Goal: Information Seeking & Learning: Find specific fact

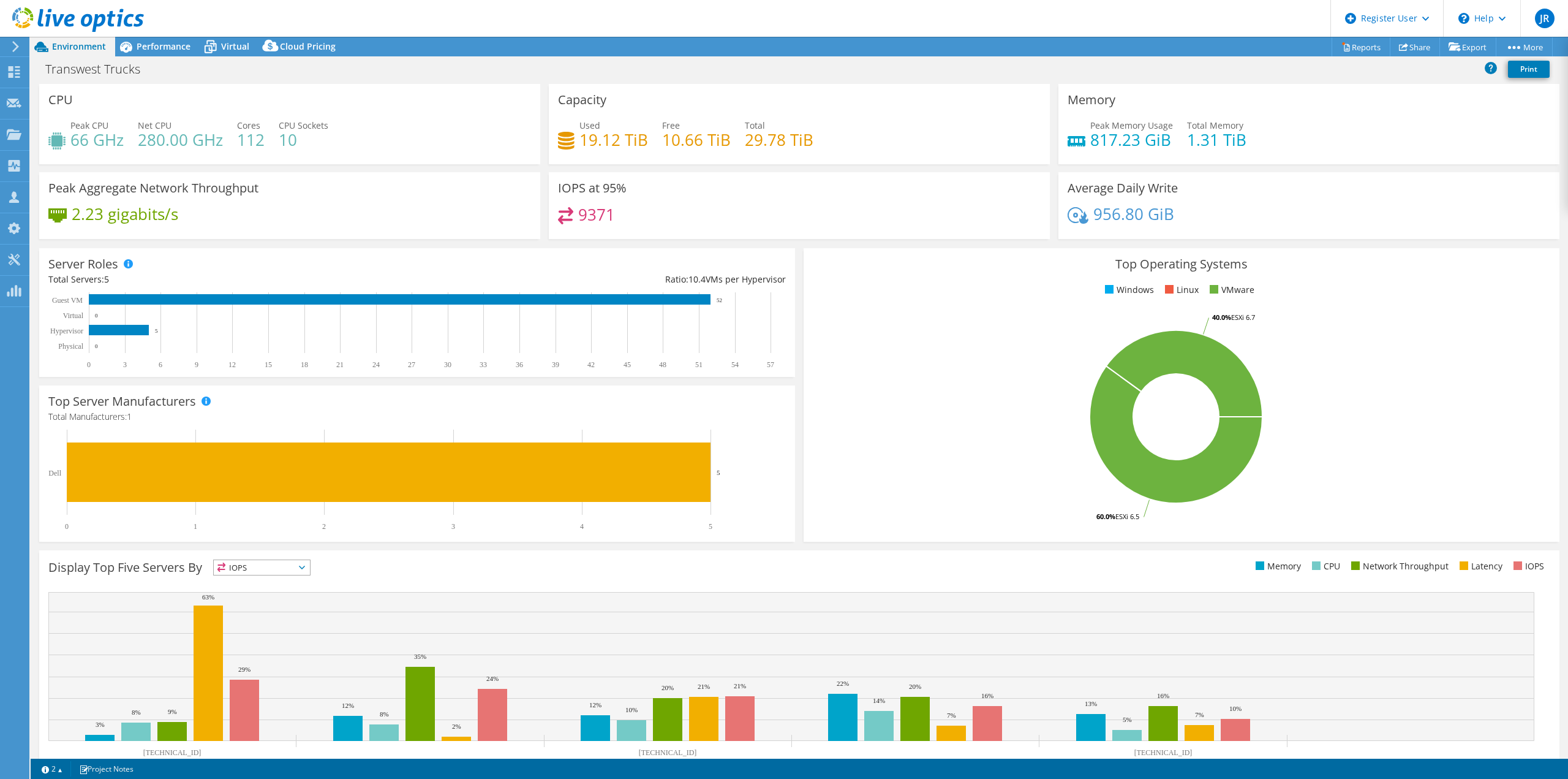
select select "USWest"
select select "USD"
drag, startPoint x: 65, startPoint y: 141, endPoint x: 120, endPoint y: 148, distance: 55.4
click at [120, 147] on div "Peak CPU 66 GHz" at bounding box center [85, 132] width 76 height 28
click at [120, 147] on h4 "66 GHz" at bounding box center [97, 140] width 54 height 13
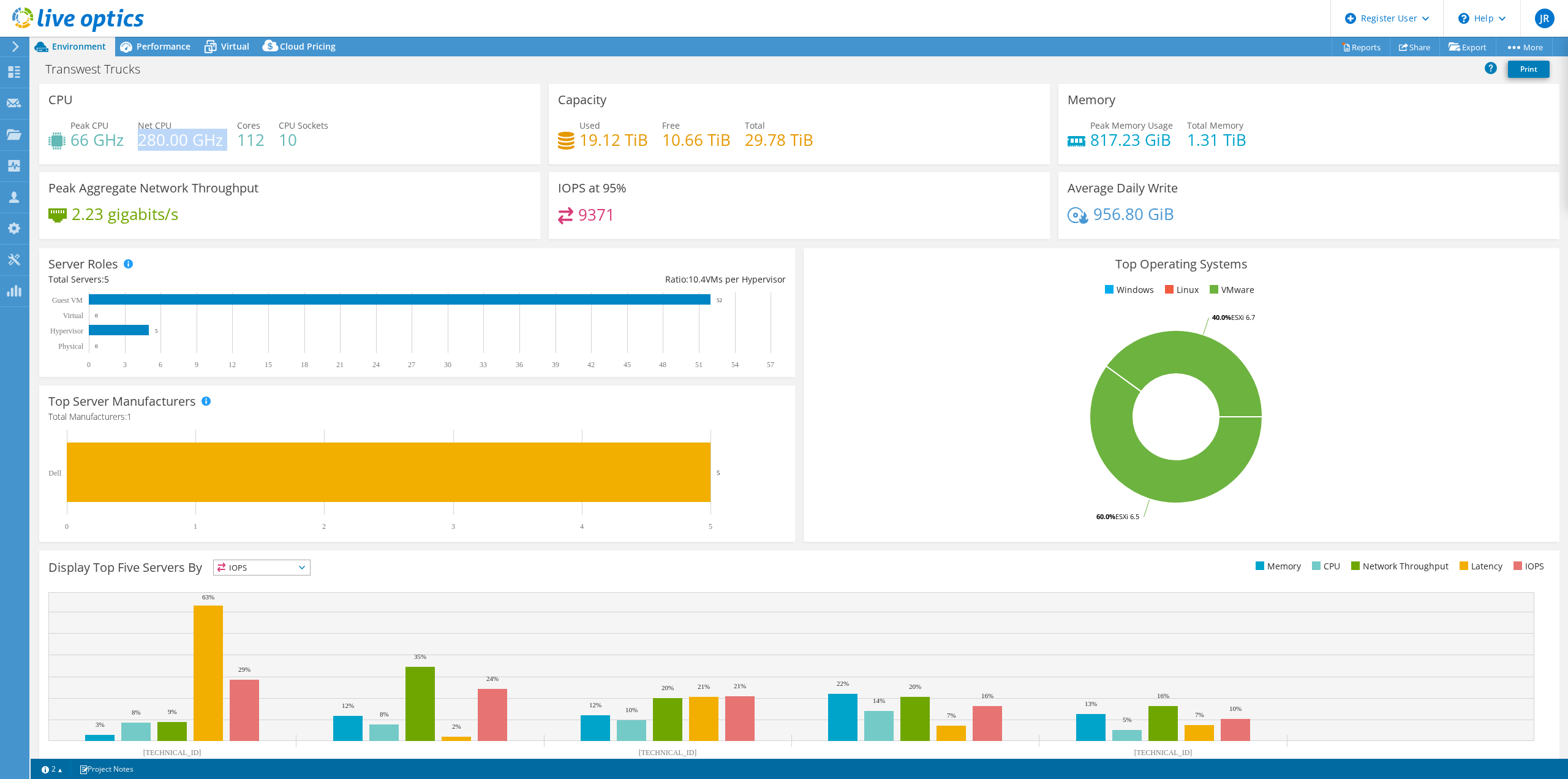
drag, startPoint x: 141, startPoint y: 146, endPoint x: 228, endPoint y: 135, distance: 87.7
click at [228, 135] on div "Peak CPU 66 GHz Net CPU 280.00 GHz Cores 112 CPU Sockets 10" at bounding box center [289, 139] width 482 height 40
click at [348, 103] on div "CPU Peak CPU 66 GHz Net CPU 280.00 GHz Cores 112 CPU Sockets 10" at bounding box center [290, 124] width 501 height 81
drag, startPoint x: 131, startPoint y: 141, endPoint x: 208, endPoint y: 150, distance: 77.5
click at [208, 150] on div "Peak CPU 66 GHz Net CPU 280.00 GHz Cores 112 CPU Sockets 10" at bounding box center [289, 139] width 482 height 40
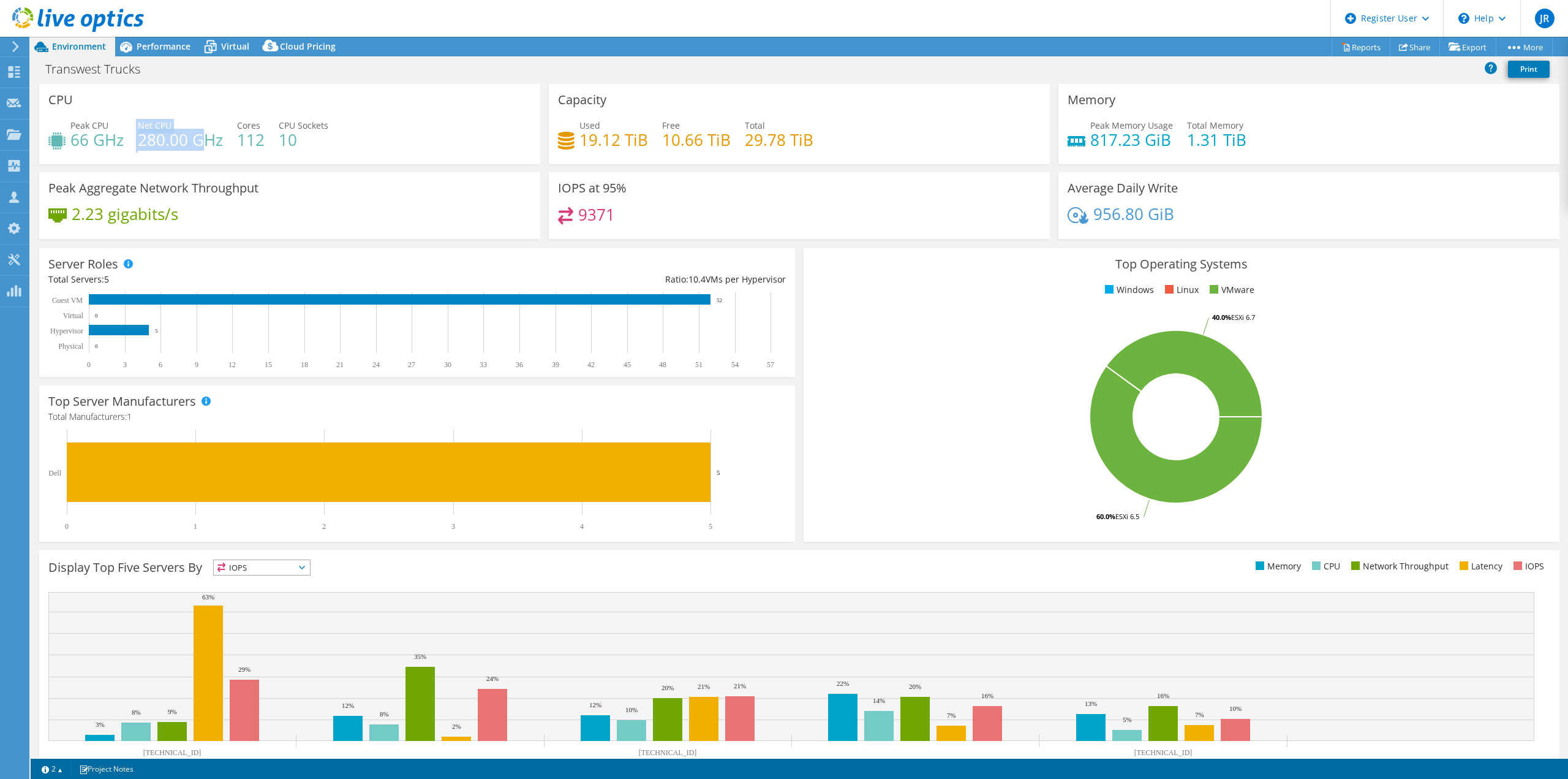
click at [208, 147] on h4 "280.00 GHz" at bounding box center [180, 140] width 85 height 13
click at [355, 136] on div "Peak CPU 66 GHz Net CPU 280.00 GHz Cores 112 CPU Sockets 10" at bounding box center [289, 139] width 482 height 40
click at [579, 143] on h4 "19.12 TiB" at bounding box center [614, 140] width 69 height 13
drag, startPoint x: 579, startPoint y: 143, endPoint x: 260, endPoint y: 148, distance: 319.0
click at [260, 148] on div "CPU Peak CPU 66 GHz Net CPU 280.00 GHz Cores 112 CPU Sockets 10 Capacity Used 1…" at bounding box center [799, 165] width 1529 height 163
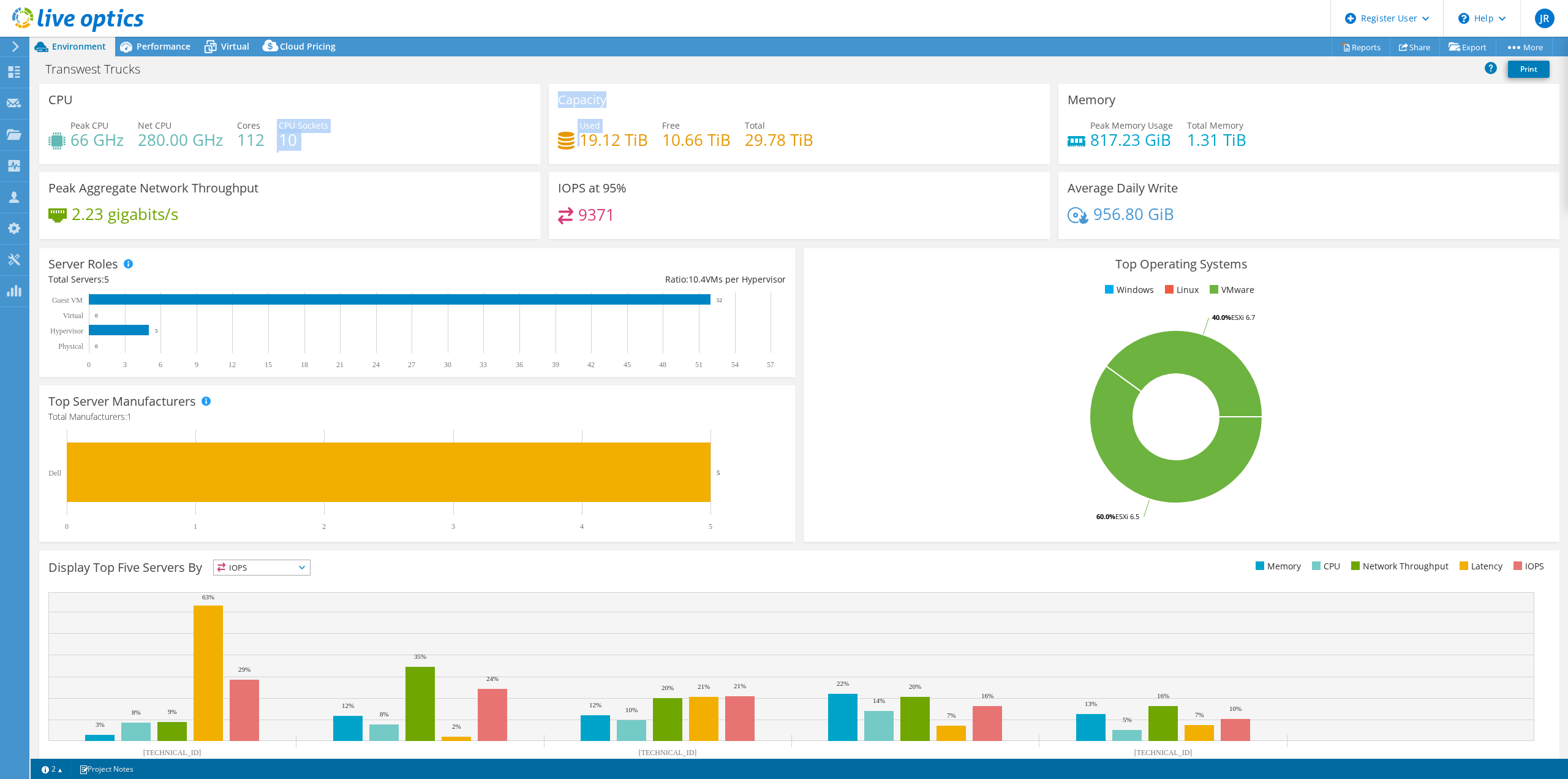
click at [260, 147] on h4 "112" at bounding box center [250, 140] width 28 height 13
drag, startPoint x: 237, startPoint y: 142, endPoint x: 269, endPoint y: 145, distance: 32.1
click at [269, 145] on div "Peak CPU 66 GHz Net CPU 280.00 GHz Cores 112 CPU Sockets 10" at bounding box center [289, 139] width 482 height 40
click at [289, 145] on h4 "10" at bounding box center [304, 140] width 50 height 13
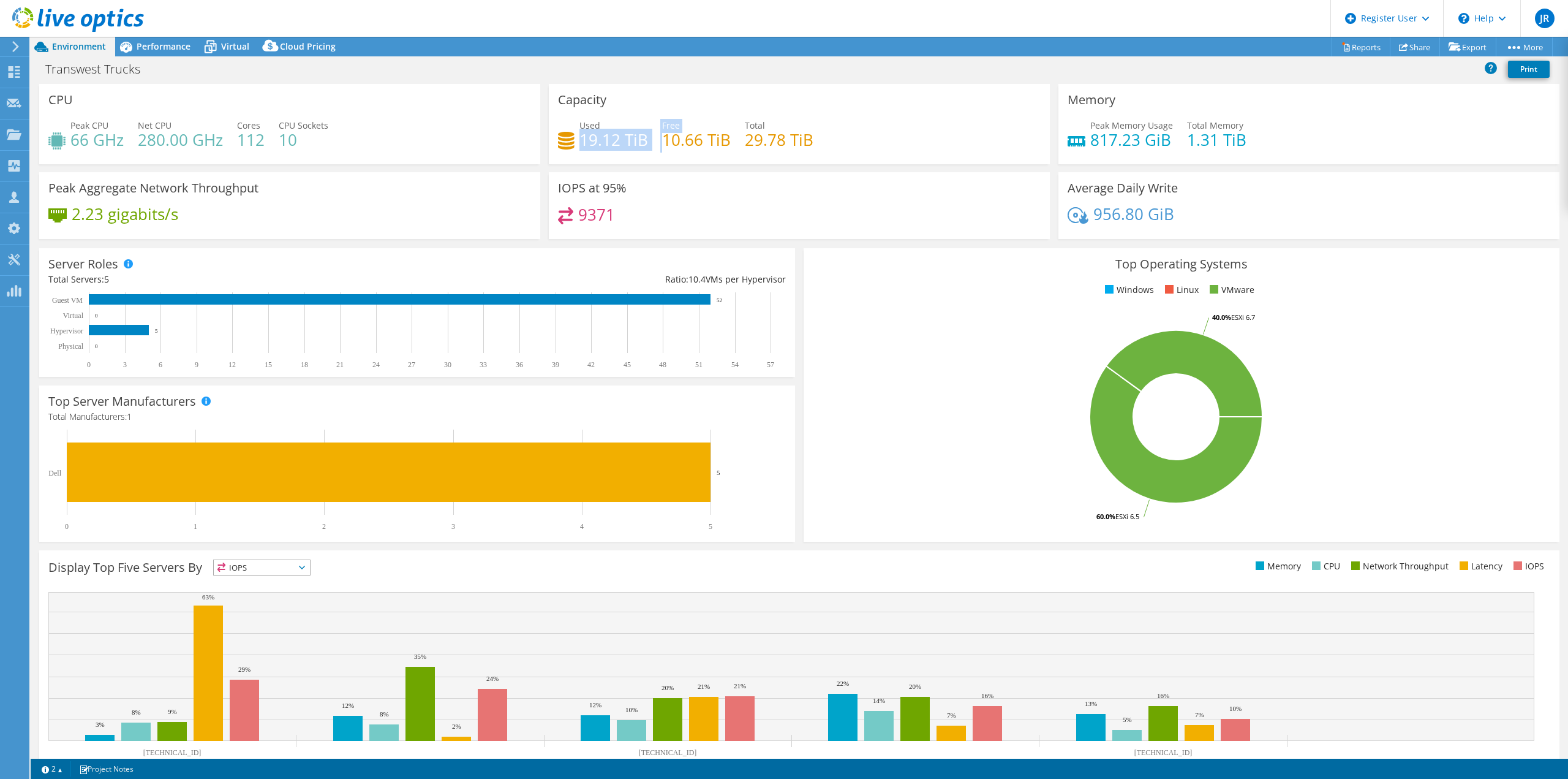
drag, startPoint x: 580, startPoint y: 141, endPoint x: 659, endPoint y: 150, distance: 79.5
click at [659, 150] on div "Used 19.12 TiB Free 10.66 TiB Total 29.78 TiB" at bounding box center [799, 139] width 482 height 40
click at [635, 154] on div "Used 19.12 TiB Free 10.66 TiB Total 29.78 TiB" at bounding box center [799, 139] width 482 height 40
drag, startPoint x: 743, startPoint y: 143, endPoint x: 813, endPoint y: 145, distance: 70.0
click at [813, 145] on div "Used 19.12 TiB Free 10.66 TiB Total 29.78 TiB" at bounding box center [799, 139] width 482 height 40
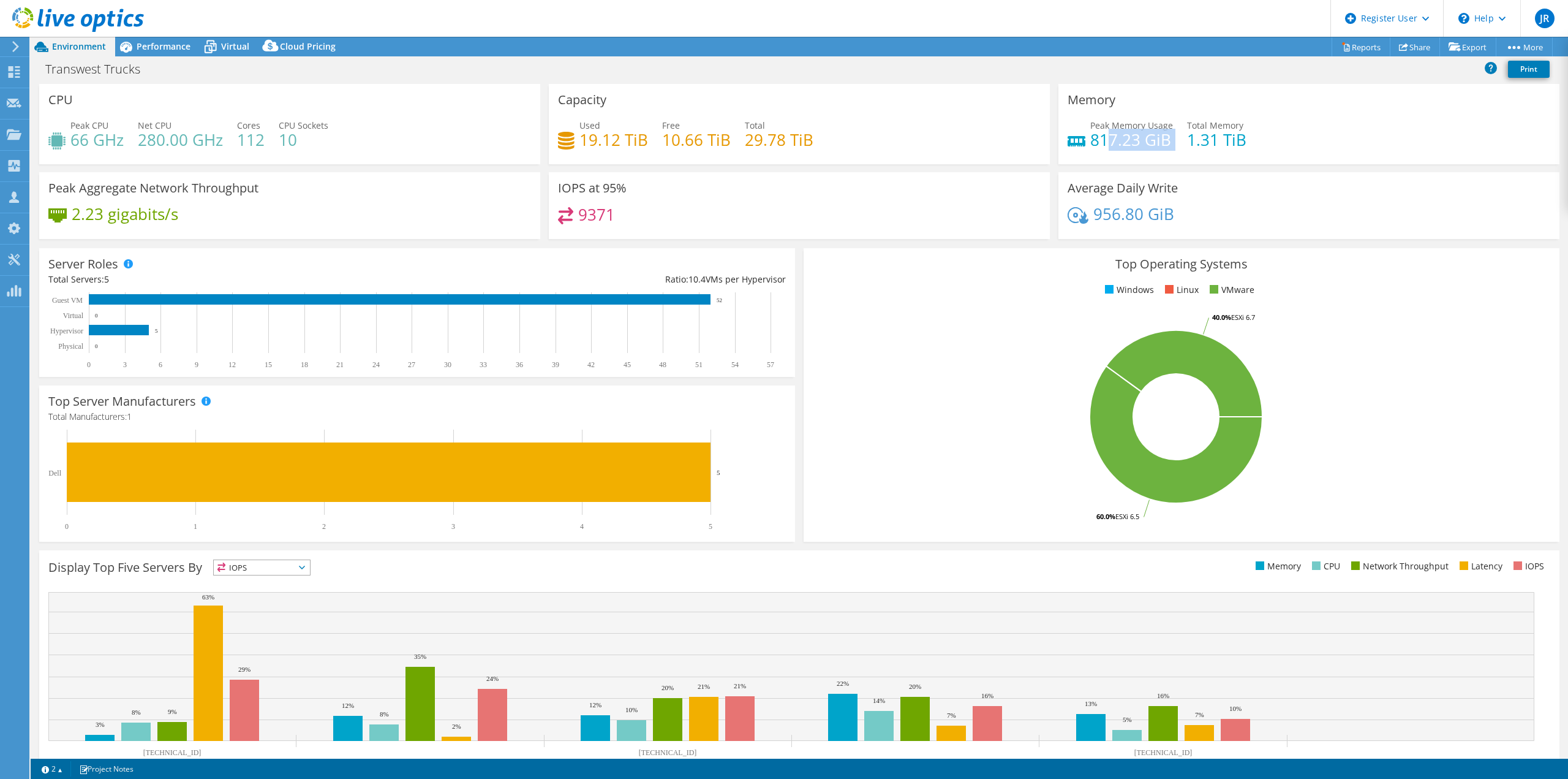
drag, startPoint x: 1100, startPoint y: 140, endPoint x: 1178, endPoint y: 150, distance: 78.6
click at [1178, 150] on div "Peak Memory Usage 817.23 GiB Total Memory 1.31 TiB" at bounding box center [1308, 139] width 482 height 40
drag, startPoint x: 1183, startPoint y: 147, endPoint x: 1229, endPoint y: 152, distance: 46.3
click at [1229, 152] on div "Peak Memory Usage 817.23 GiB Total Memory 1.31 TiB" at bounding box center [1308, 139] width 482 height 40
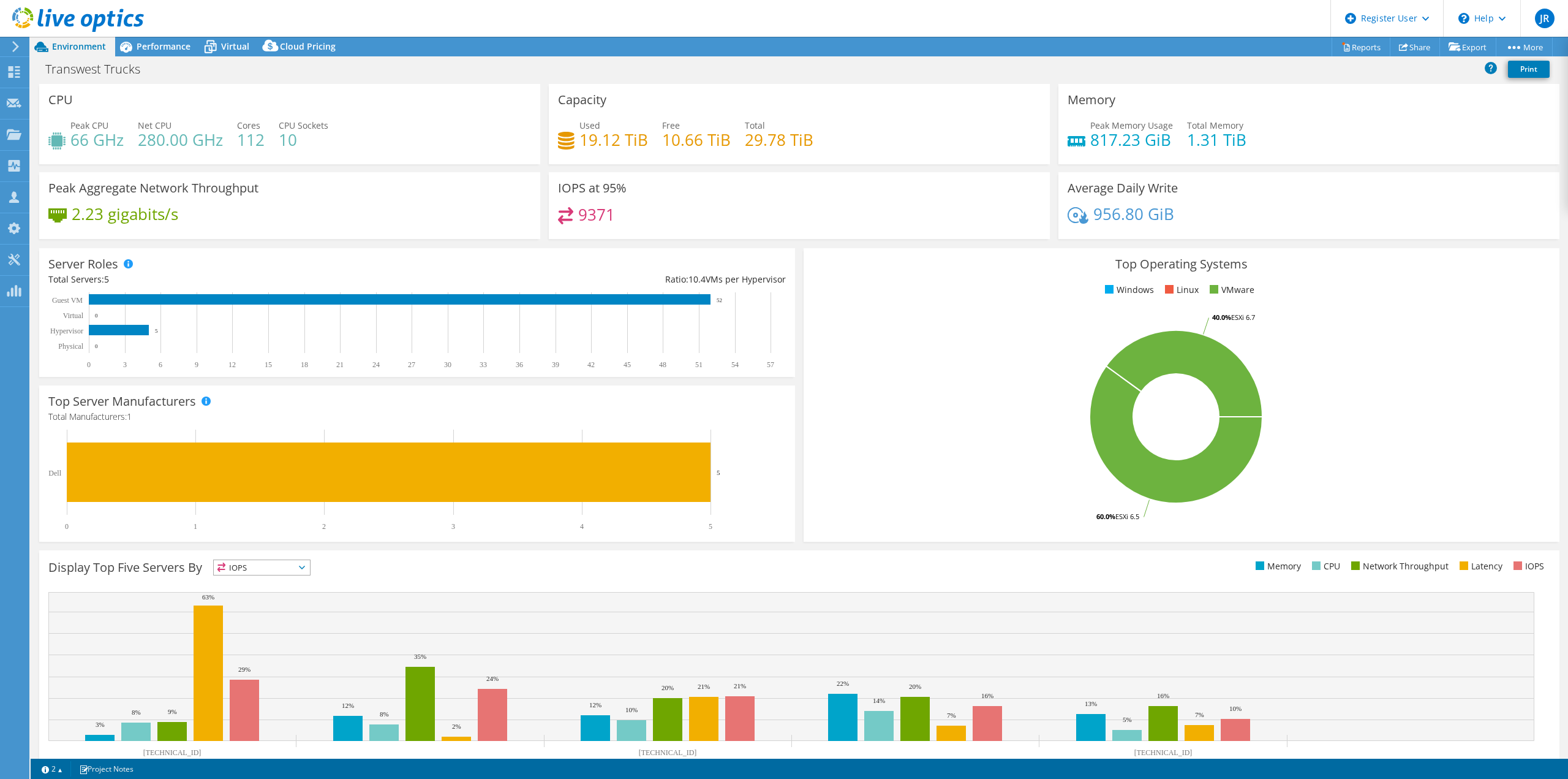
click at [1229, 152] on div "Peak Memory Usage 817.23 GiB Total Memory 1.31 TiB" at bounding box center [1308, 139] width 482 height 40
click at [1305, 175] on div "Average Daily Write 956.80 GiB" at bounding box center [1309, 205] width 501 height 67
click at [171, 41] on span "Performance" at bounding box center [163, 46] width 54 height 12
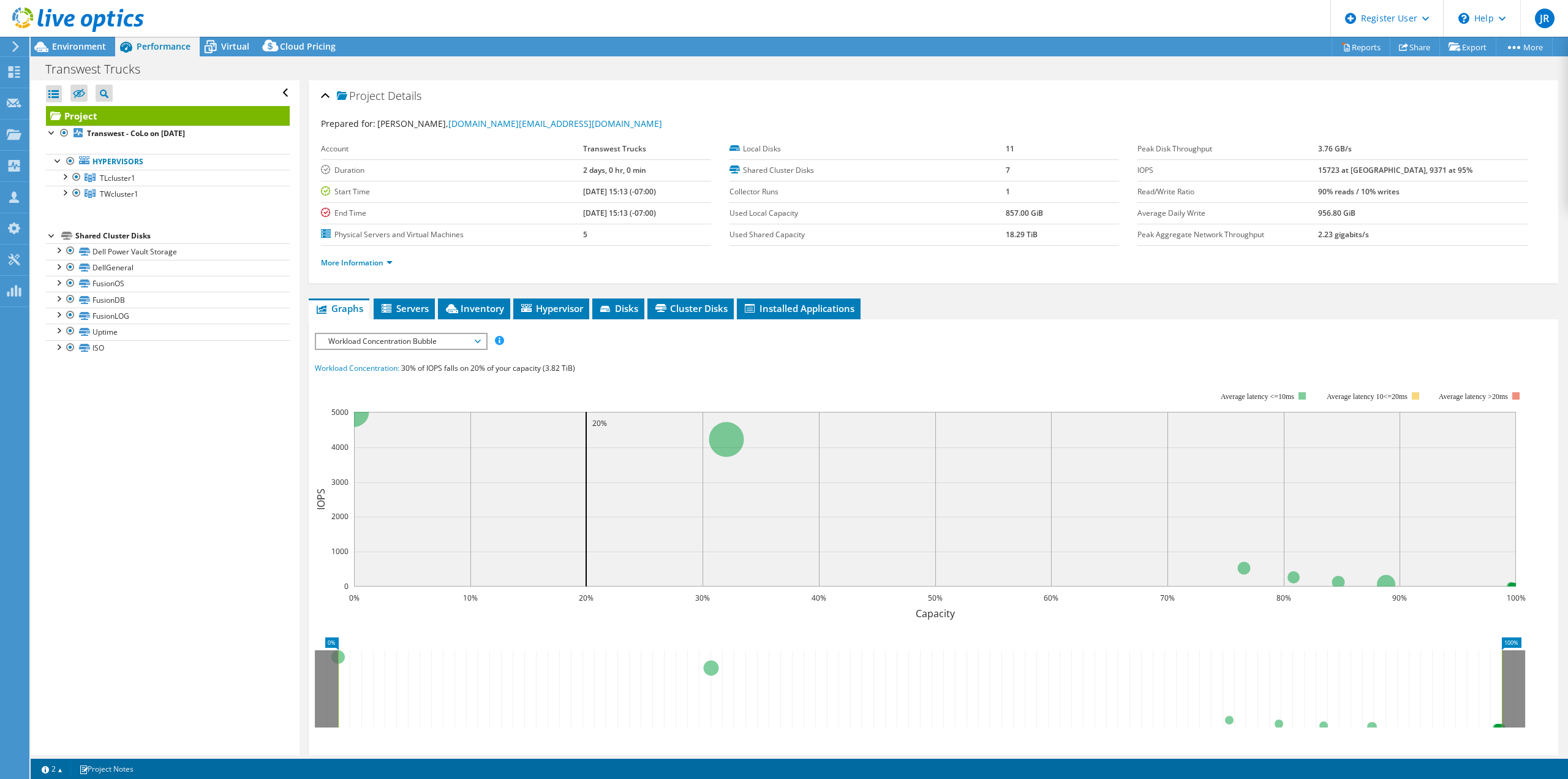
click at [432, 342] on span "Workload Concentration Bubble" at bounding box center [401, 341] width 157 height 14
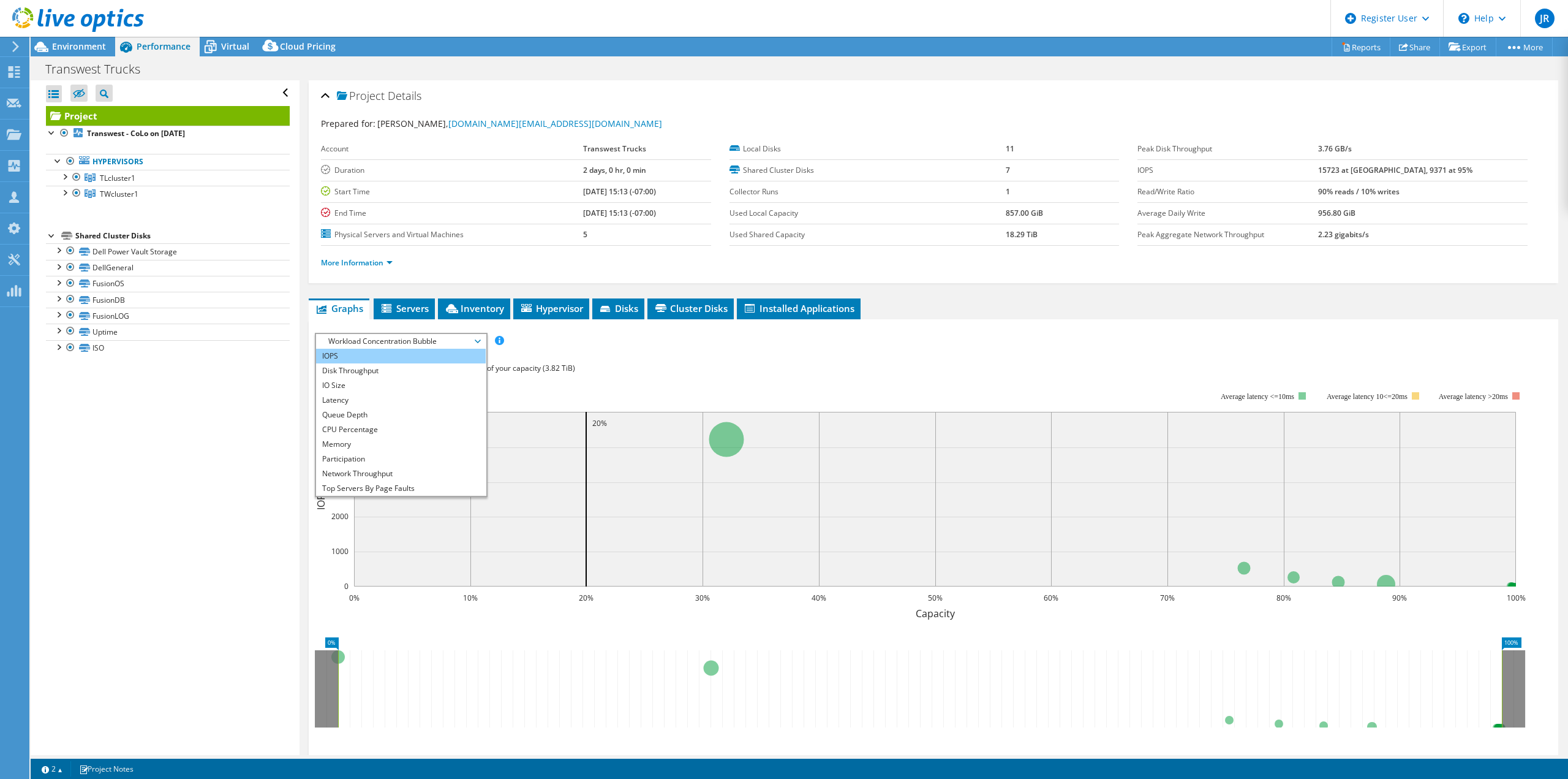
click at [384, 352] on li "IOPS" at bounding box center [401, 355] width 170 height 14
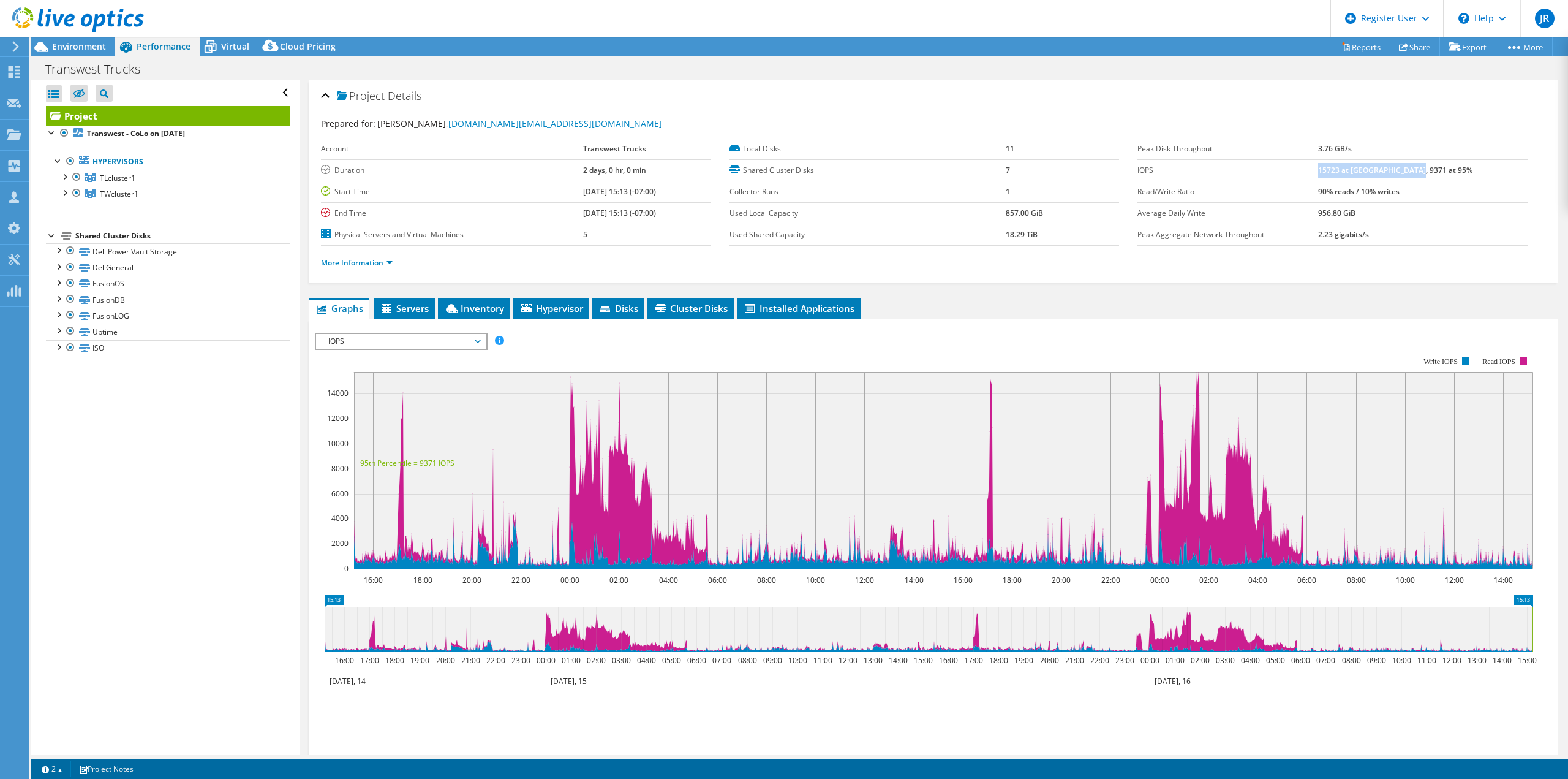
drag, startPoint x: 1357, startPoint y: 171, endPoint x: 1467, endPoint y: 167, distance: 110.1
click at [1467, 167] on td "15723 at [GEOGRAPHIC_DATA], 9371 at 95%" at bounding box center [1422, 170] width 209 height 21
drag, startPoint x: 1340, startPoint y: 186, endPoint x: 1455, endPoint y: 194, distance: 115.3
click at [1455, 194] on tr "Read/Write Ratio 90% reads / 10% writes" at bounding box center [1332, 191] width 390 height 21
click at [1455, 194] on td "90% reads / 10% writes" at bounding box center [1422, 191] width 209 height 21
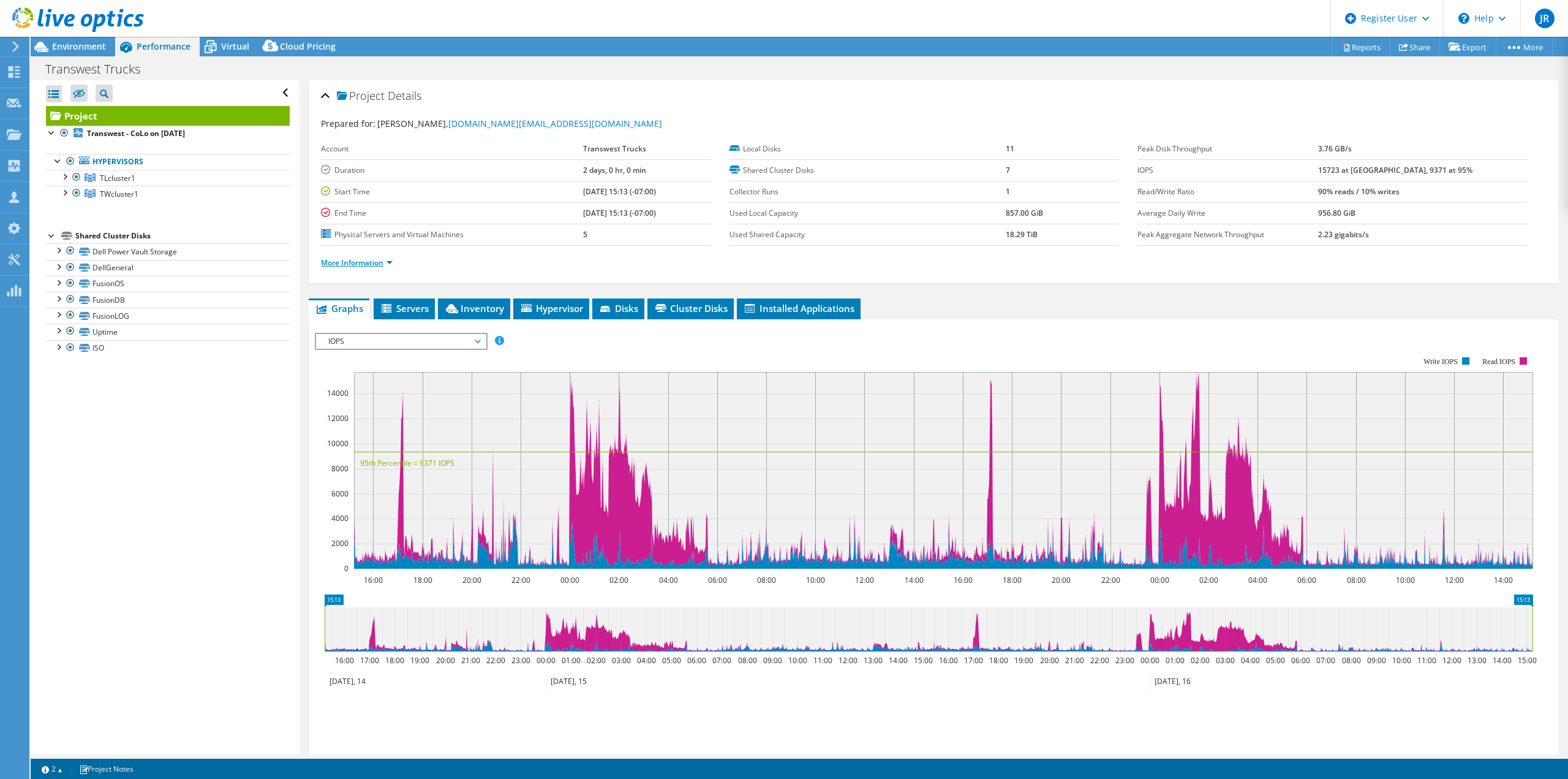
click at [376, 261] on link "More Information" at bounding box center [357, 262] width 72 height 11
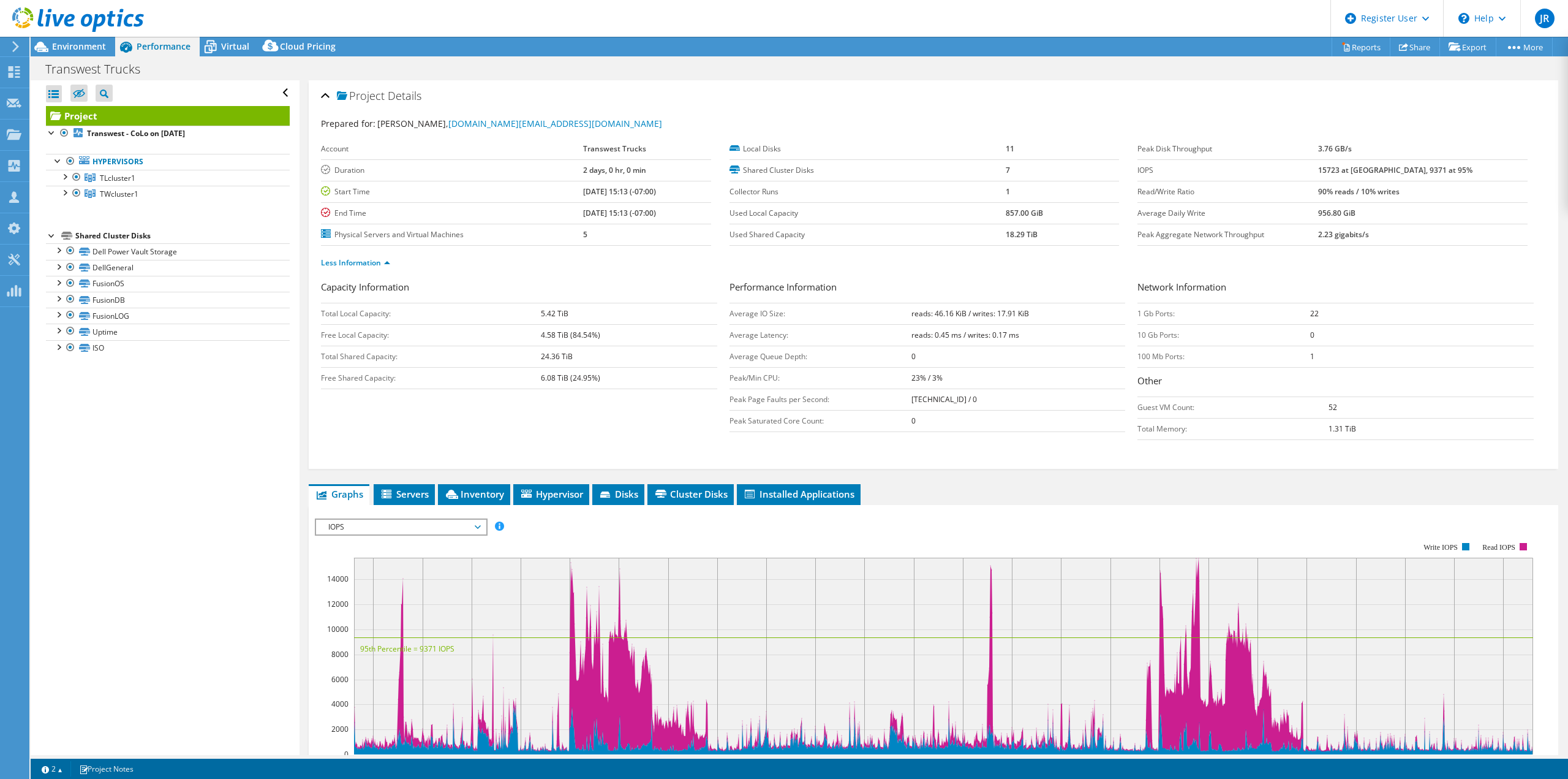
drag, startPoint x: 904, startPoint y: 315, endPoint x: 1039, endPoint y: 315, distance: 135.0
click at [1039, 315] on tr "Average IO Size: reads: 46.16 KiB / writes: 17.91 KiB" at bounding box center [927, 314] width 396 height 21
click at [1039, 315] on td "reads: 46.16 KiB / writes: 17.91 KiB" at bounding box center [1018, 314] width 215 height 21
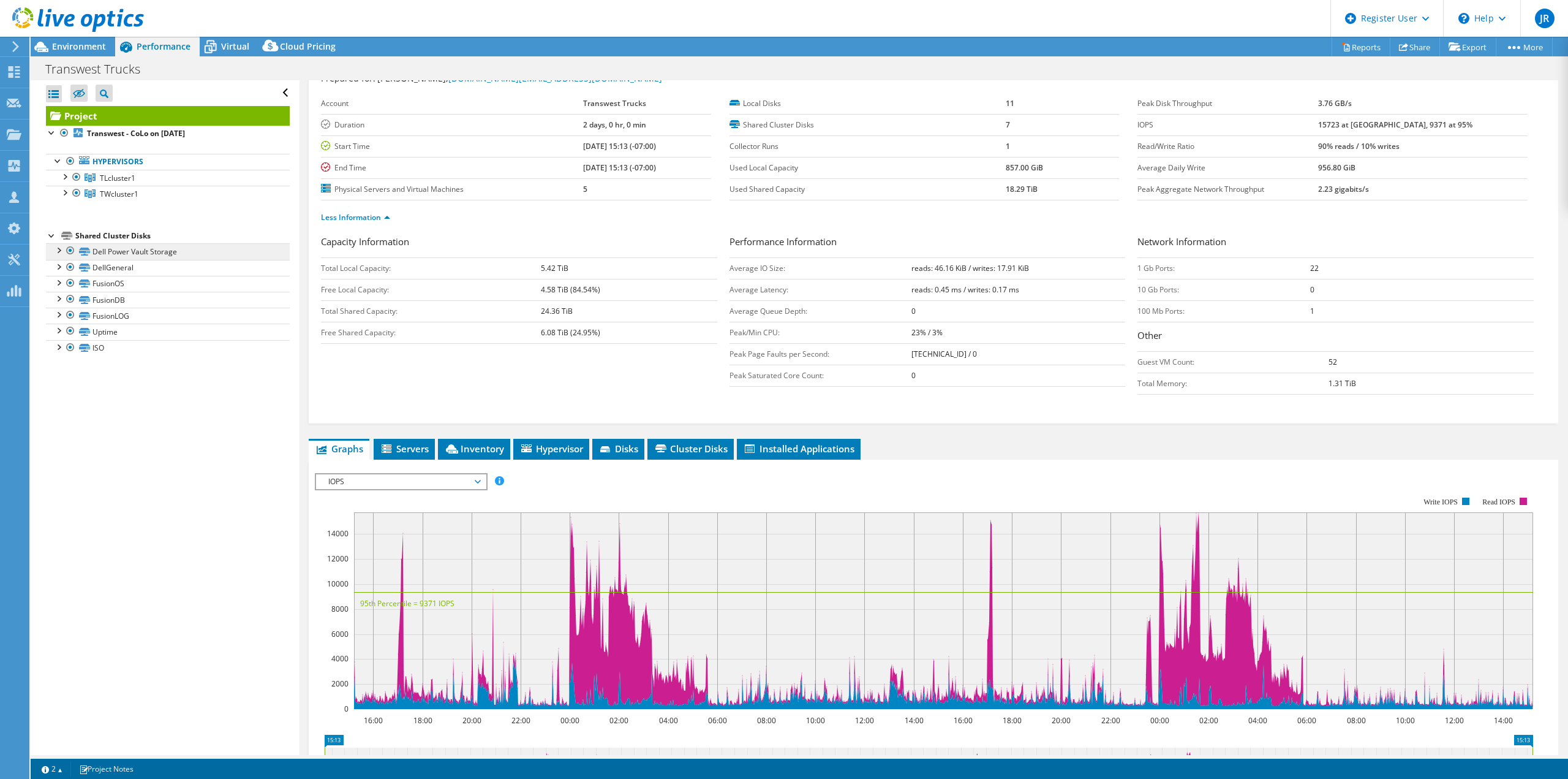
scroll to position [44, 0]
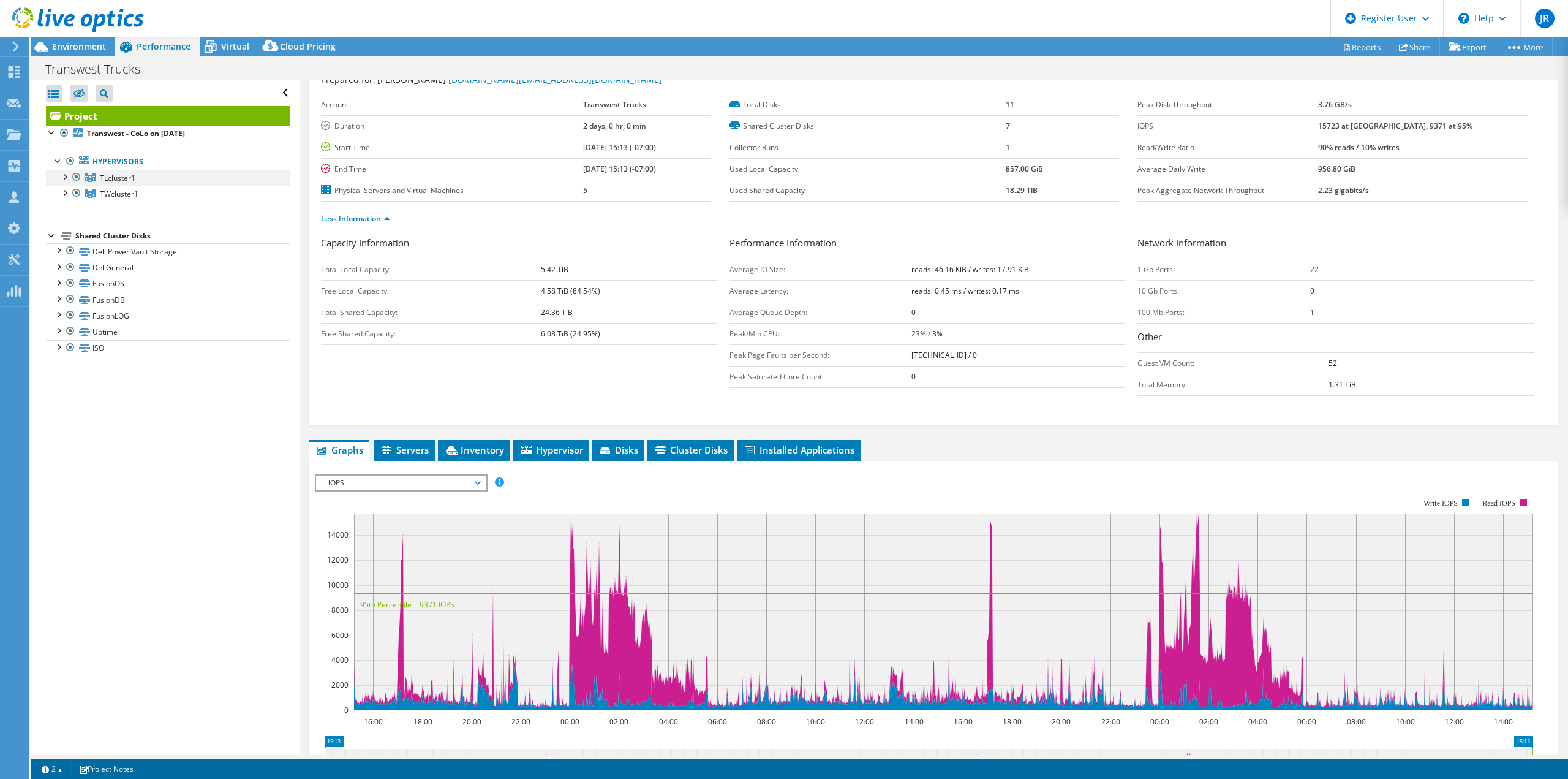
click at [61, 175] on div at bounding box center [64, 176] width 12 height 12
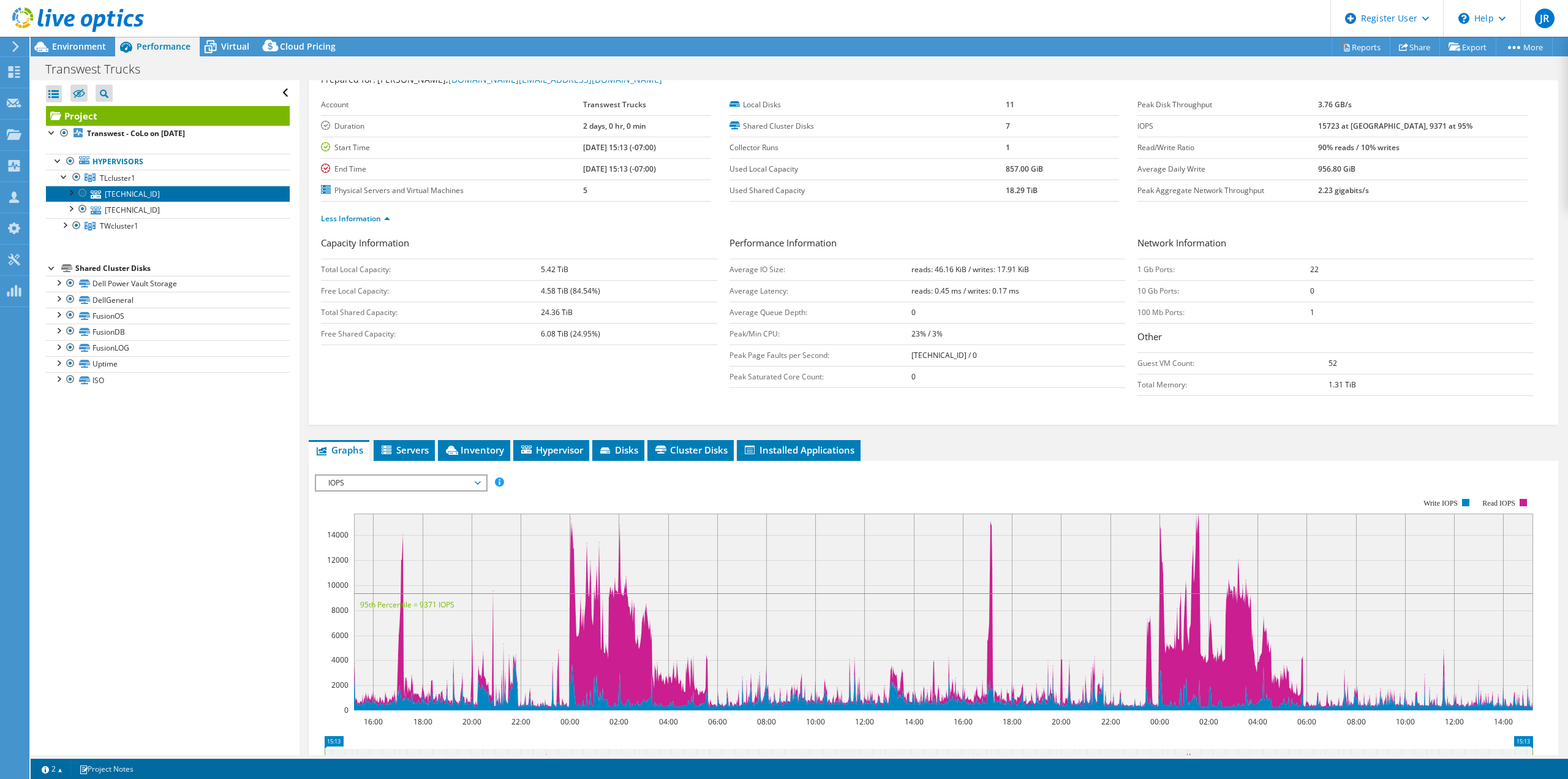
click at [116, 193] on link "[TECHNICAL_ID]" at bounding box center [168, 194] width 244 height 16
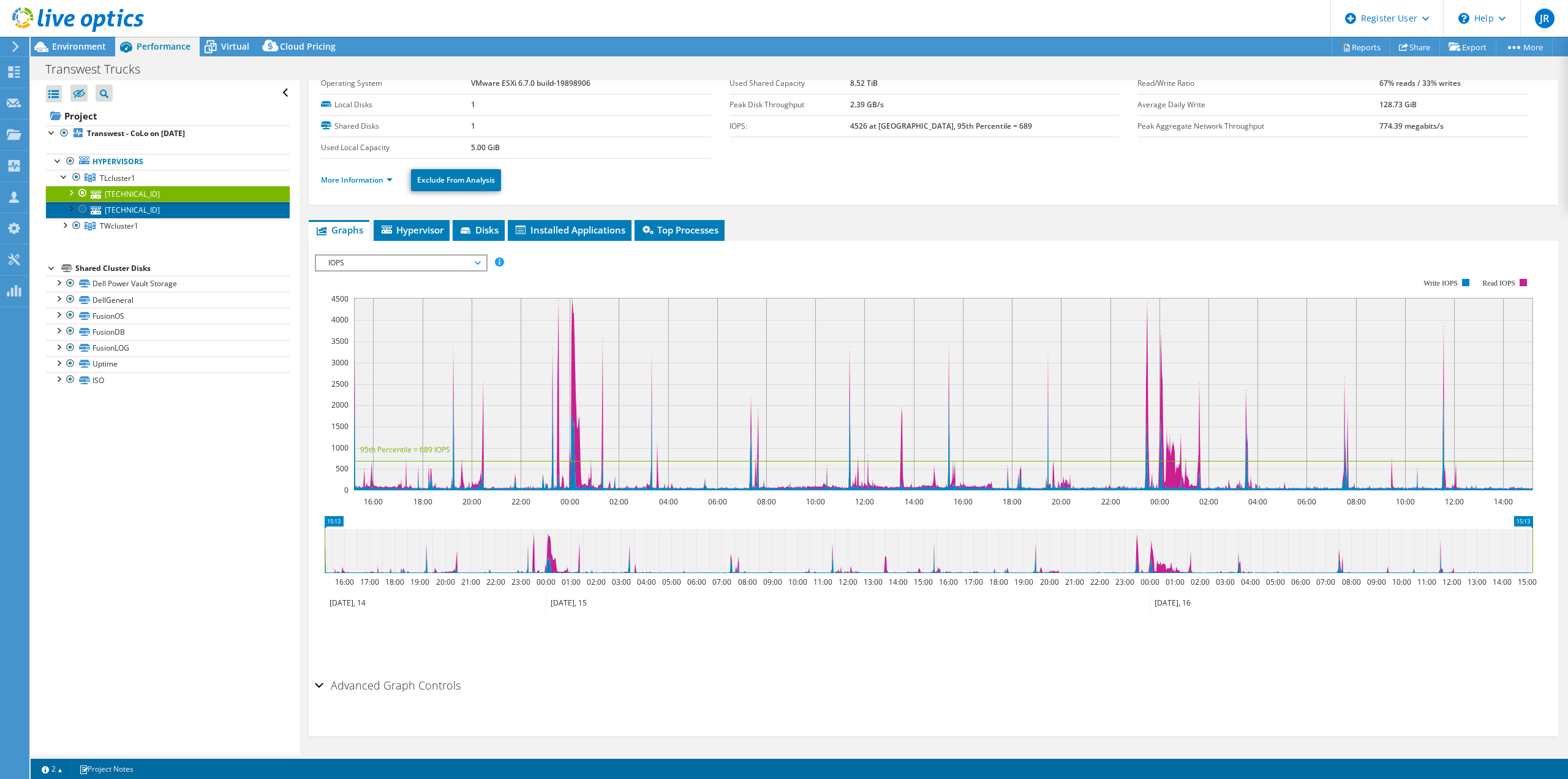
click at [156, 209] on link "[TECHNICAL_ID]" at bounding box center [168, 209] width 244 height 16
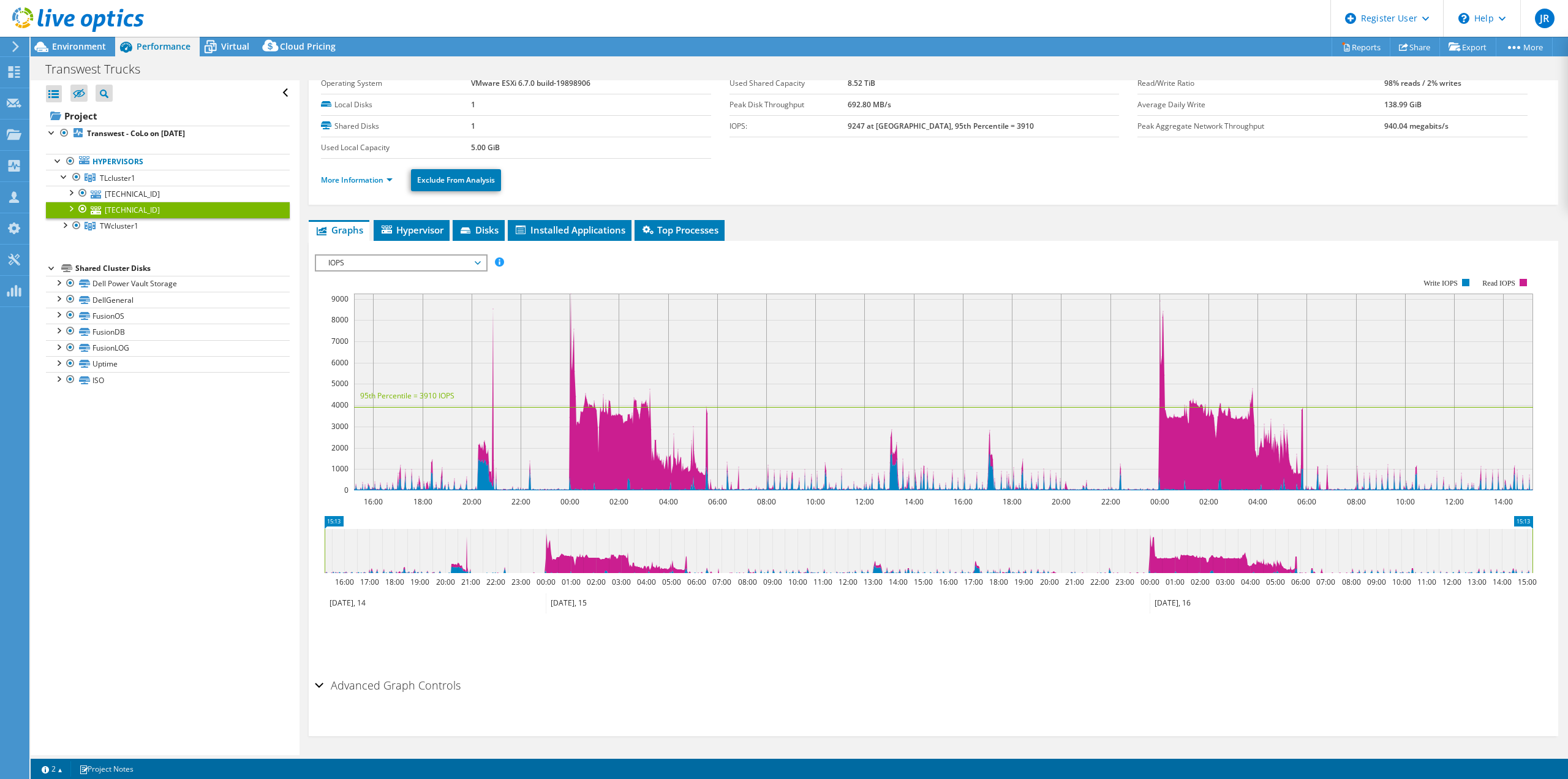
scroll to position [0, 0]
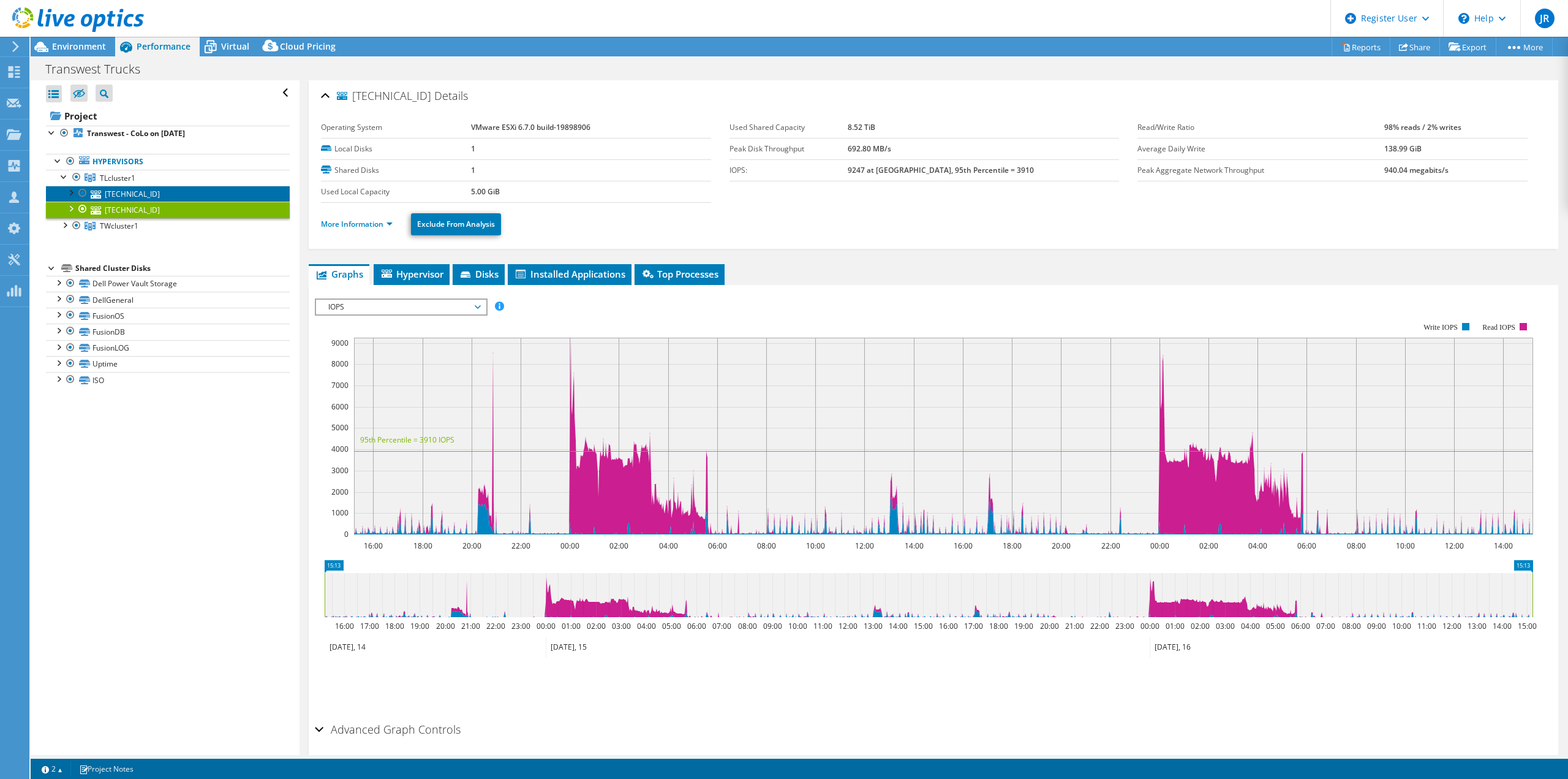
click at [183, 190] on link "[TECHNICAL_ID]" at bounding box center [168, 194] width 244 height 16
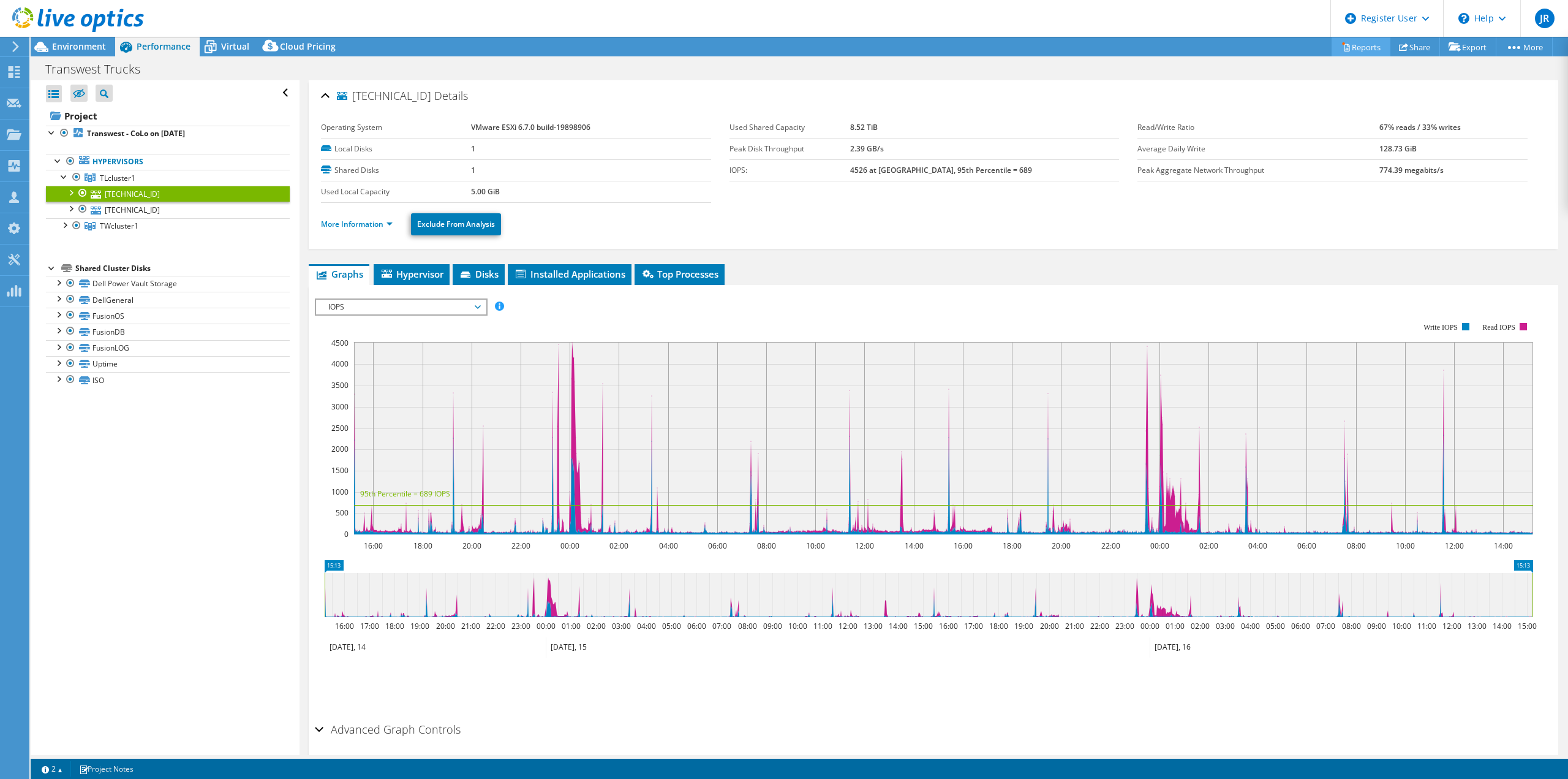
click at [1365, 41] on link "Reports" at bounding box center [1360, 47] width 59 height 19
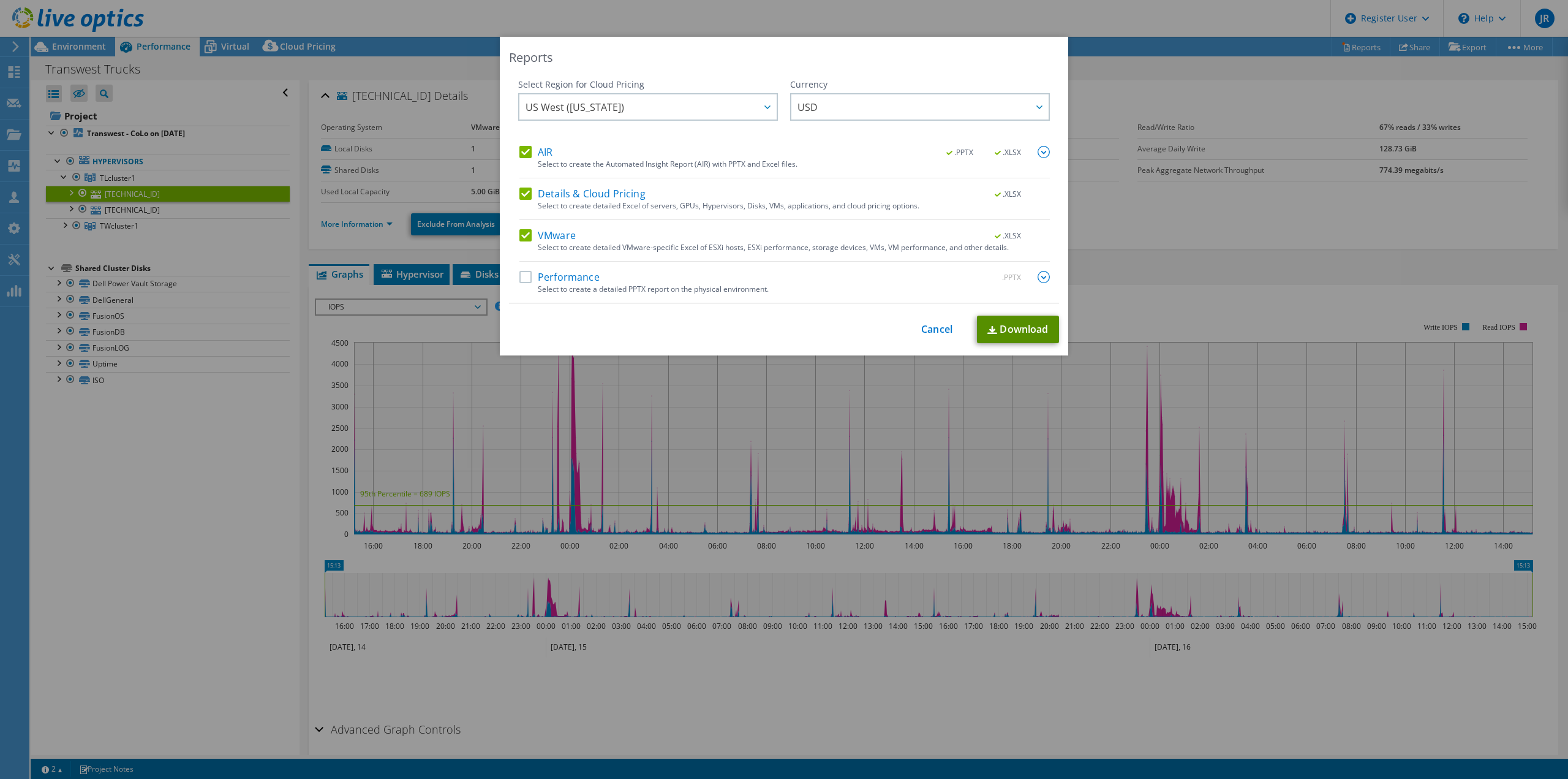
click at [1014, 326] on link "Download" at bounding box center [1018, 329] width 82 height 28
click at [235, 375] on div "Reports Select Region for Cloud Pricing Asia Pacific ([GEOGRAPHIC_DATA]) [GEOGR…" at bounding box center [784, 389] width 1568 height 705
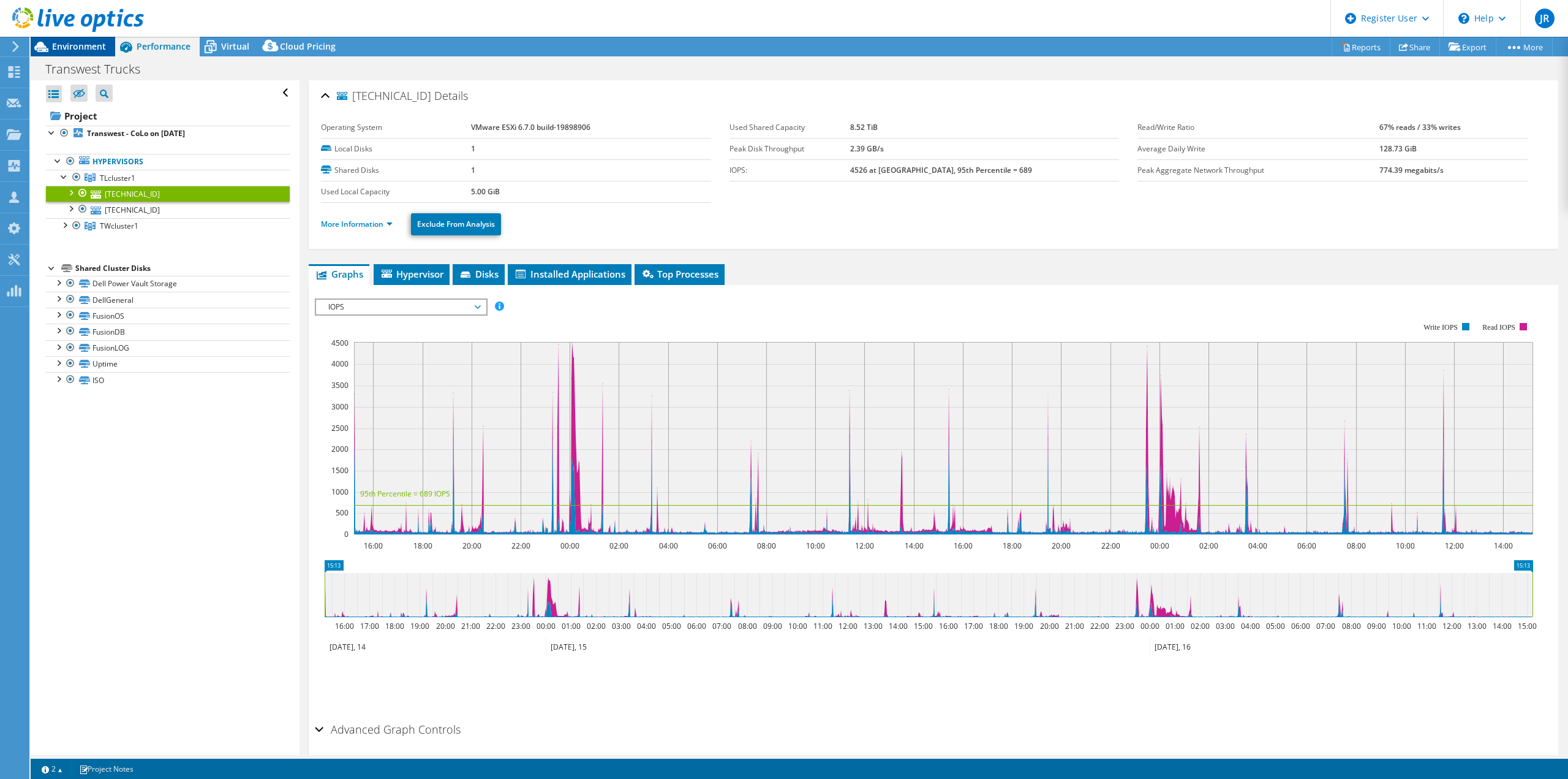
click at [72, 51] on span "Environment" at bounding box center [79, 46] width 54 height 12
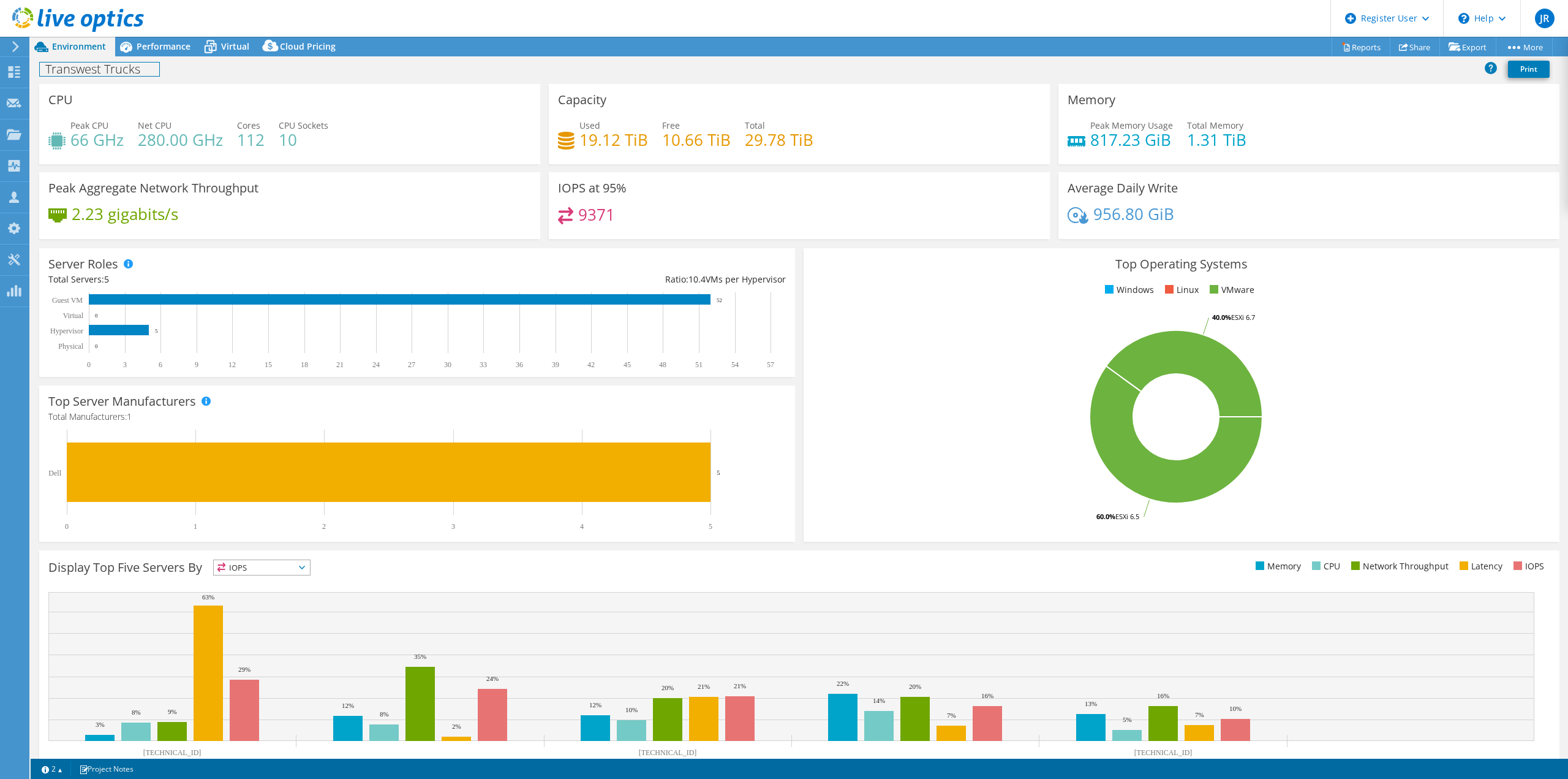
click at [166, 59] on div "Transwest Trucks Print" at bounding box center [799, 69] width 1537 height 23
drag, startPoint x: 168, startPoint y: 49, endPoint x: 180, endPoint y: 66, distance: 20.8
click at [180, 66] on div "Project Actions Project Actions Reports Share Export vSAN ReadyNode Sizer" at bounding box center [799, 407] width 1537 height 742
click at [160, 47] on span "Performance" at bounding box center [163, 46] width 54 height 12
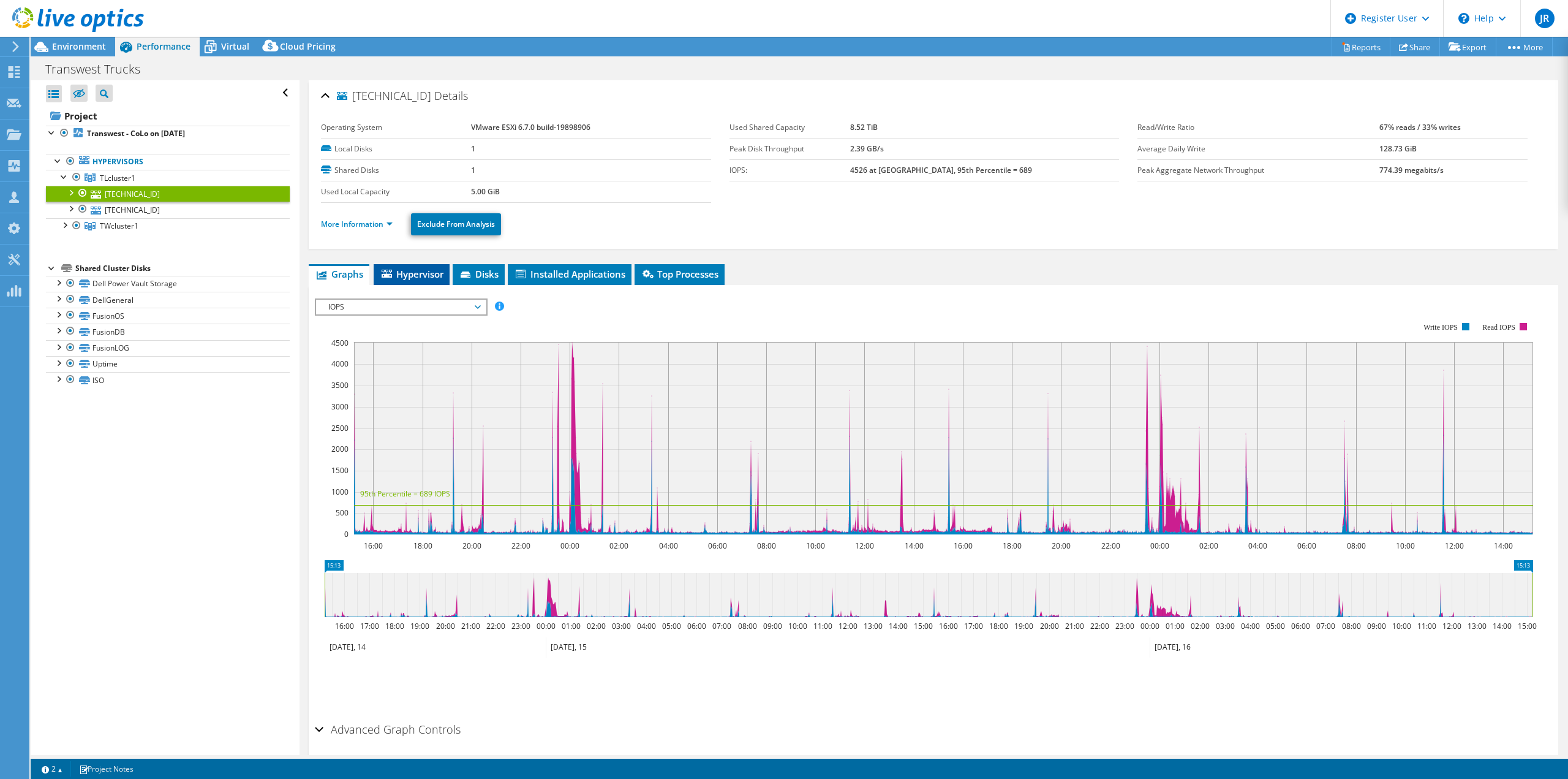
click at [428, 282] on li "Hypervisor" at bounding box center [411, 274] width 76 height 21
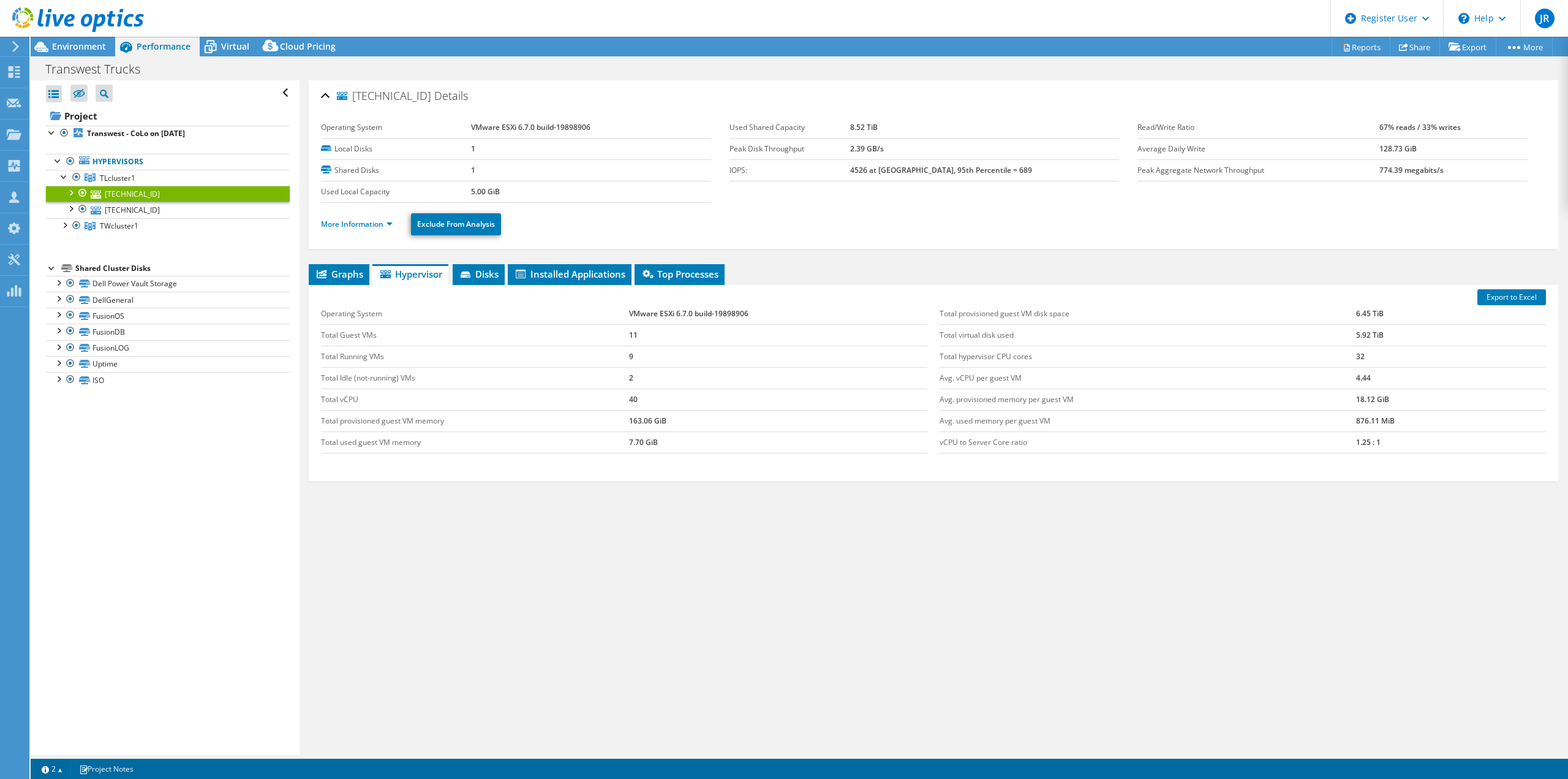
click at [335, 262] on div "[TECHNICAL_ID] Details Operating System VMware ESXi 6.7.0 build-19898906 Local …" at bounding box center [933, 417] width 1268 height 674
click at [337, 267] on li "Graphs" at bounding box center [339, 274] width 60 height 21
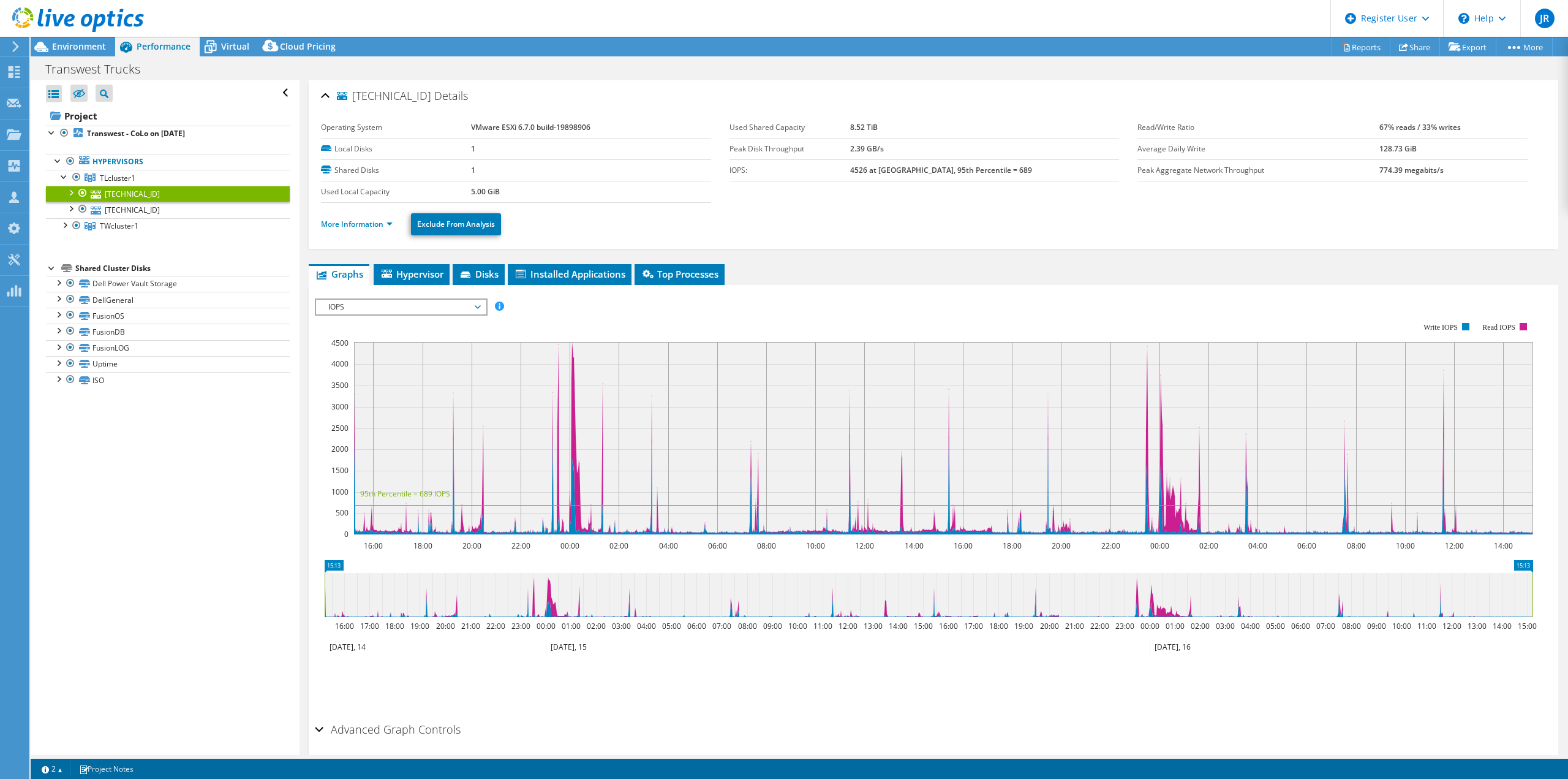
click at [323, 96] on div "[TECHNICAL_ID] Details" at bounding box center [933, 96] width 1225 height 26
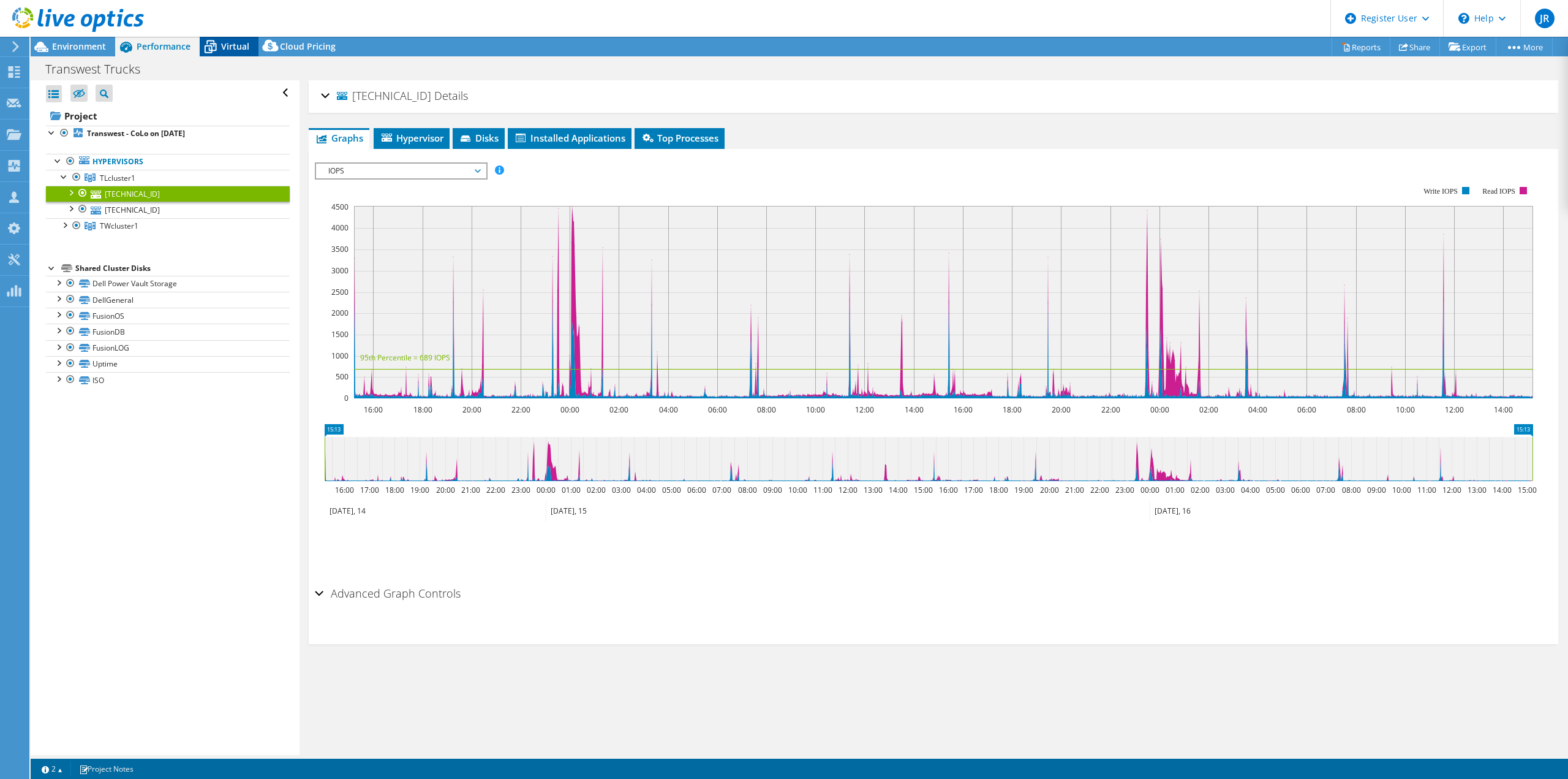
click at [231, 39] on div "Virtual" at bounding box center [228, 46] width 59 height 19
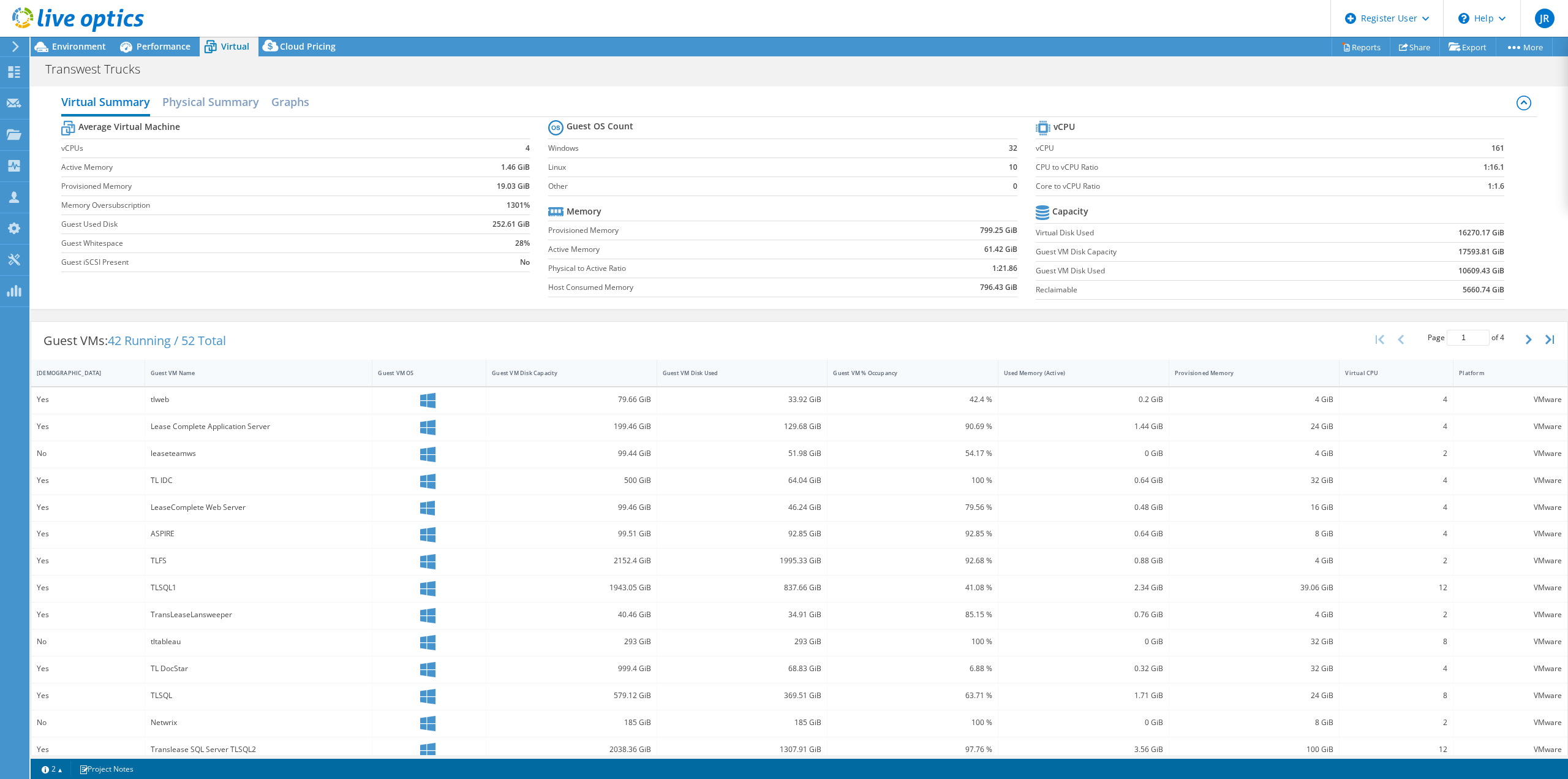
click at [304, 406] on div "tlweb" at bounding box center [258, 399] width 216 height 13
click at [87, 48] on span "Environment" at bounding box center [79, 46] width 54 height 12
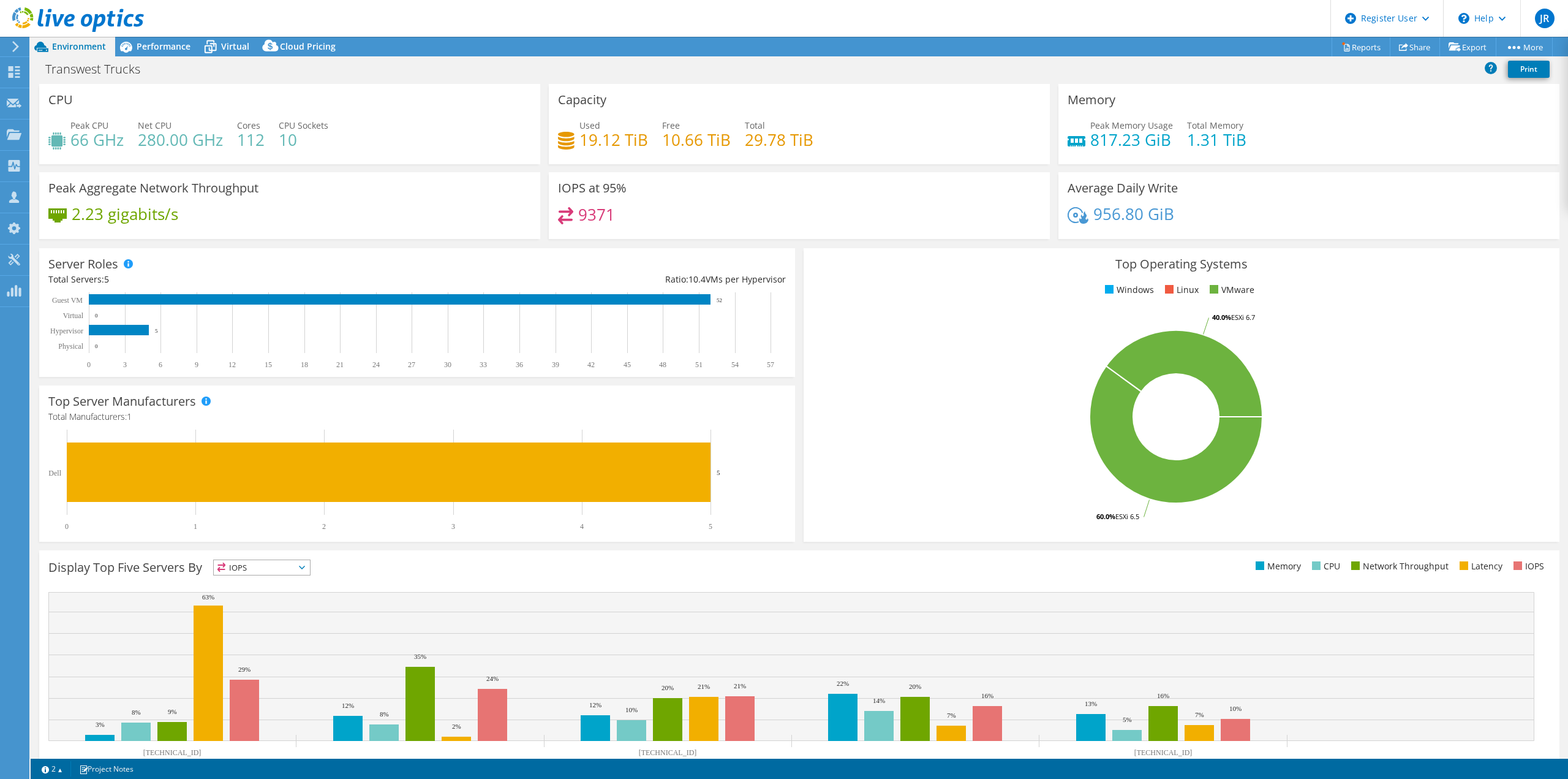
scroll to position [39, 0]
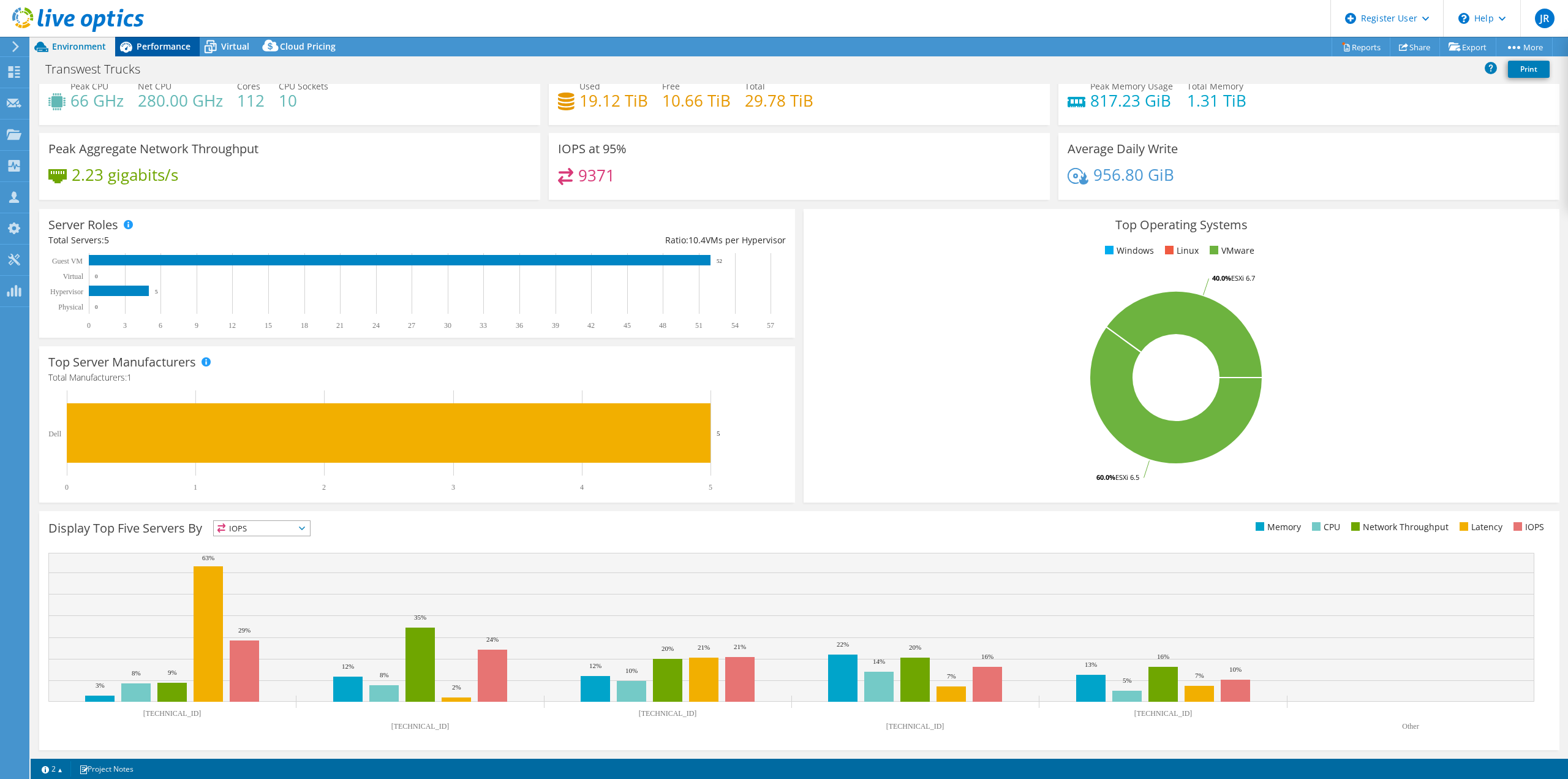
click at [170, 48] on span "Performance" at bounding box center [163, 46] width 54 height 12
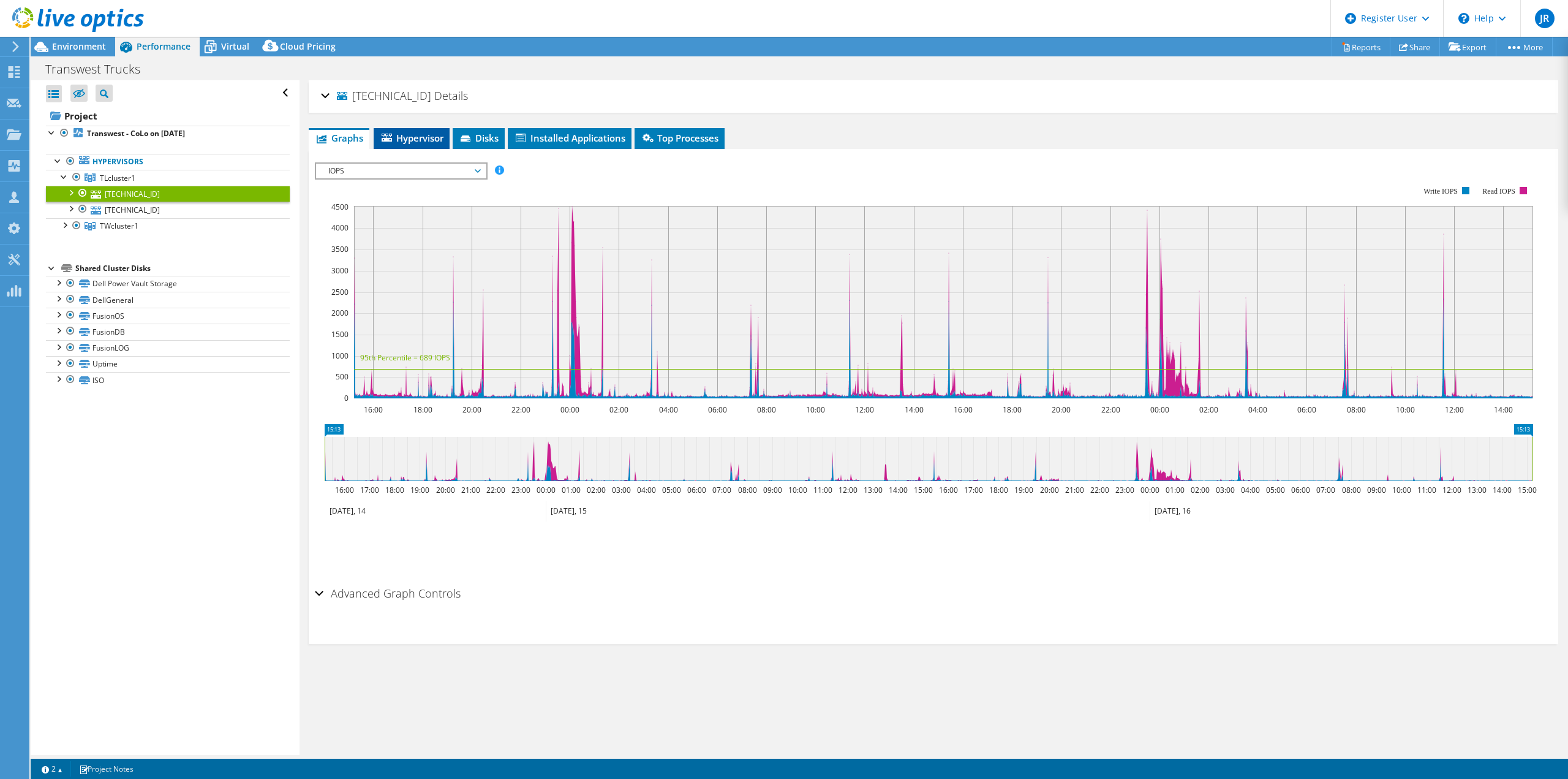
click at [412, 139] on span "Hypervisor" at bounding box center [411, 137] width 63 height 12
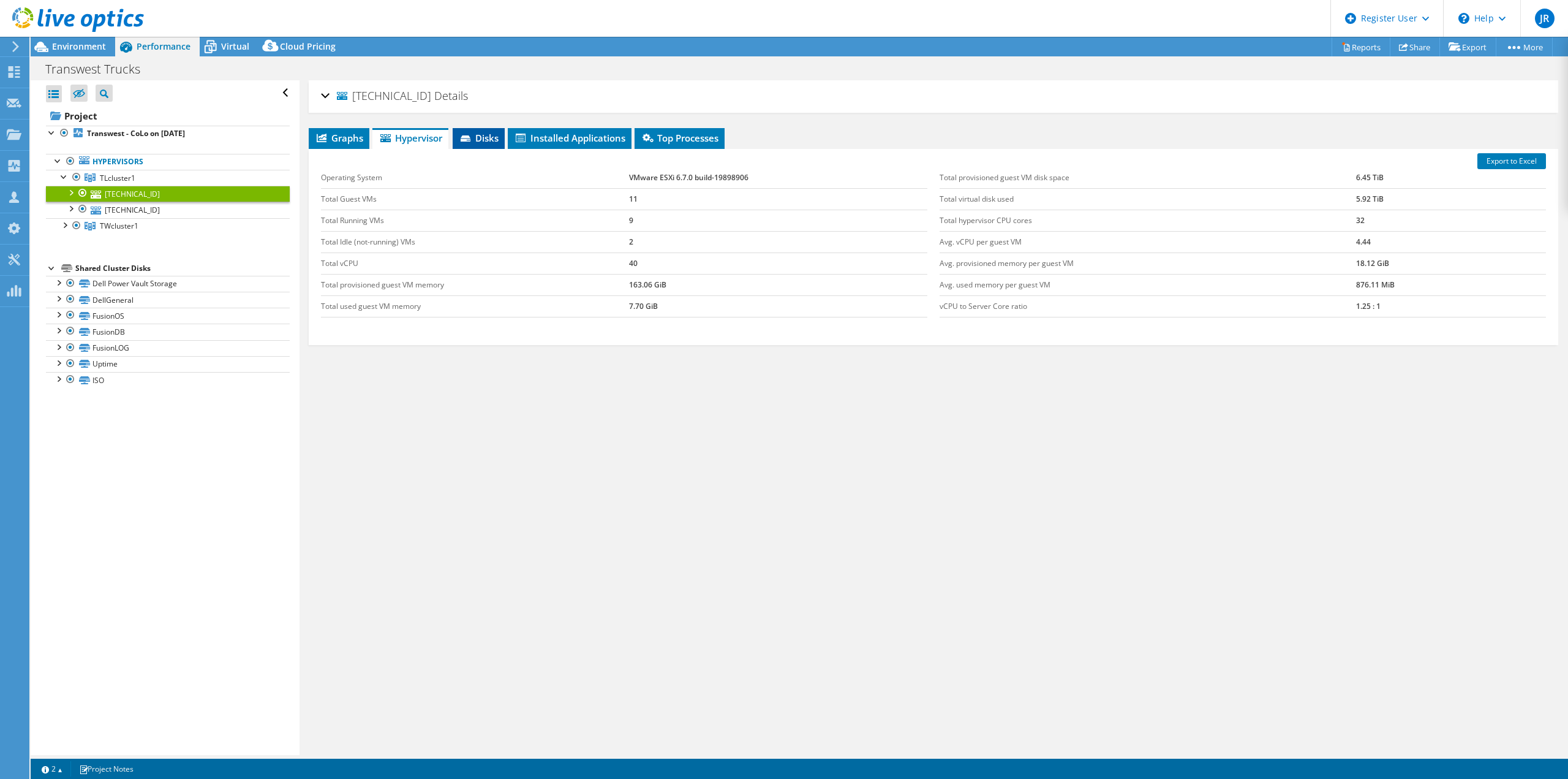
click at [486, 141] on span "Disks" at bounding box center [479, 137] width 40 height 12
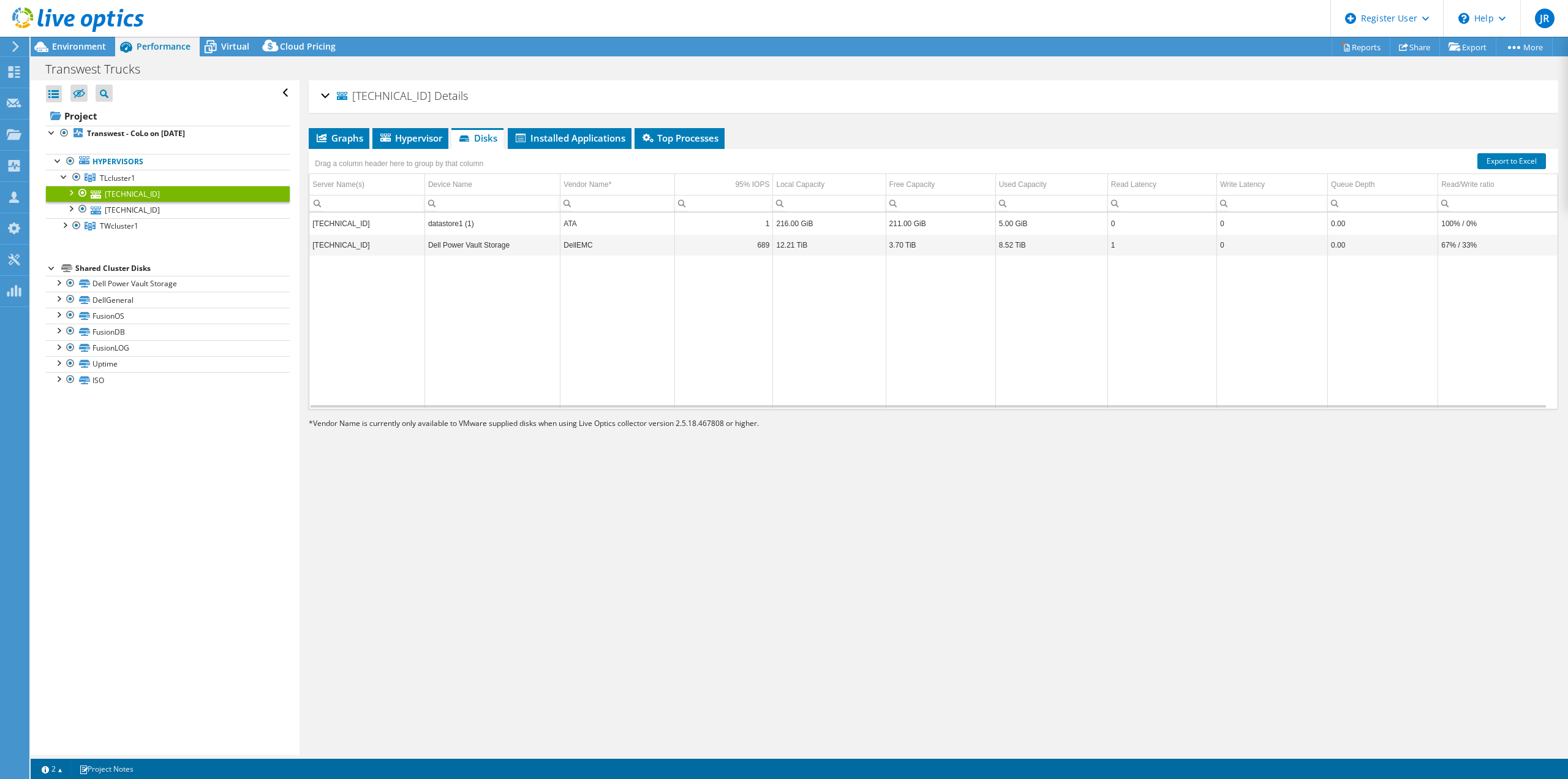
click at [319, 97] on div "[TECHNICAL_ID] Details Operating System VMware ESXi 6.7.0 build-19898906 Local …" at bounding box center [933, 97] width 1250 height 33
click at [328, 99] on div "[TECHNICAL_ID] Details" at bounding box center [933, 96] width 1225 height 26
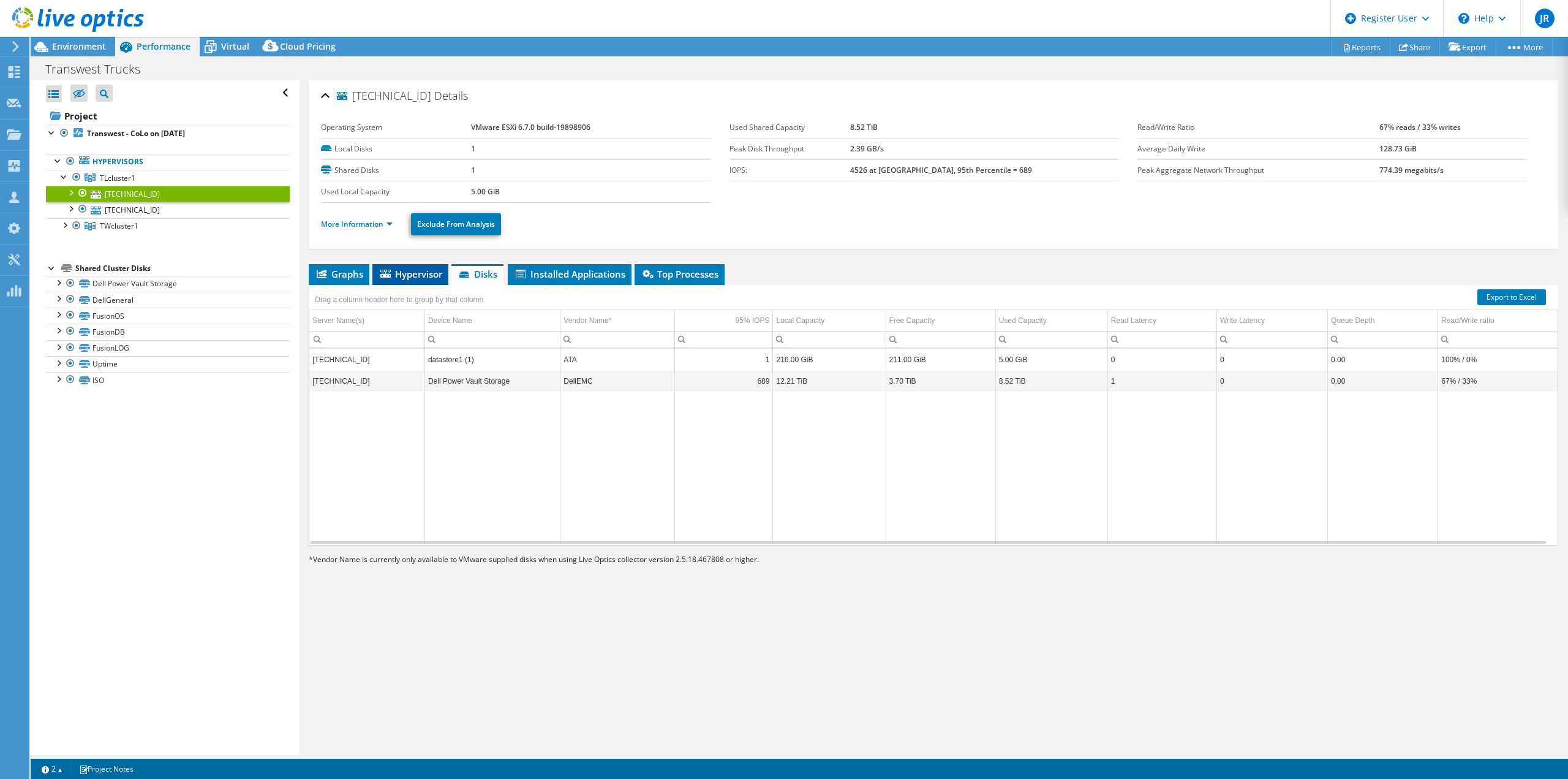
click at [408, 271] on span "Hypervisor" at bounding box center [410, 273] width 63 height 12
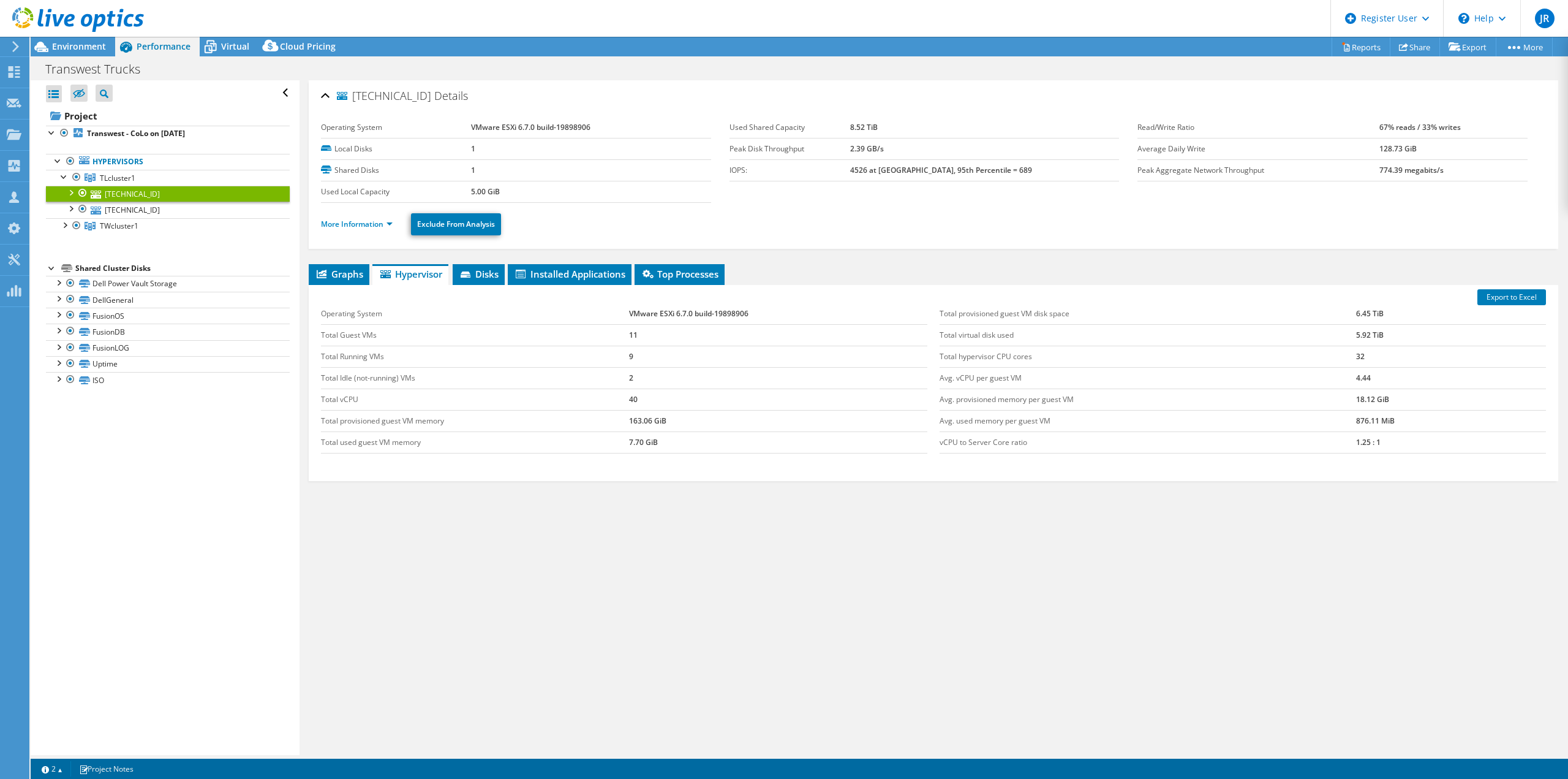
click at [68, 40] on div at bounding box center [72, 20] width 144 height 41
click at [67, 50] on span "Environment" at bounding box center [79, 46] width 54 height 12
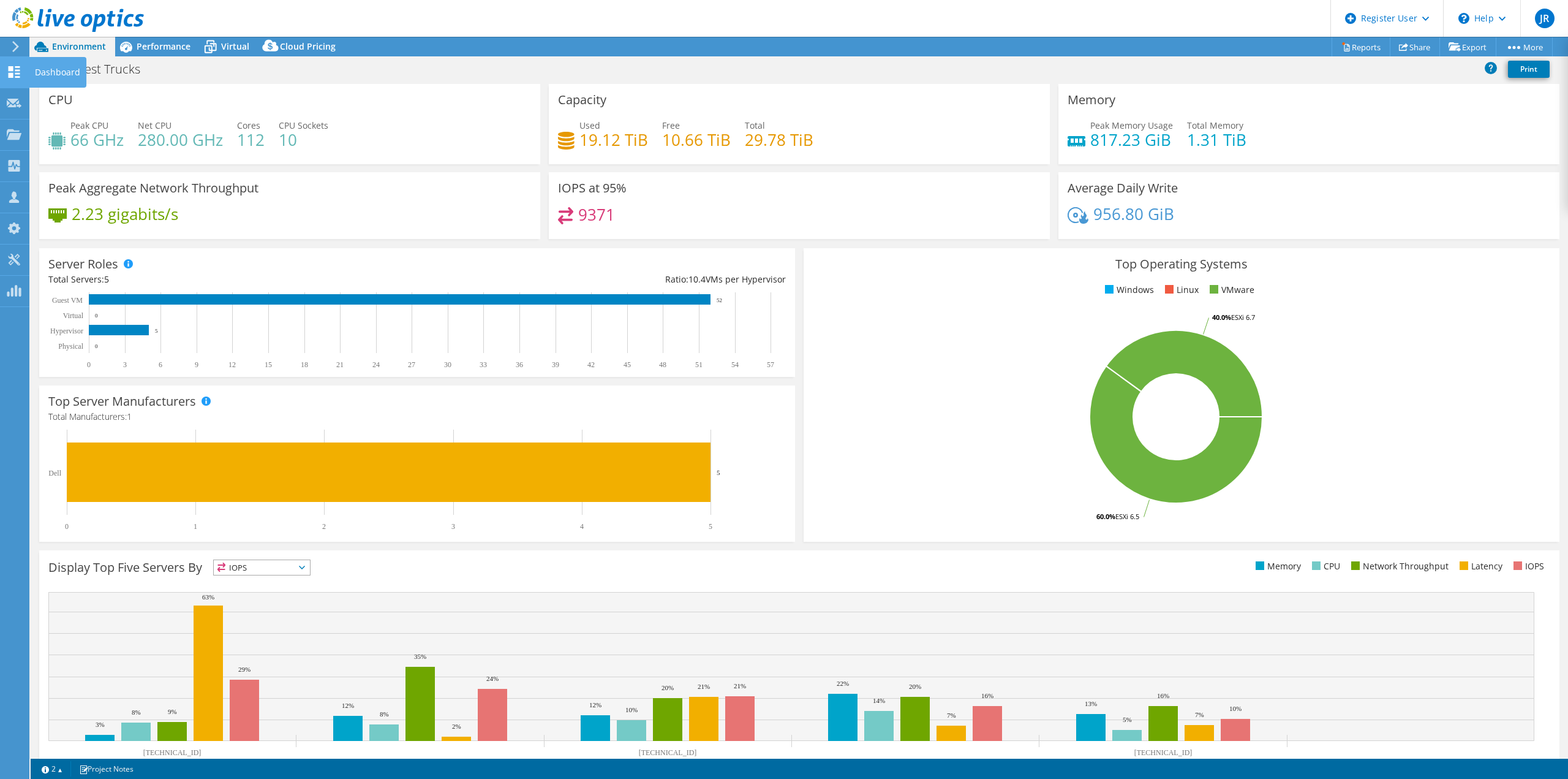
click at [10, 74] on use at bounding box center [14, 72] width 12 height 12
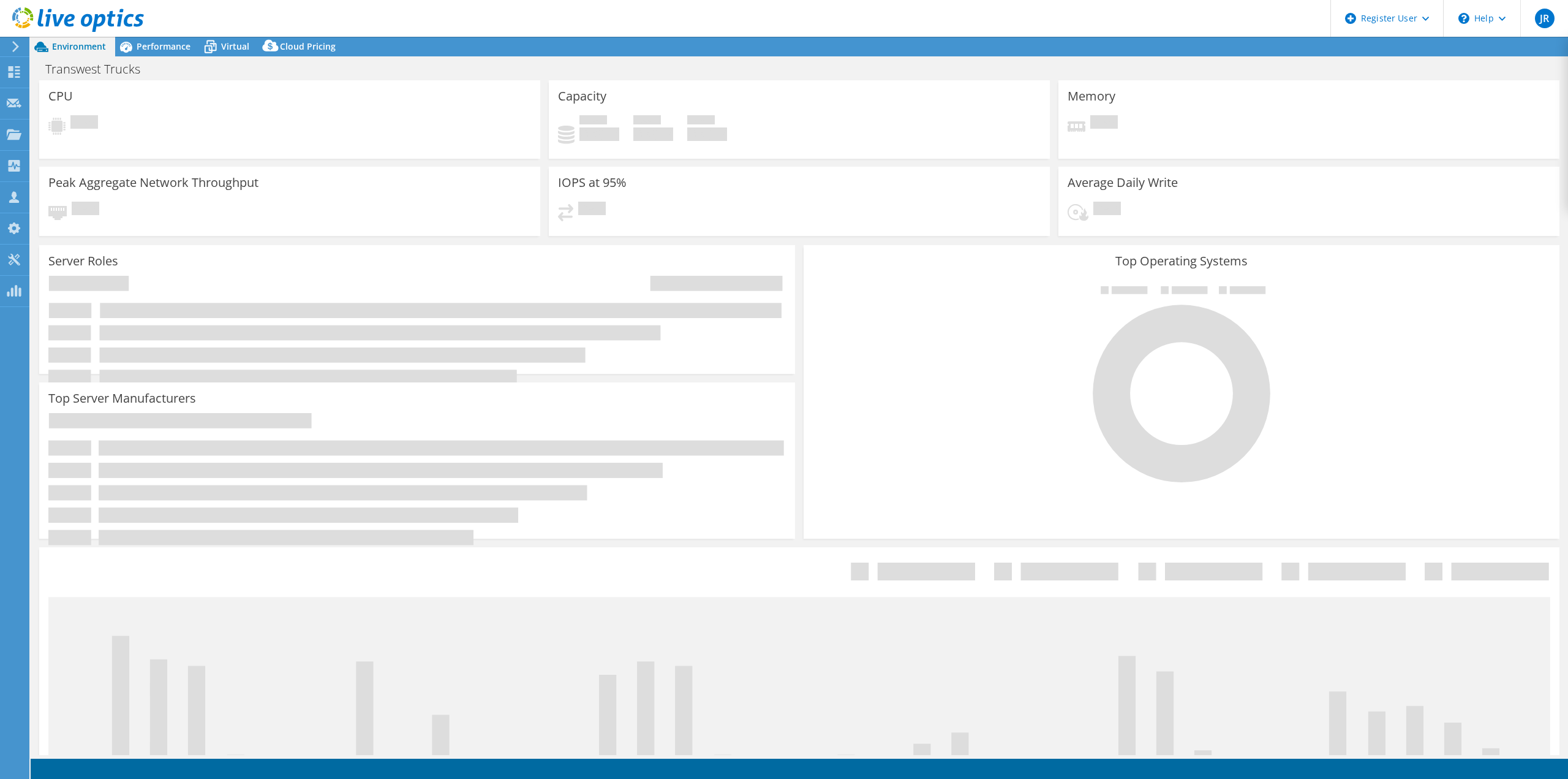
select select
select select "USWest"
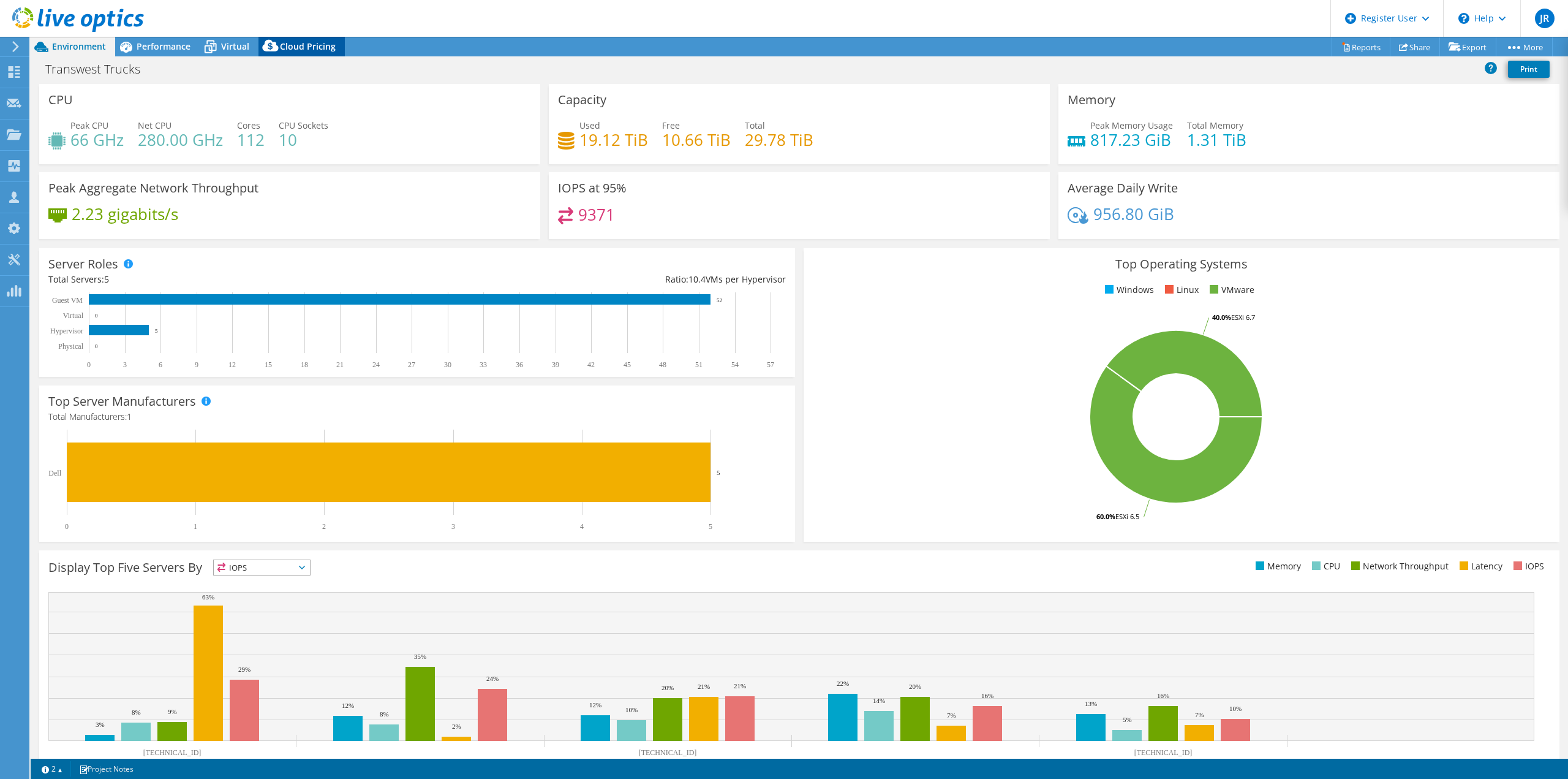
click at [306, 46] on span "Cloud Pricing" at bounding box center [308, 46] width 56 height 12
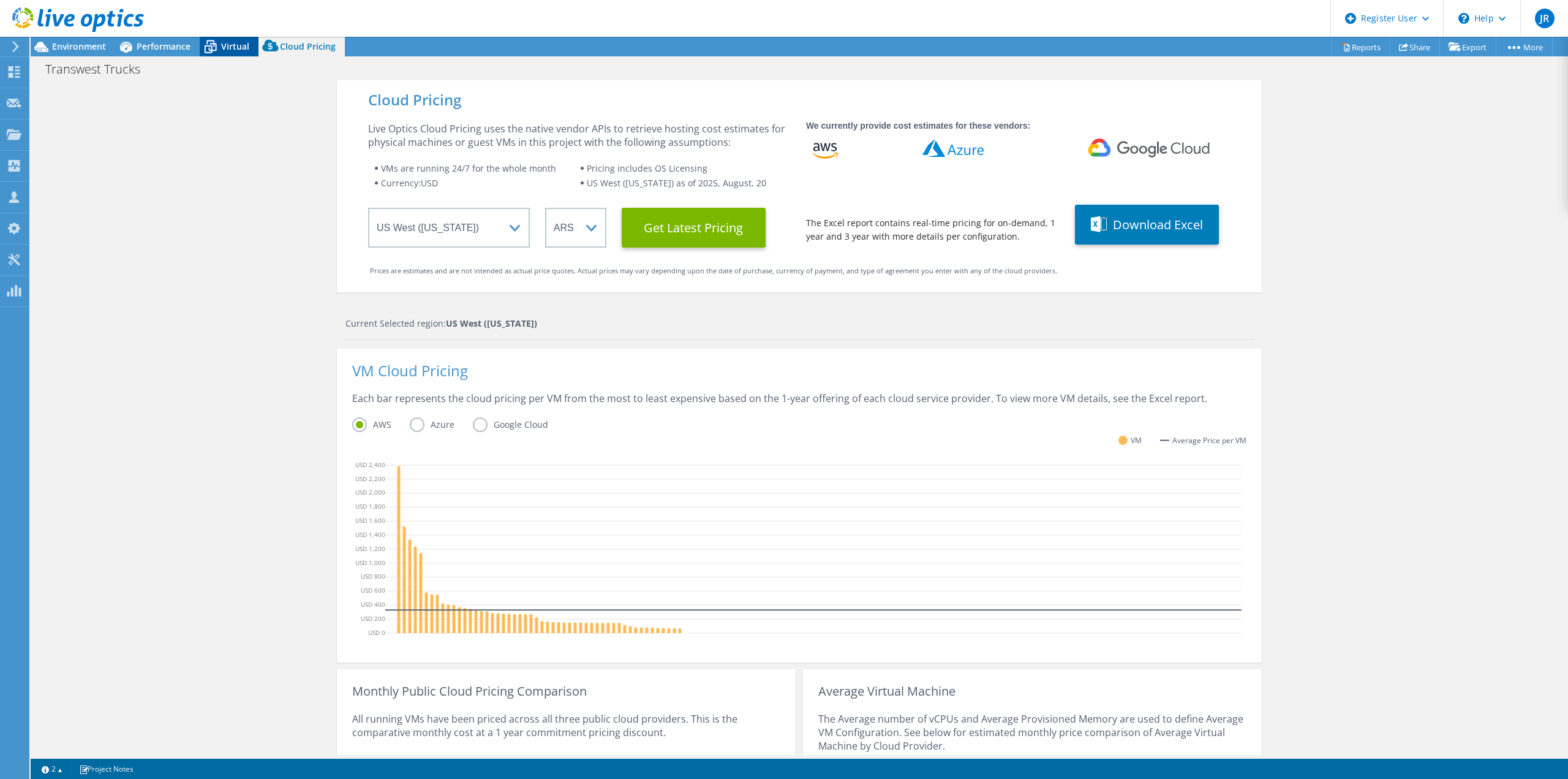
click at [226, 50] on span "Virtual" at bounding box center [235, 46] width 28 height 12
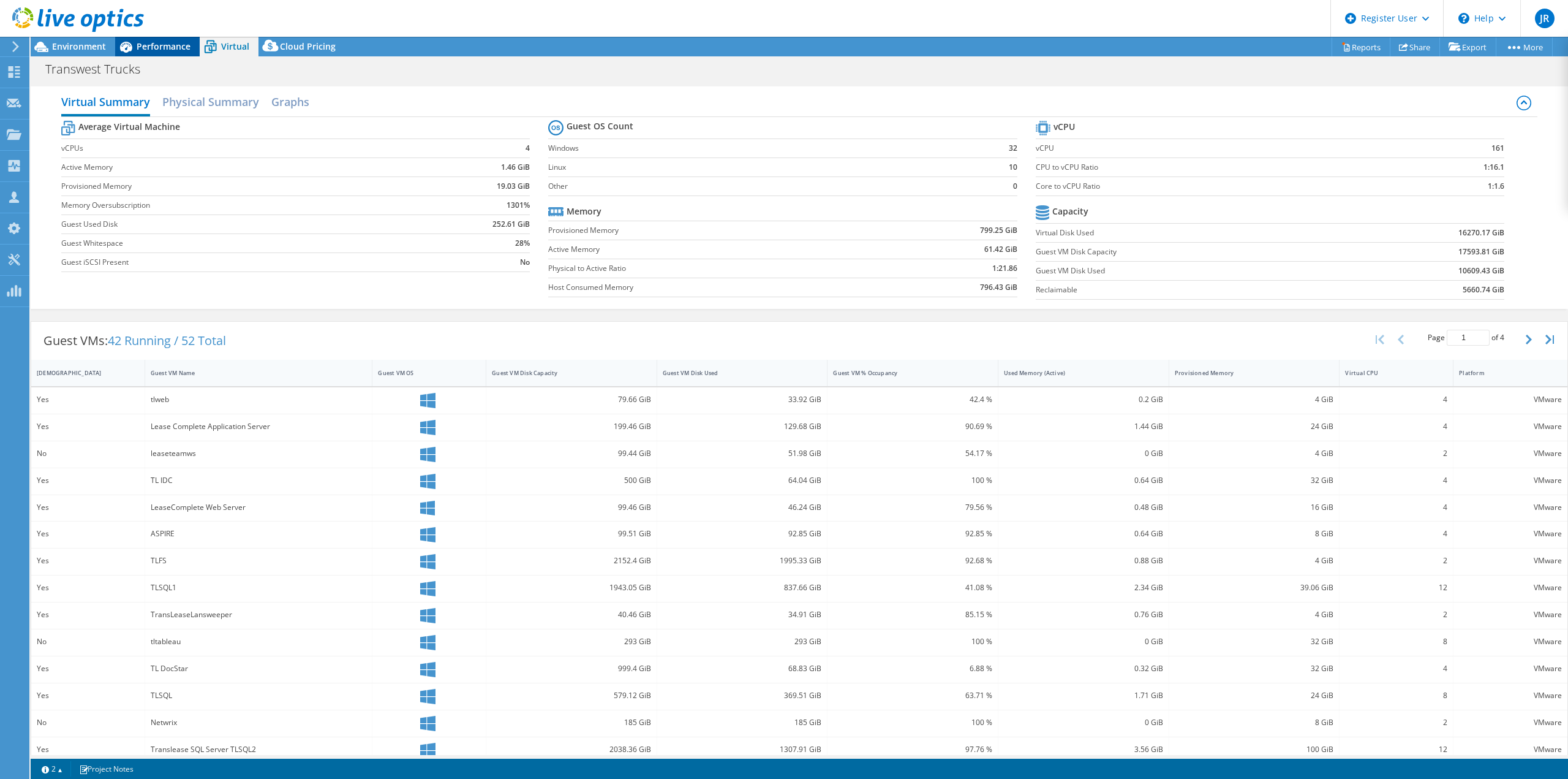
click at [174, 48] on span "Performance" at bounding box center [163, 46] width 54 height 12
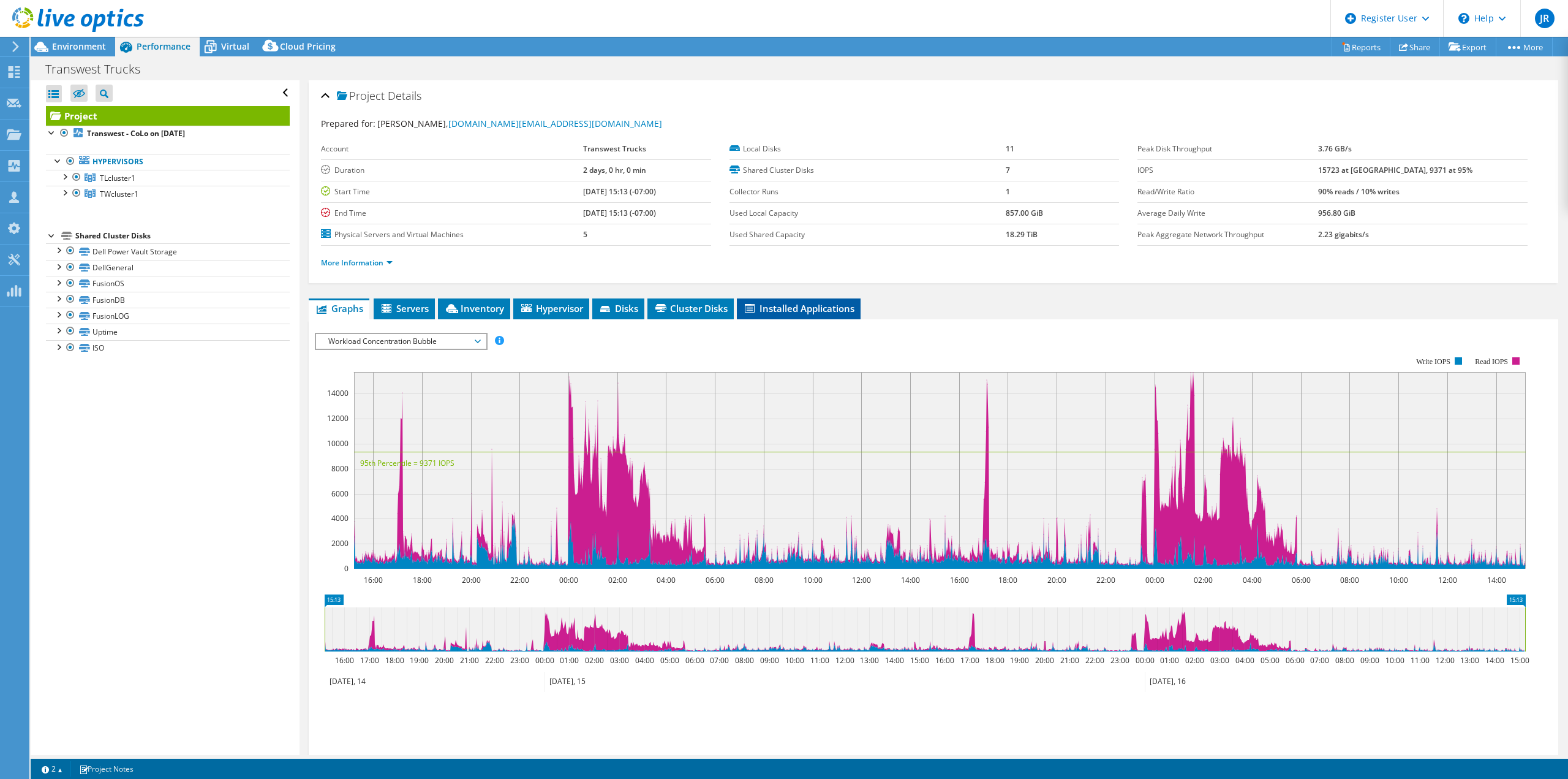
click at [784, 306] on span "Installed Applications" at bounding box center [799, 308] width 111 height 12
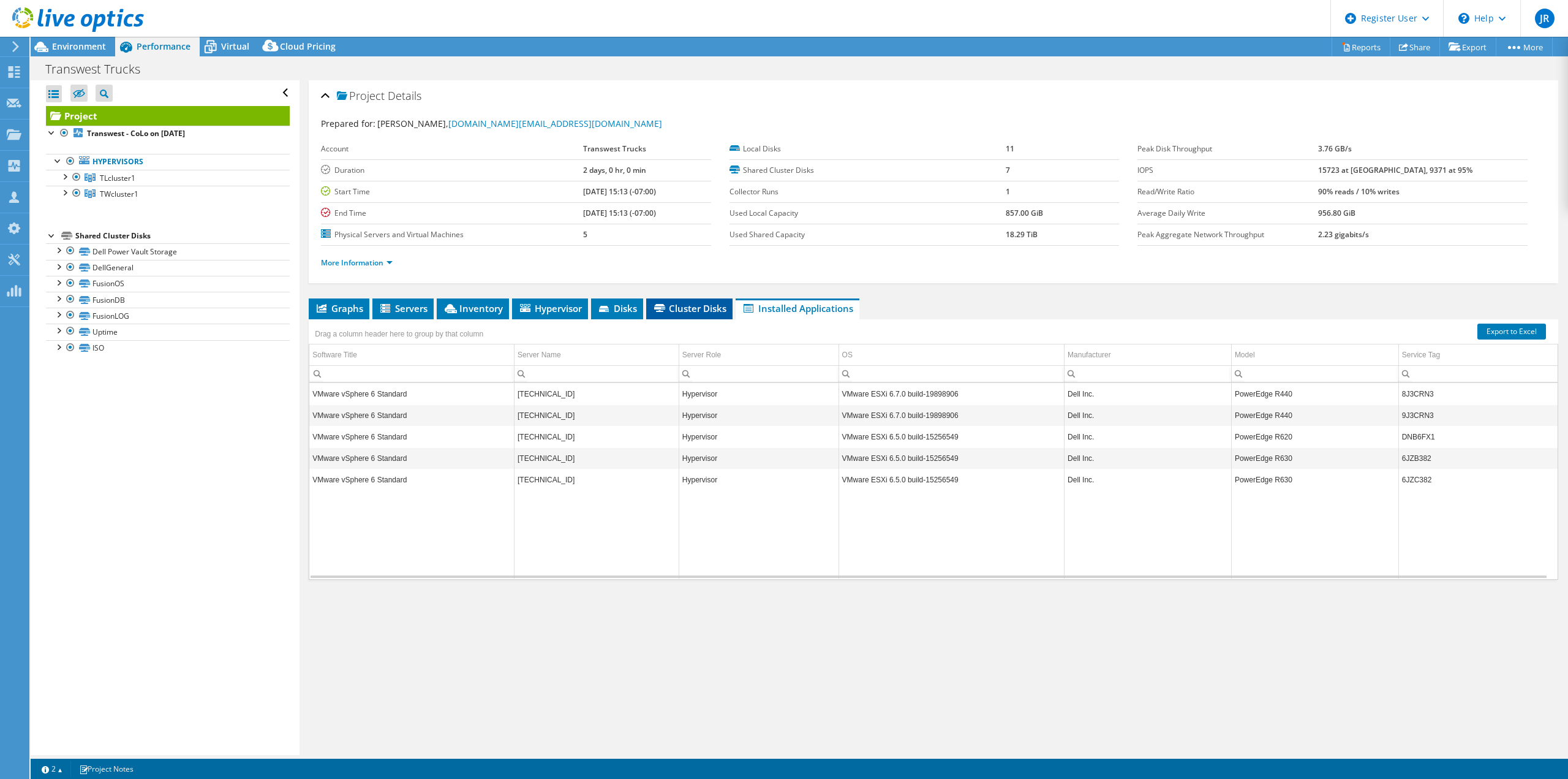
click at [692, 309] on span "Cluster Disks" at bounding box center [689, 308] width 74 height 12
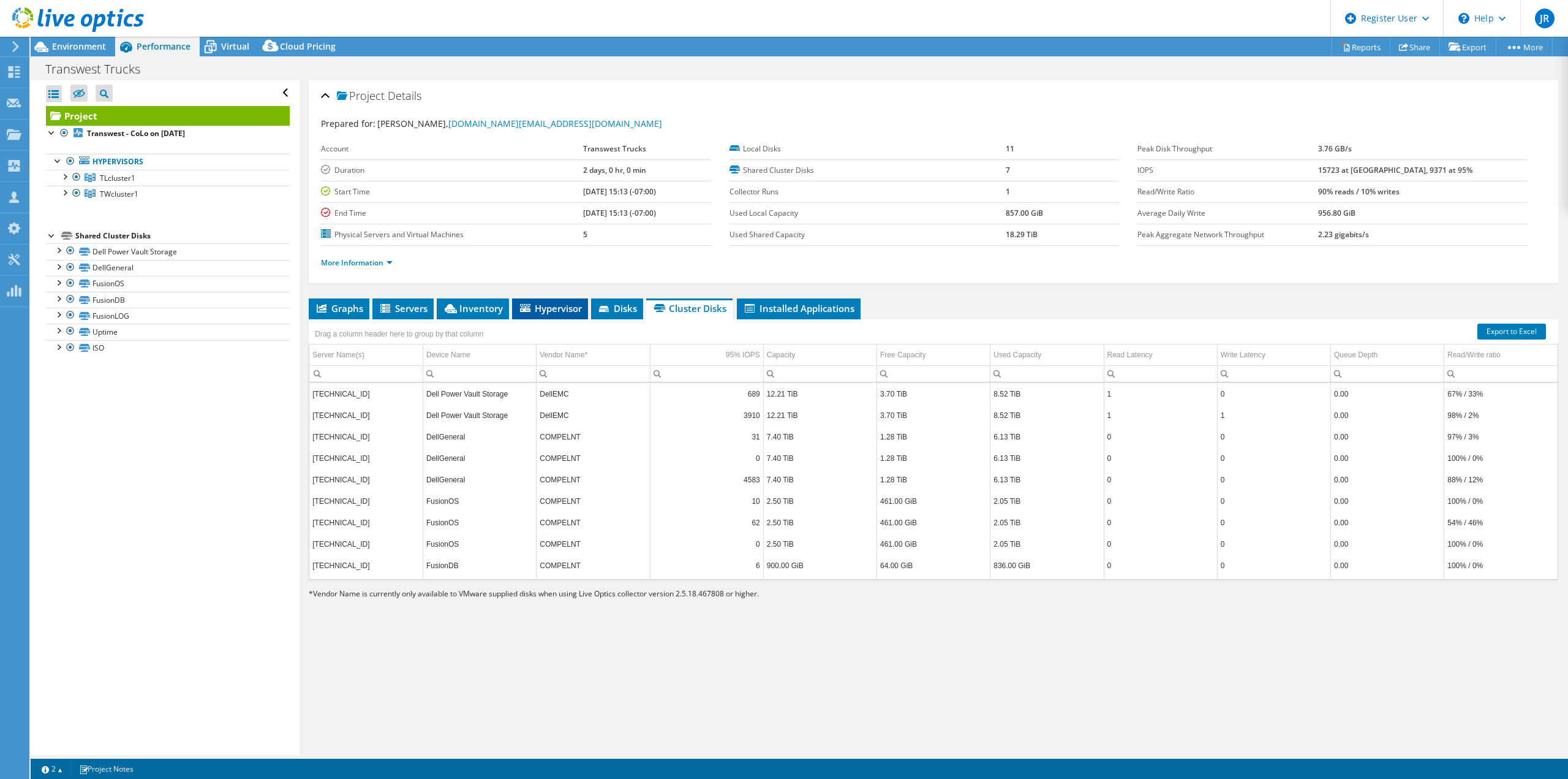
click at [546, 312] on span "Hypervisor" at bounding box center [550, 308] width 63 height 12
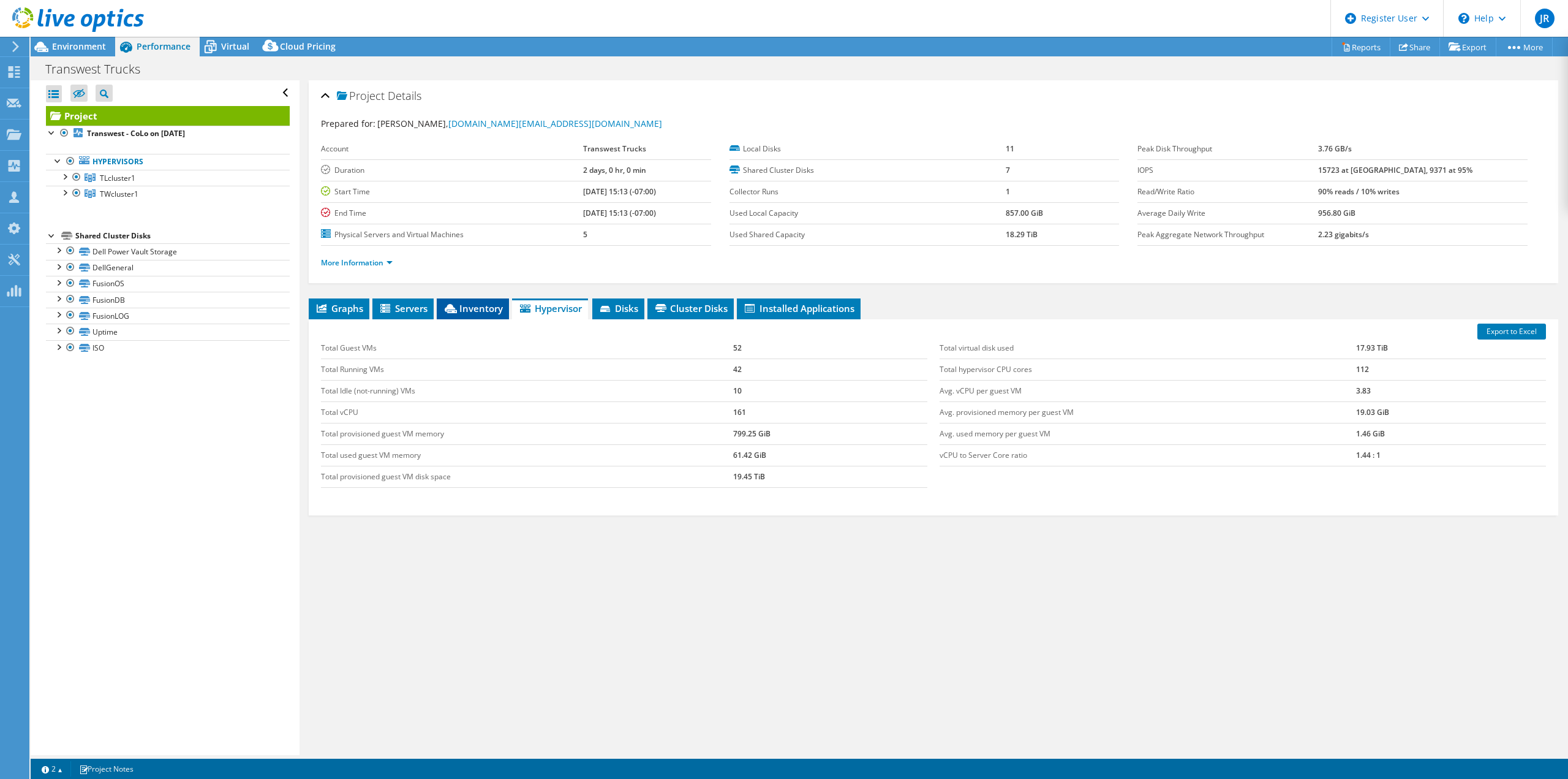
click at [480, 311] on span "Inventory" at bounding box center [473, 308] width 60 height 12
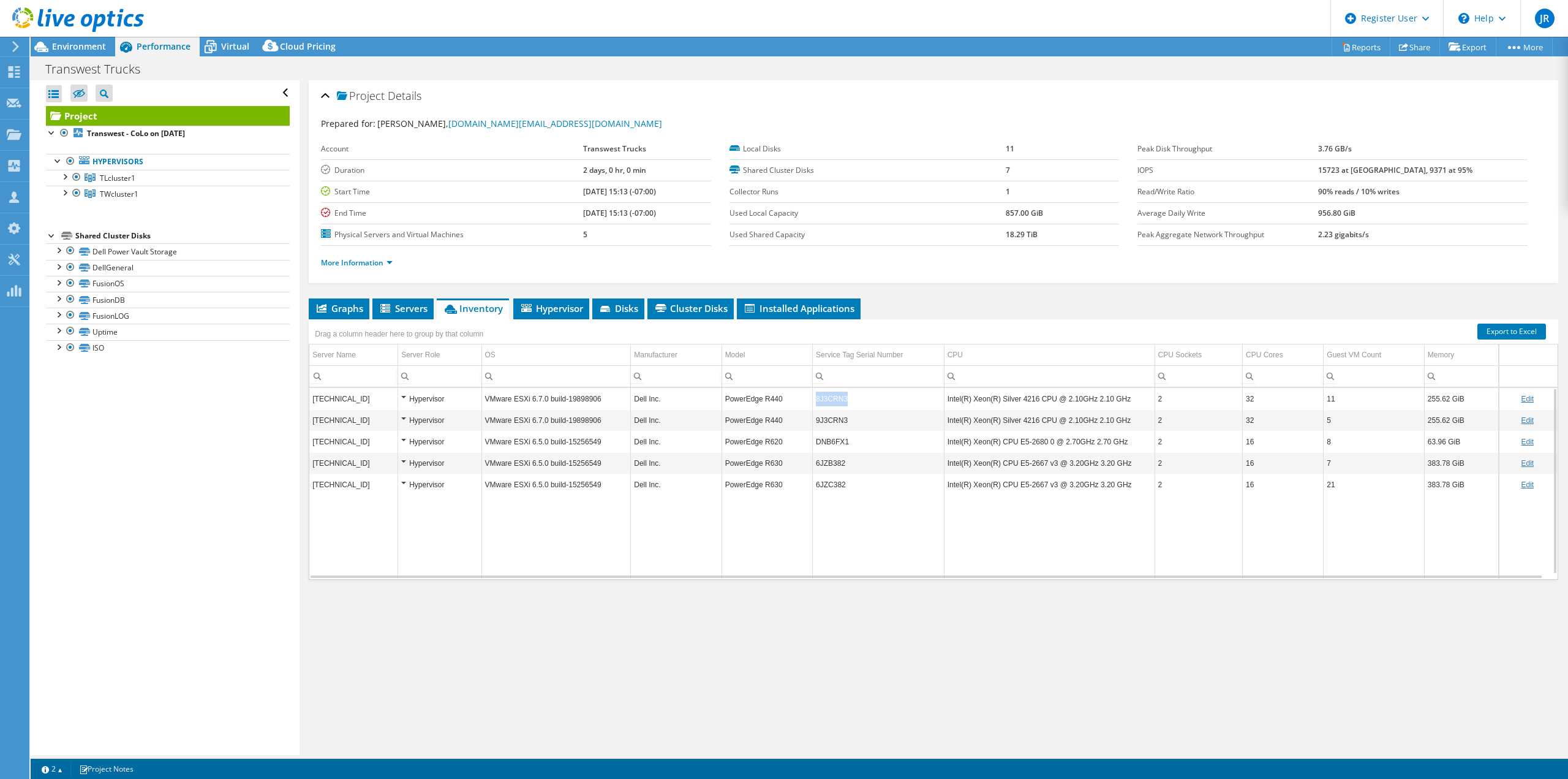
drag, startPoint x: 862, startPoint y: 399, endPoint x: 807, endPoint y: 400, distance: 55.0
click at [807, 400] on tr "10.0.33.74 Hypervisor VMware ESXi 6.7.0 build-19898906 Dell Inc. PowerEdge R440…" at bounding box center [934, 398] width 1249 height 21
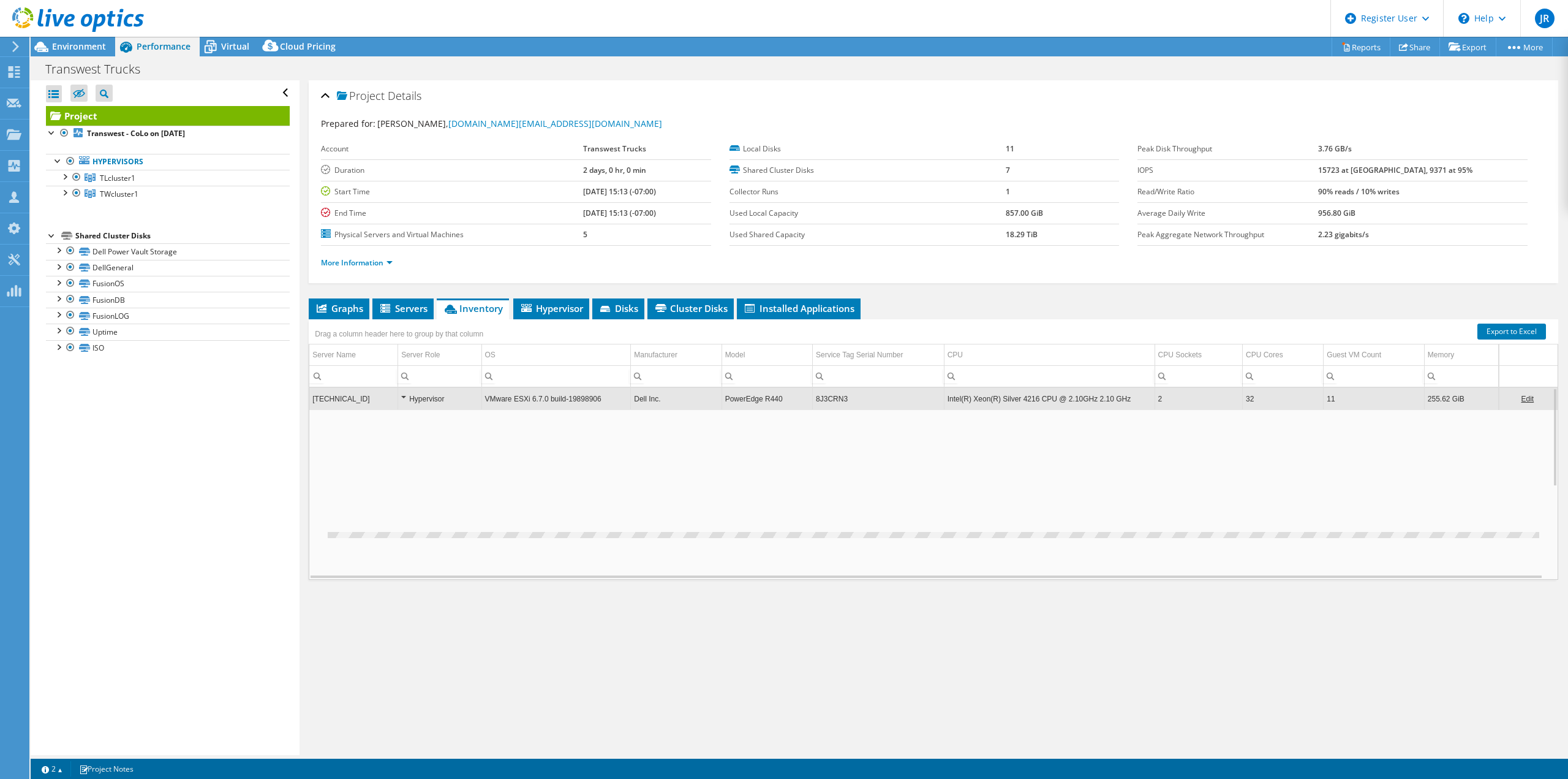
copy tr "8J3CRN3"
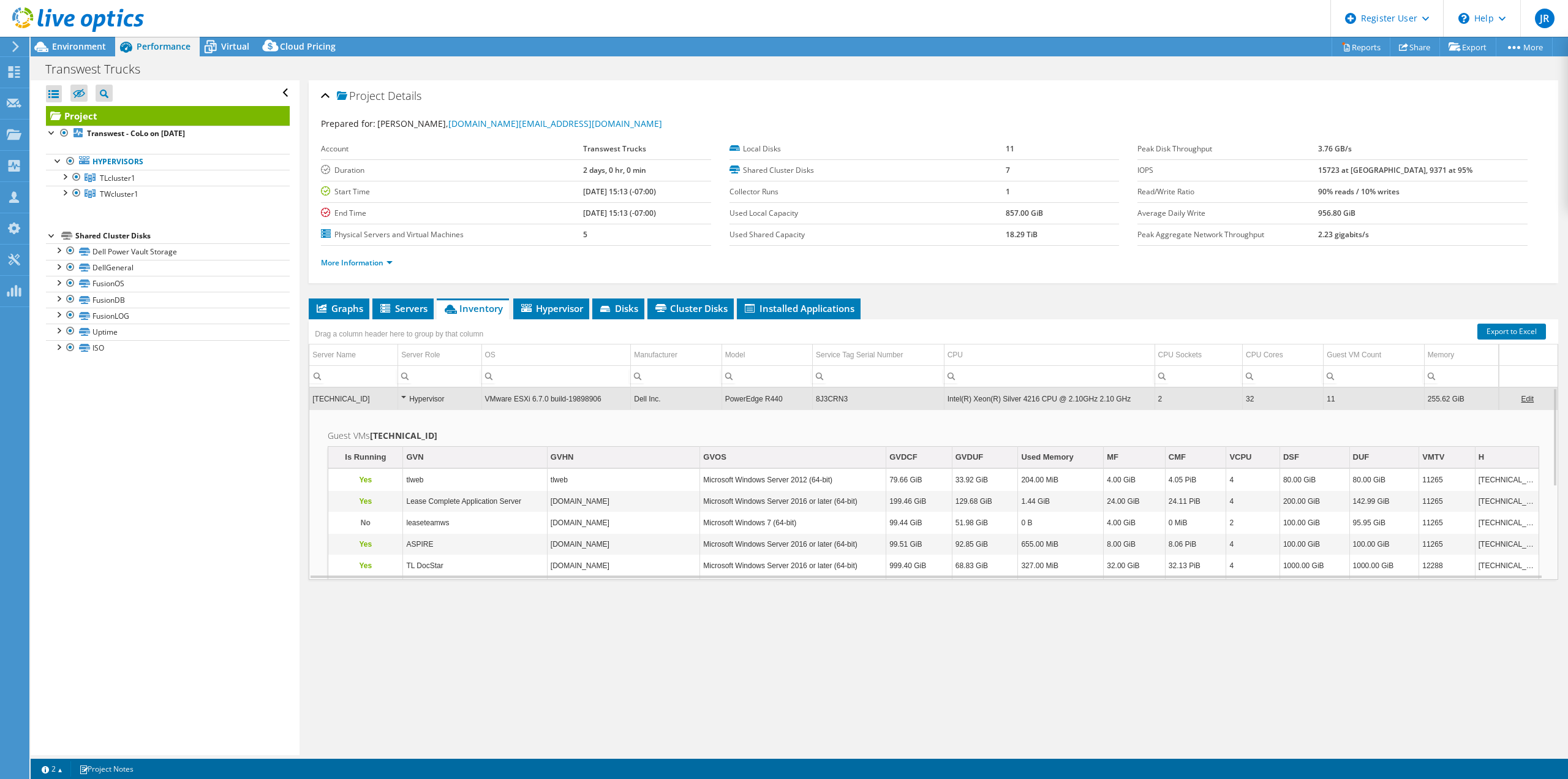
click at [854, 394] on td "8J3CRN3" at bounding box center [878, 398] width 131 height 21
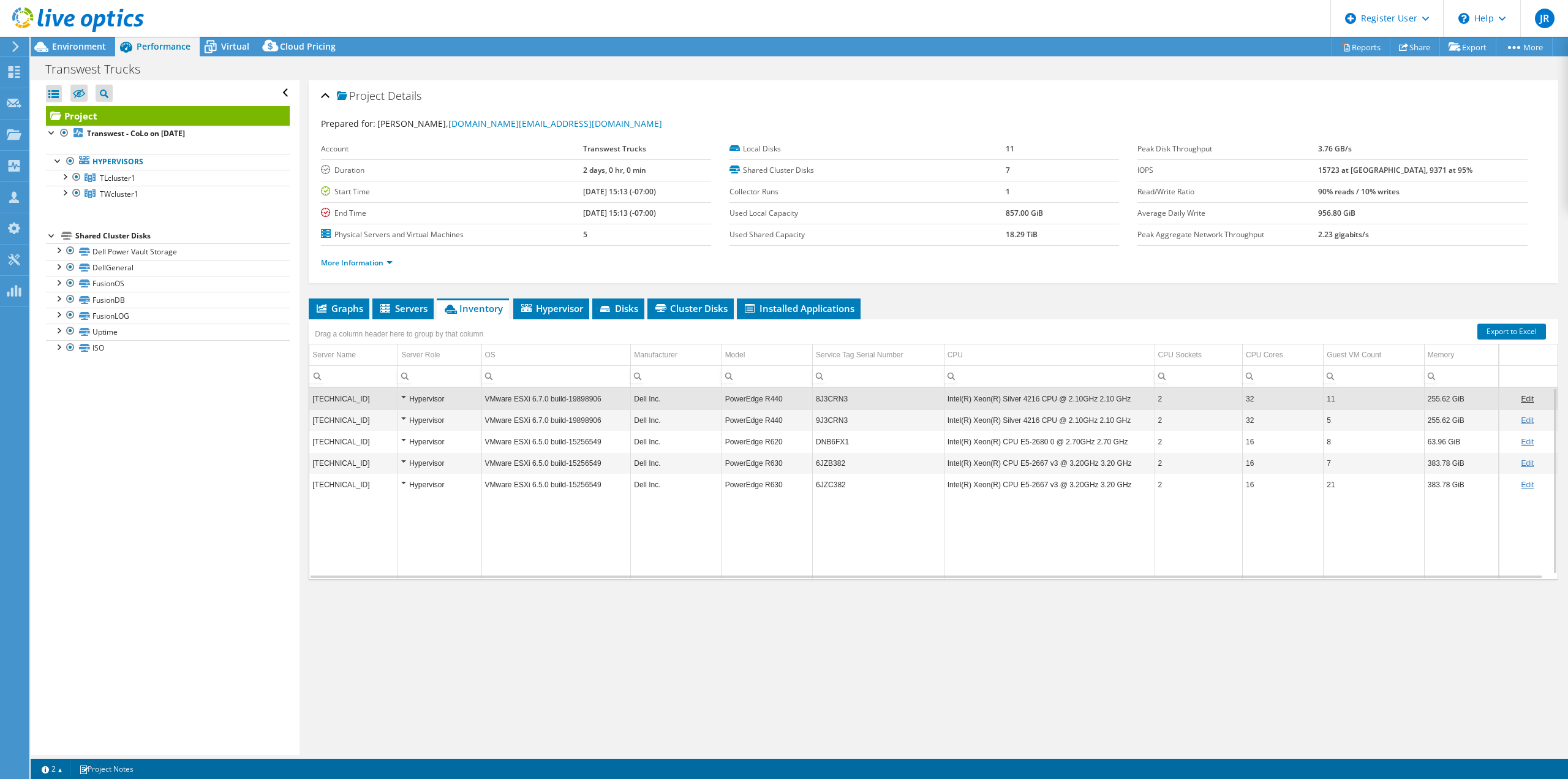
click at [854, 394] on td "8J3CRN3" at bounding box center [878, 398] width 131 height 21
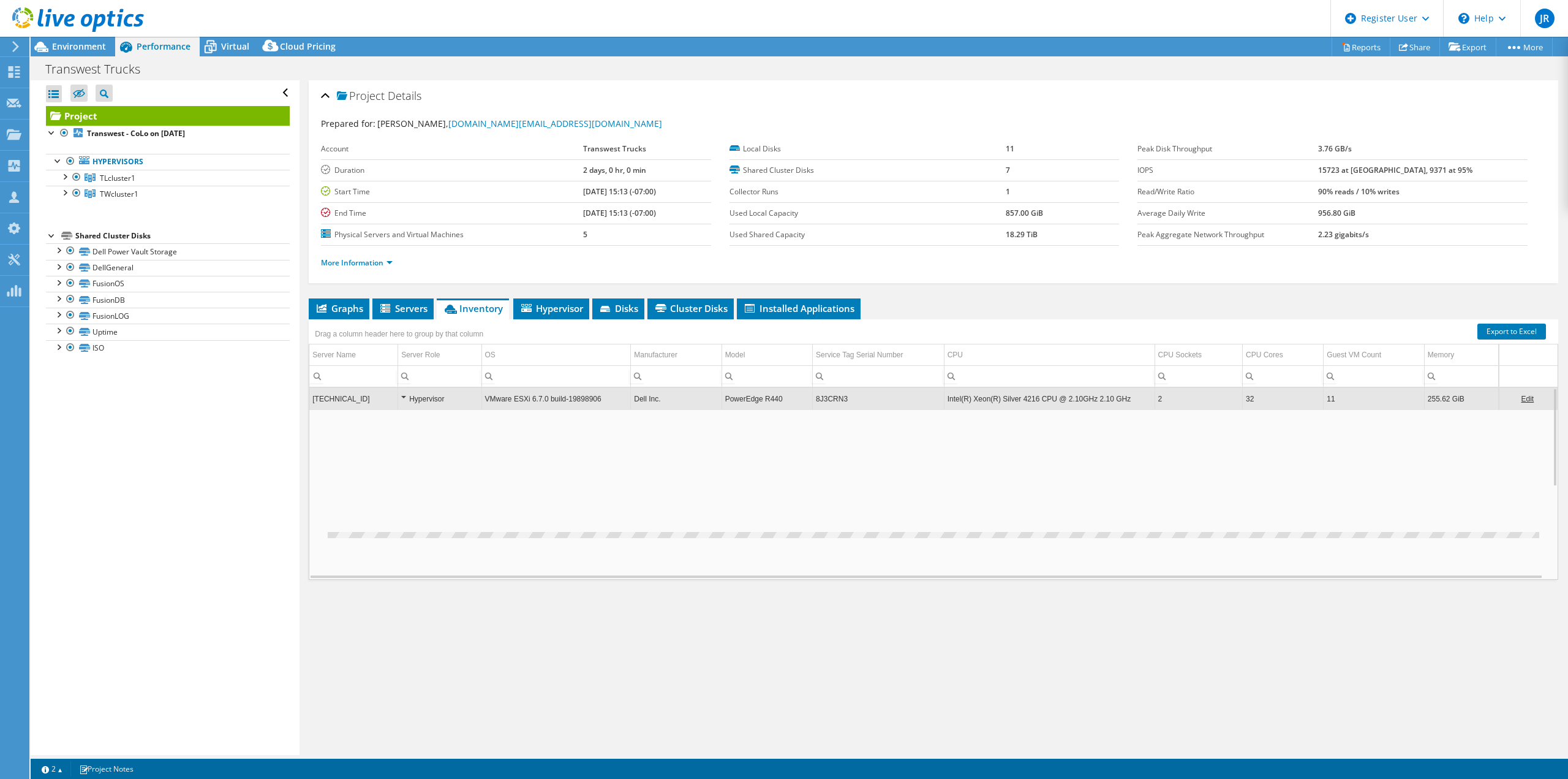
click at [854, 394] on td "8J3CRN3" at bounding box center [878, 398] width 131 height 21
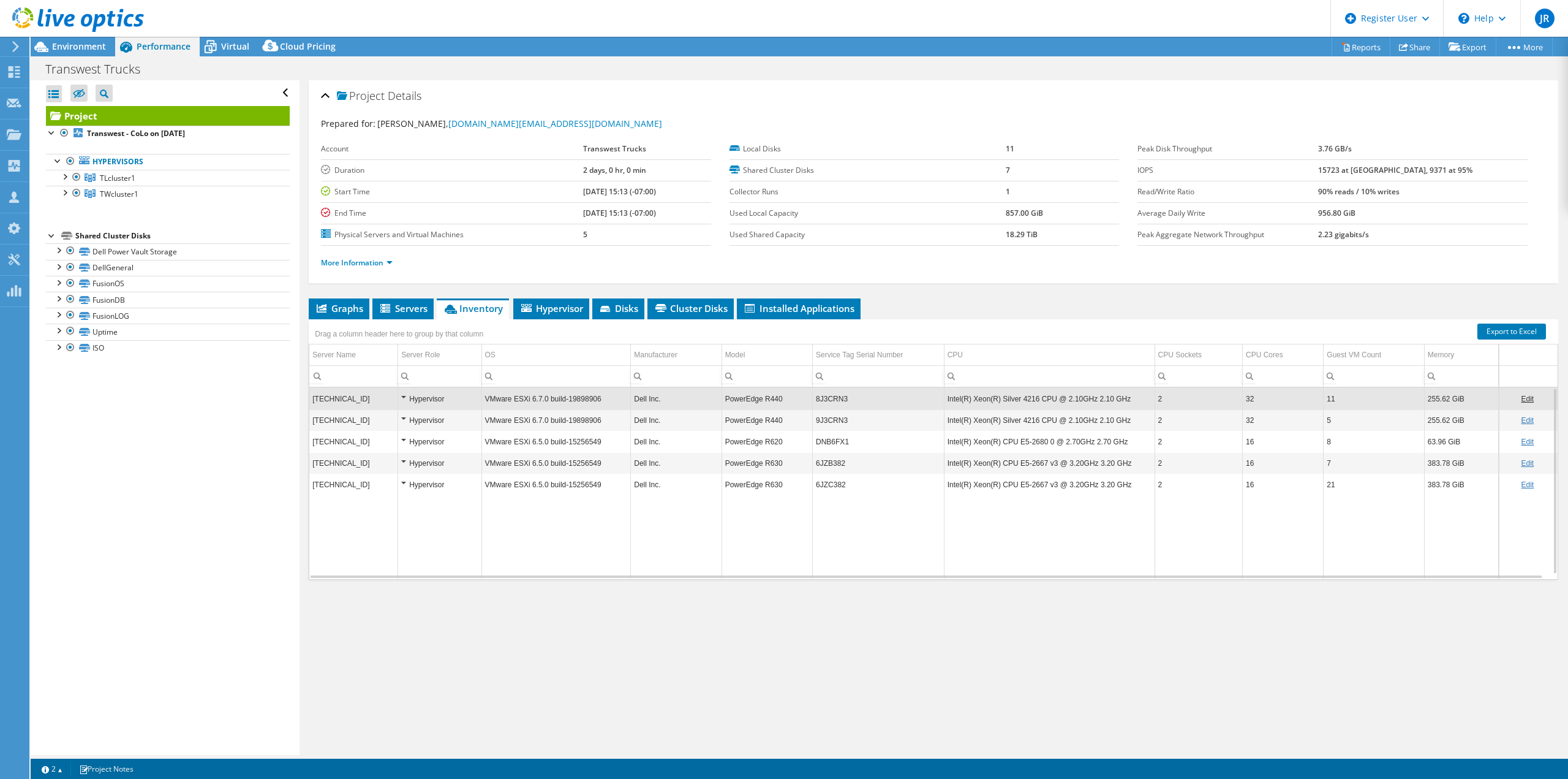
click at [854, 394] on td "8J3CRN3" at bounding box center [878, 398] width 131 height 21
click at [849, 399] on td "8J3CRN3" at bounding box center [878, 398] width 131 height 21
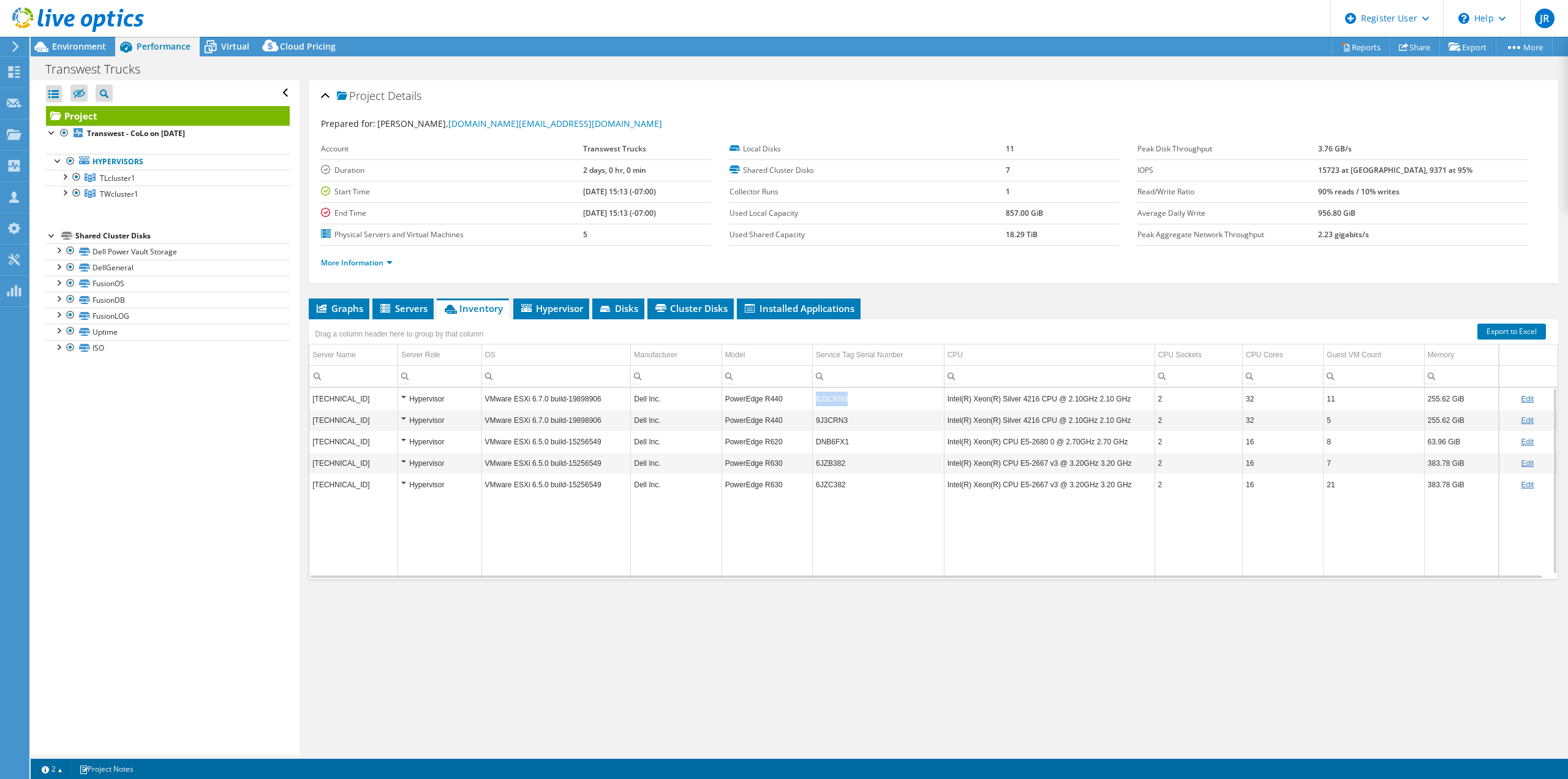
click at [849, 399] on td "8J3CRN3" at bounding box center [878, 398] width 131 height 21
click at [846, 420] on td "9J3CRN3" at bounding box center [878, 420] width 131 height 21
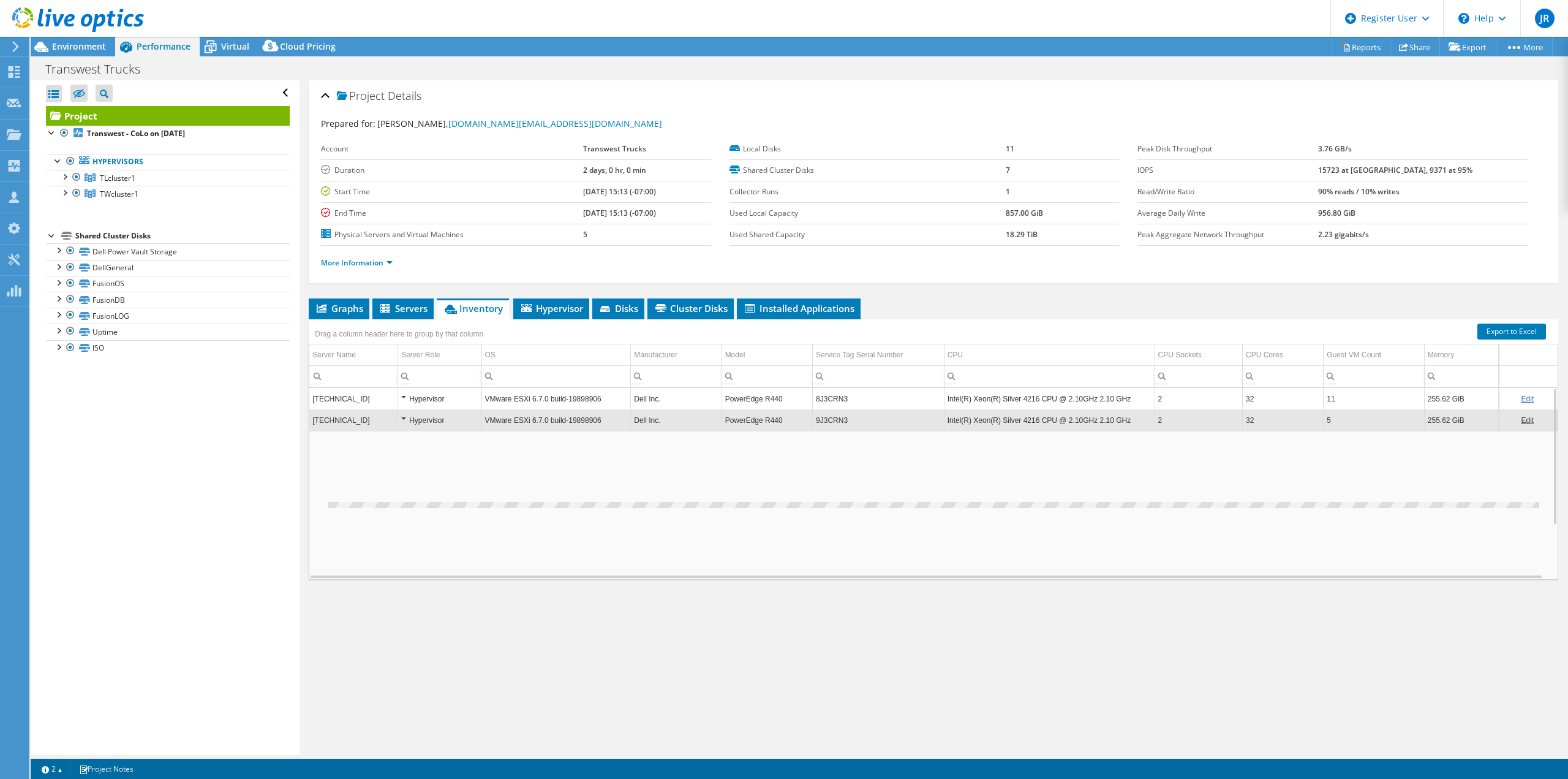
click at [846, 420] on td "9J3CRN3" at bounding box center [878, 420] width 131 height 21
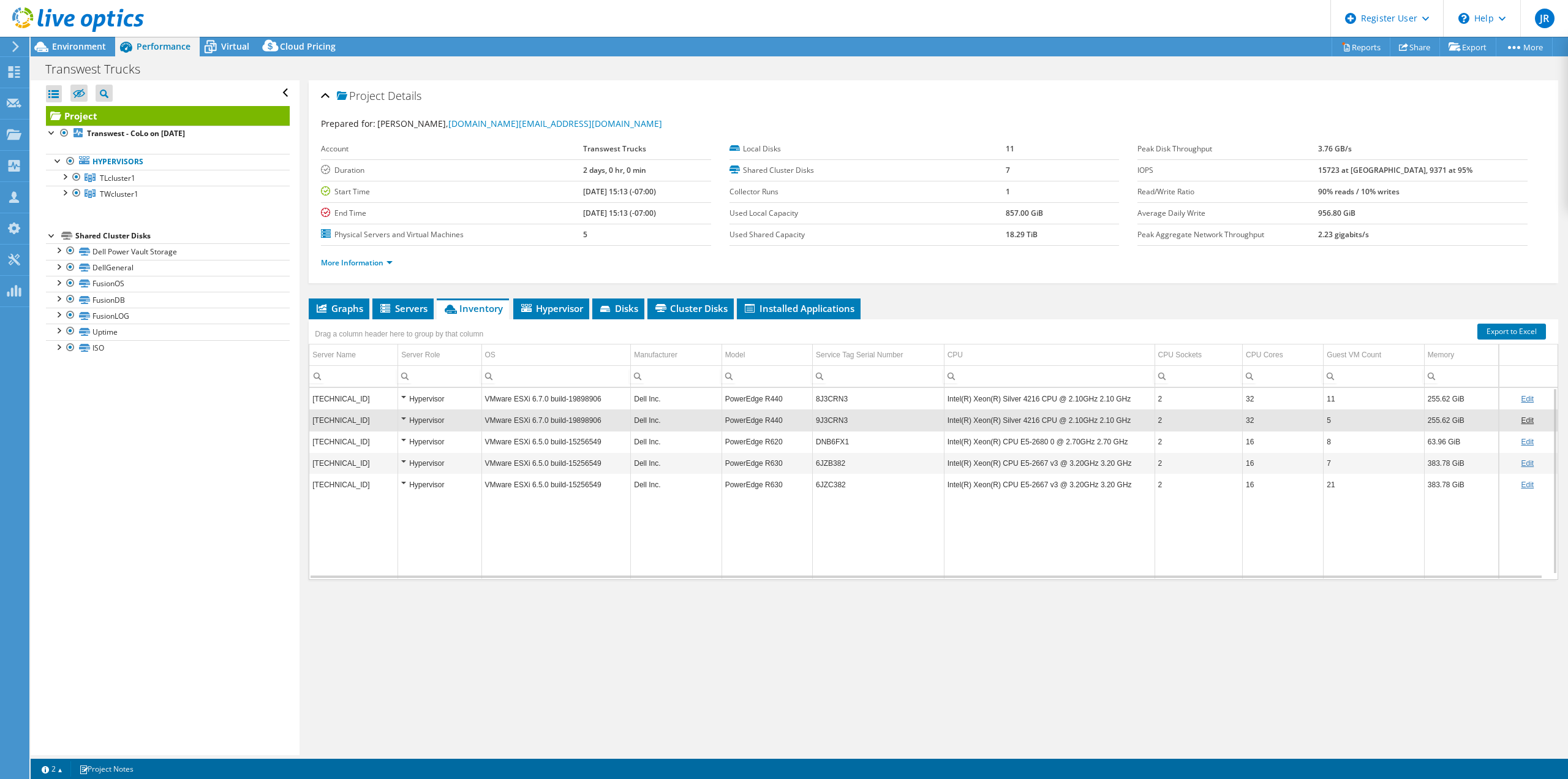
click at [846, 420] on td "9J3CRN3" at bounding box center [878, 420] width 131 height 21
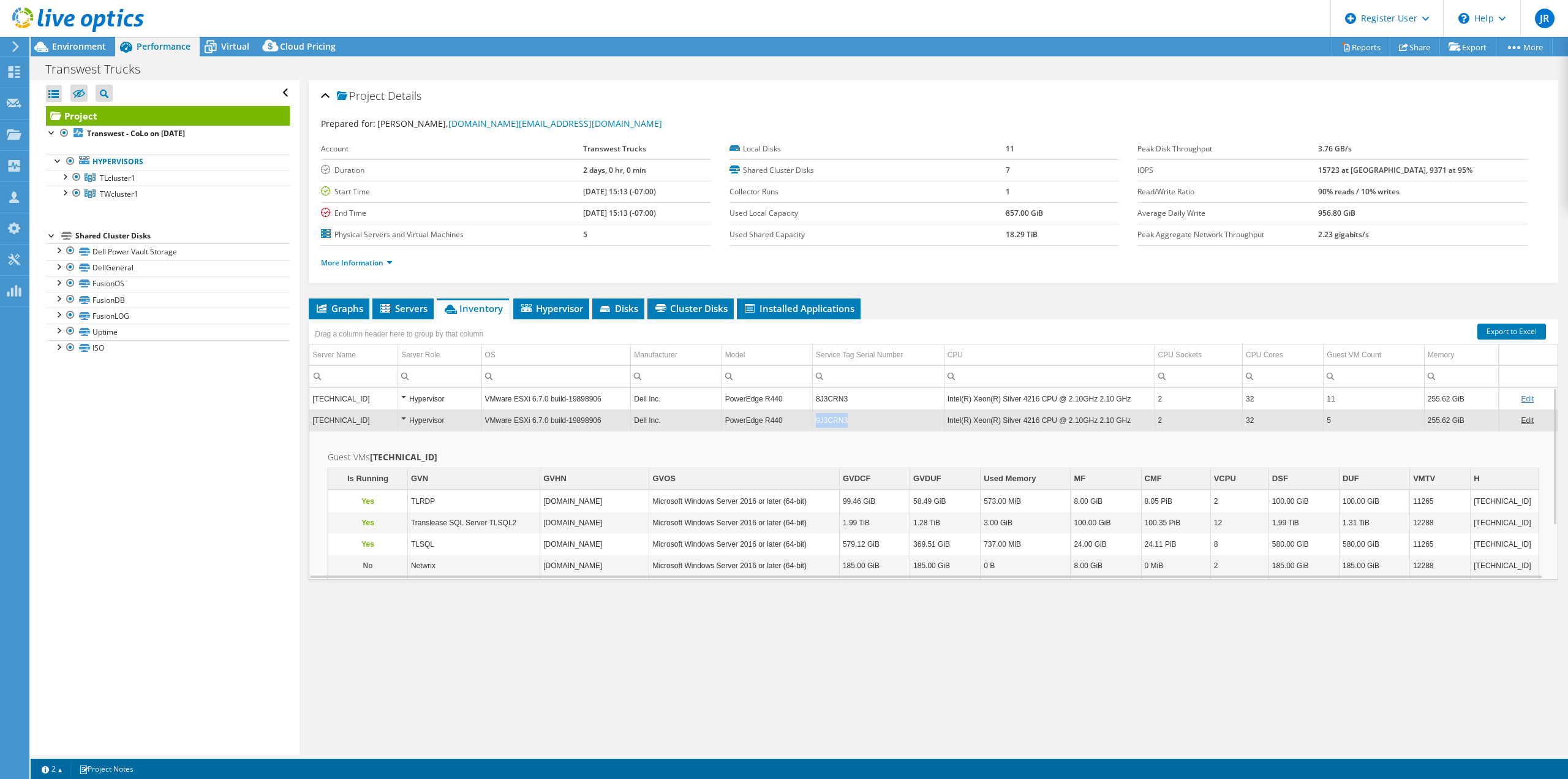
copy tr "9J3CRN3"
drag, startPoint x: 846, startPoint y: 420, endPoint x: 807, endPoint y: 413, distance: 39.6
click at [807, 413] on tr "10.0.33.73 Hypervisor VMware ESXi 6.7.0 build-19898906 Dell Inc. PowerEdge R440…" at bounding box center [934, 420] width 1249 height 21
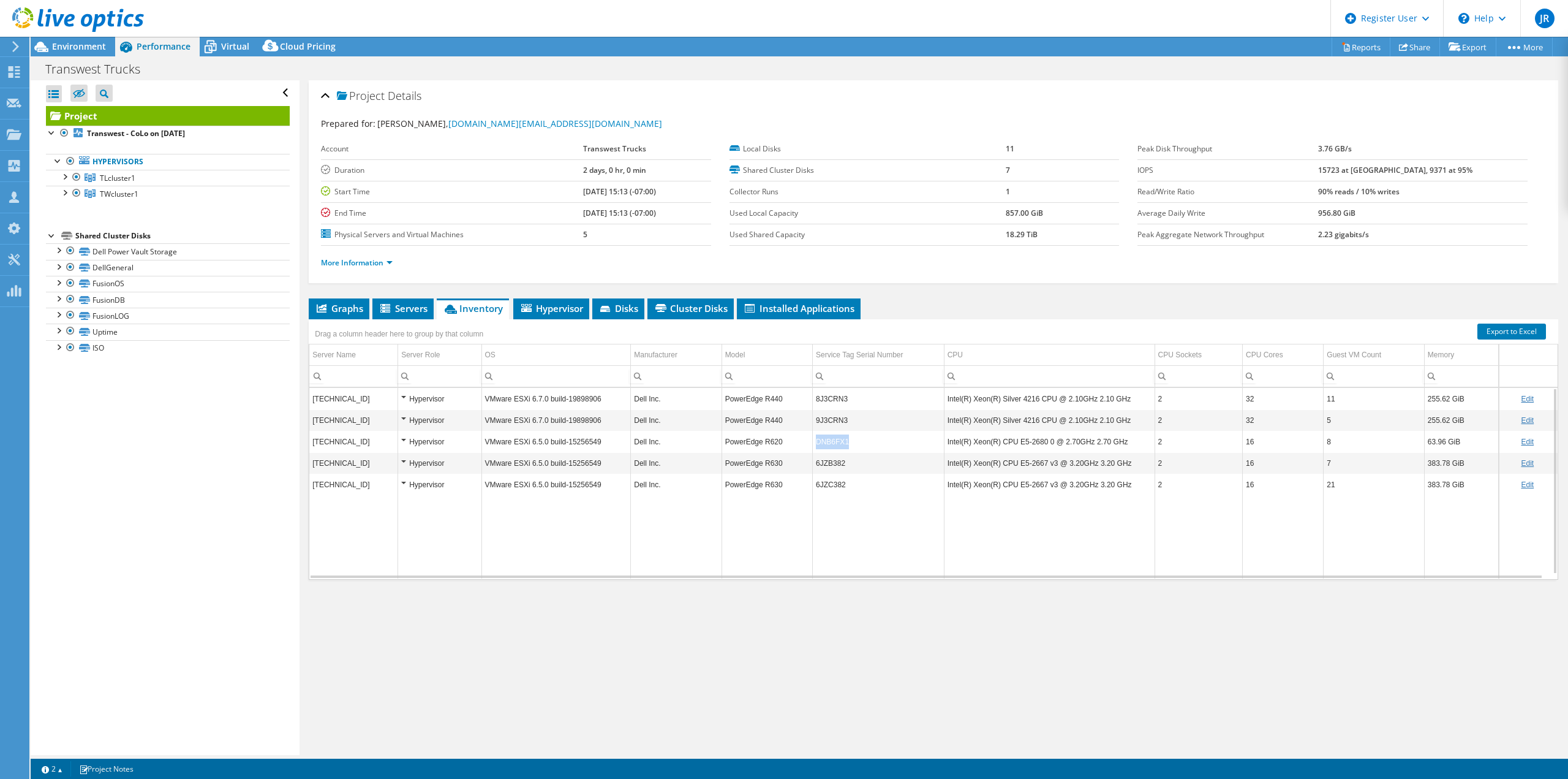
copy tr "DNB6FX1"
drag, startPoint x: 857, startPoint y: 440, endPoint x: 795, endPoint y: 444, distance: 62.1
click at [795, 444] on tr "10.0.1.31 Hypervisor VMware ESXi 6.5.0 build-15256549 Dell Inc. PowerEdge R620 …" at bounding box center [934, 441] width 1249 height 21
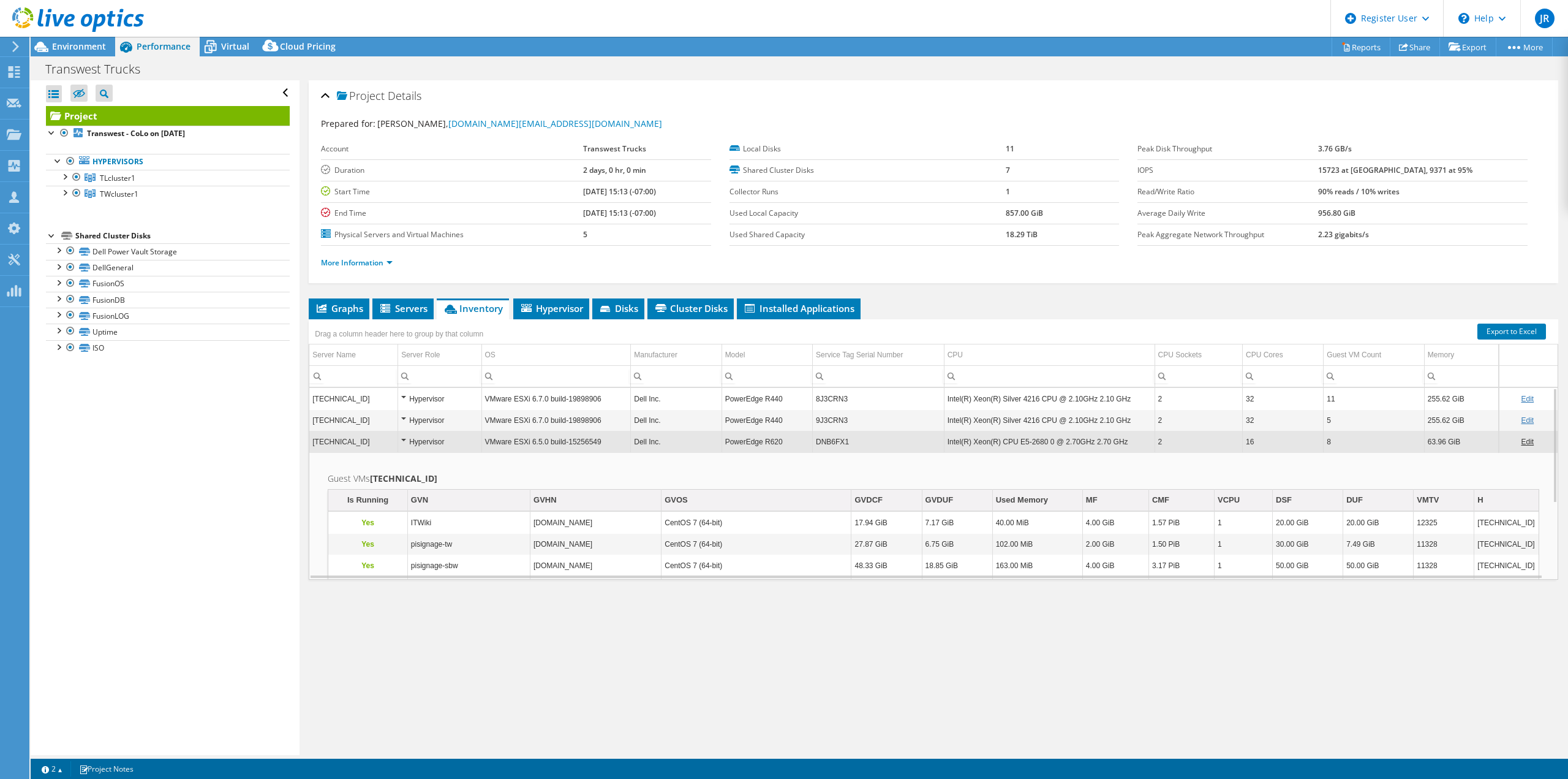
click at [857, 447] on td "DNB6FX1" at bounding box center [878, 441] width 131 height 21
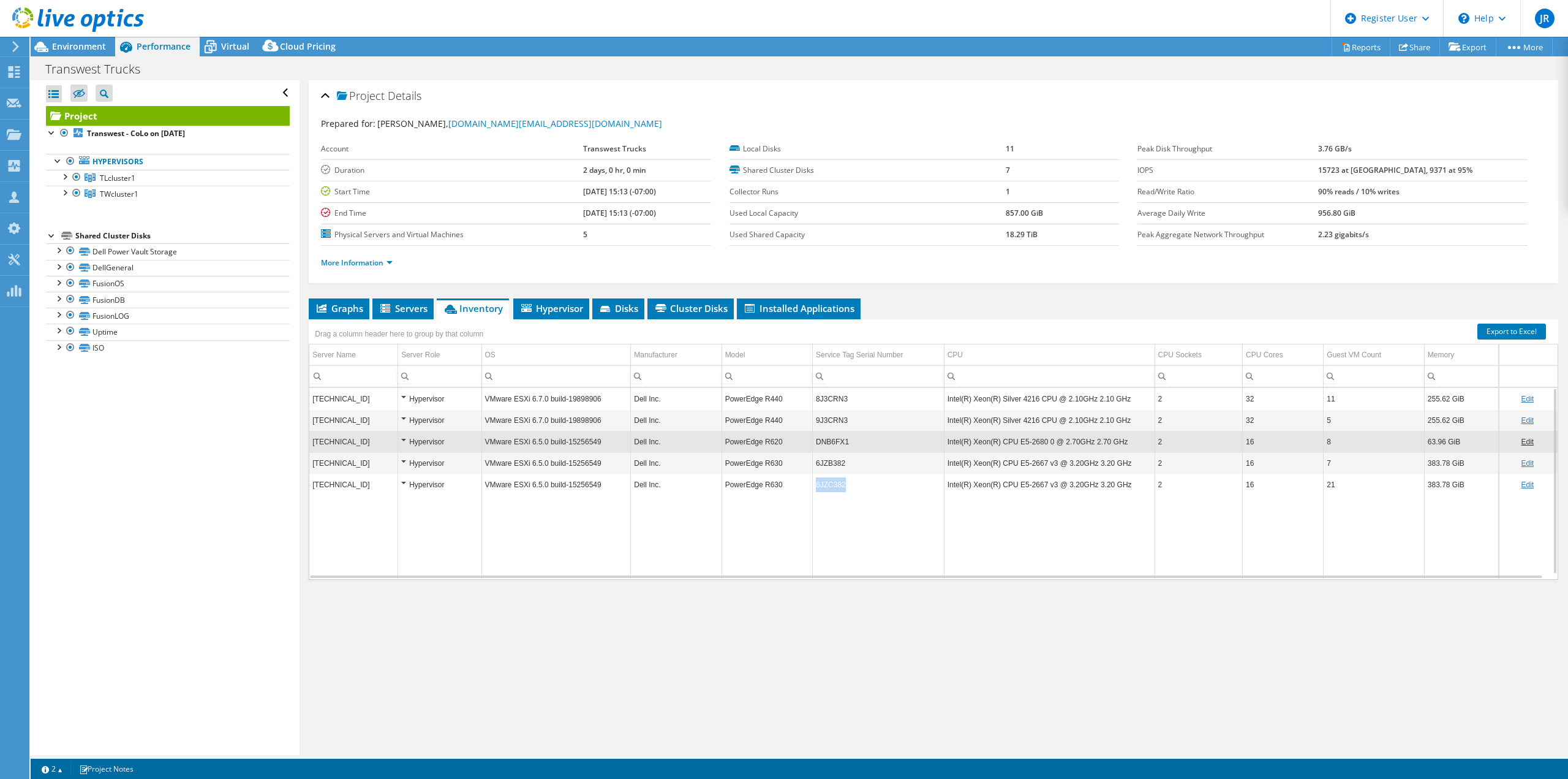
copy tr "6JZC382"
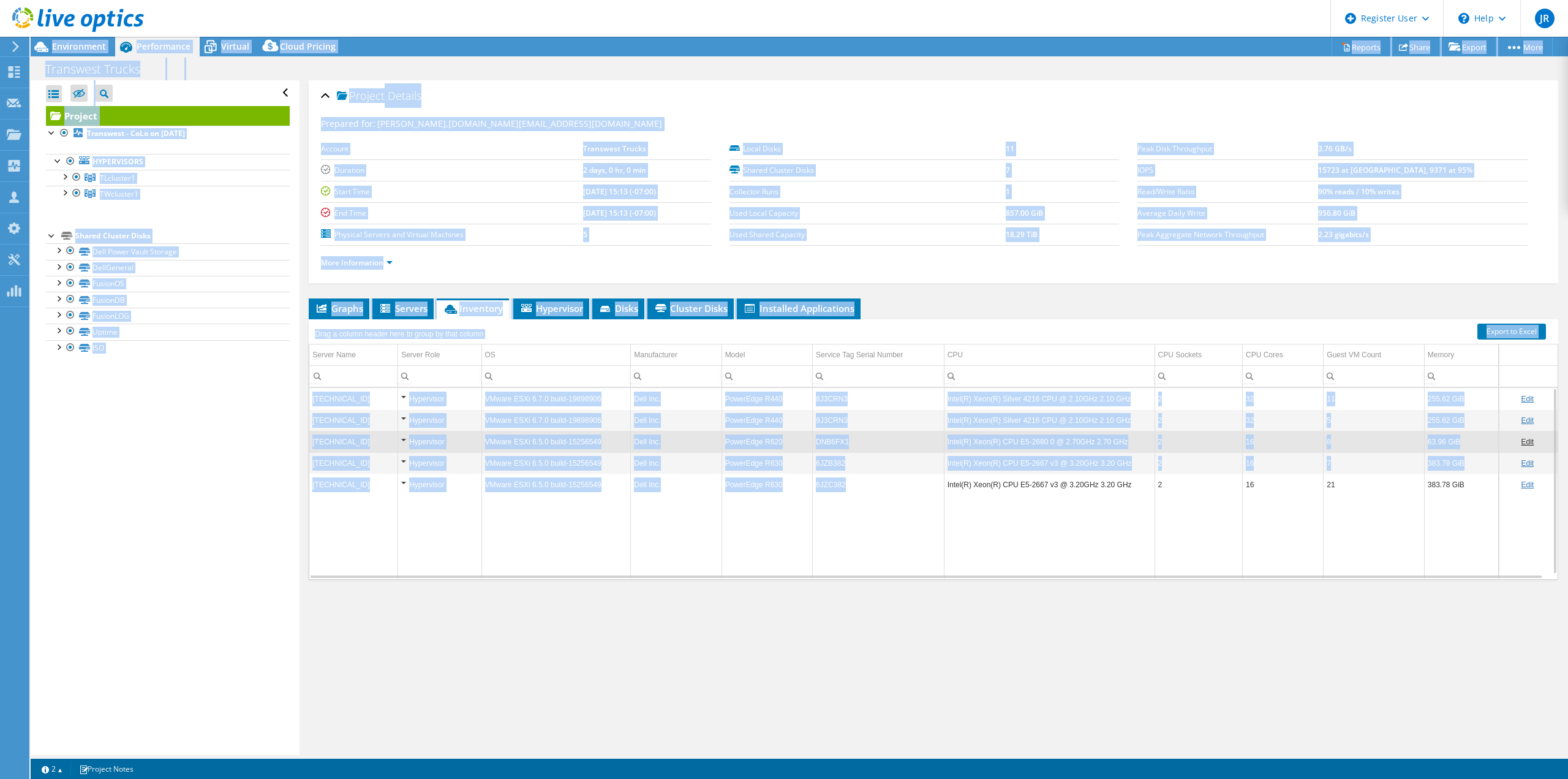
drag, startPoint x: 858, startPoint y: 482, endPoint x: 426, endPoint y: 6, distance: 642.8
click at [426, 6] on div "JR Dell User Josue Rodriguez Josue.Rodriguez@dell.com Dell My Profile Log Out \…" at bounding box center [784, 390] width 1568 height 779
click at [512, 8] on header "JR Dell User Josue Rodriguez Josue.Rodriguez@dell.com Dell My Profile Log Out \…" at bounding box center [784, 18] width 1568 height 36
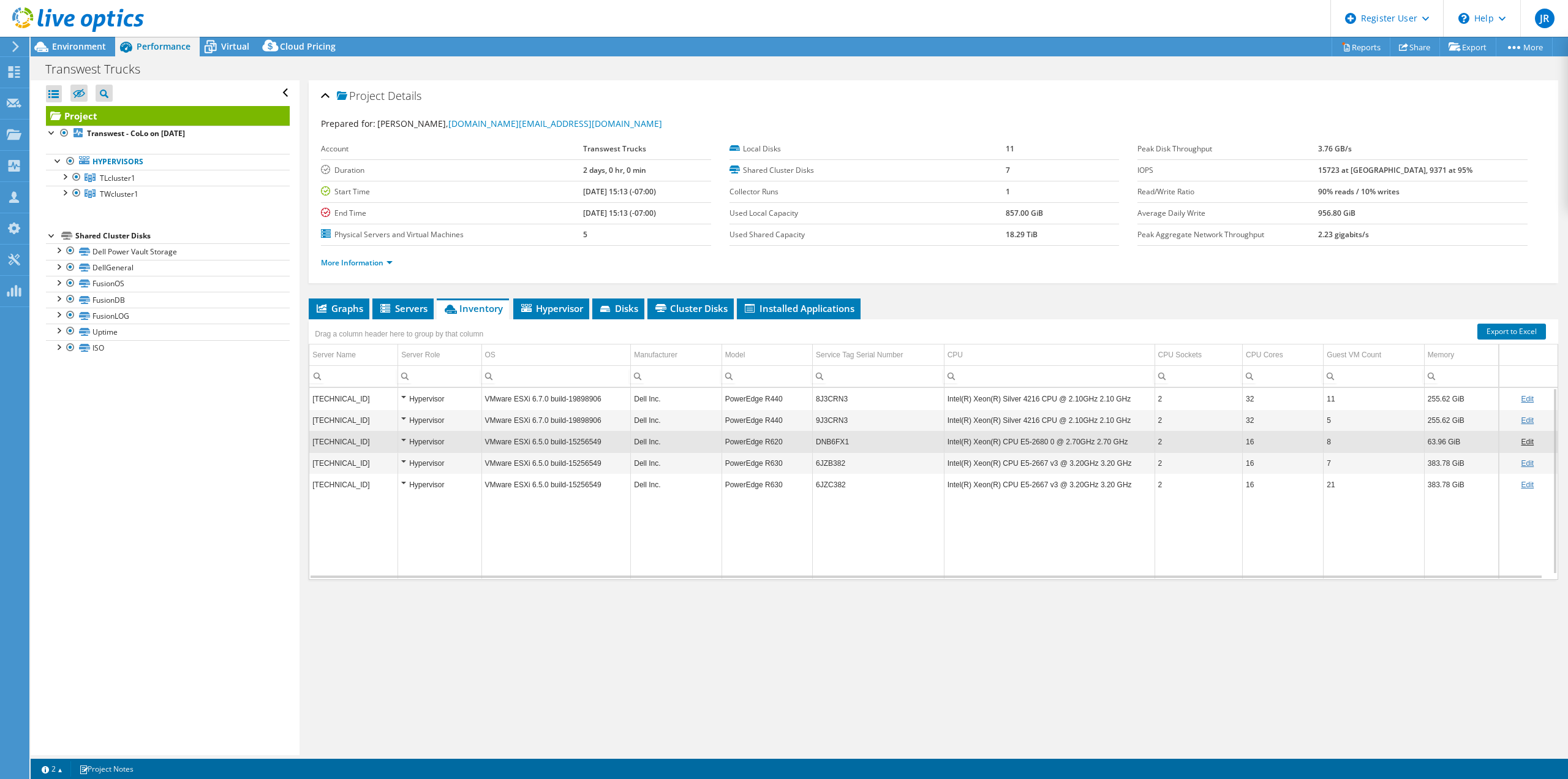
click at [916, 552] on td "Data grid" at bounding box center [878, 536] width 131 height 83
